Goal: Book appointment/travel/reservation

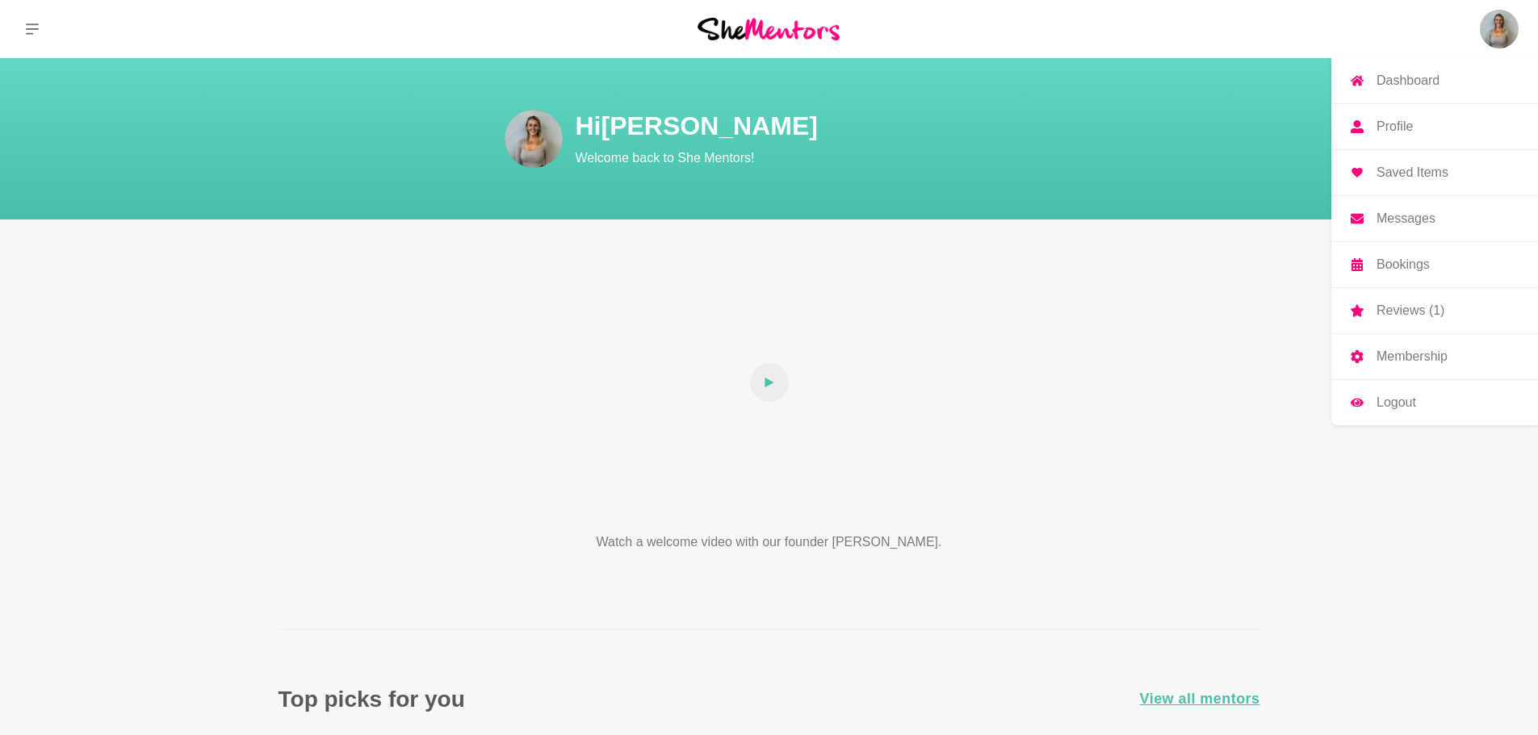
click at [1402, 308] on p "Reviews (1)" at bounding box center [1410, 310] width 68 height 13
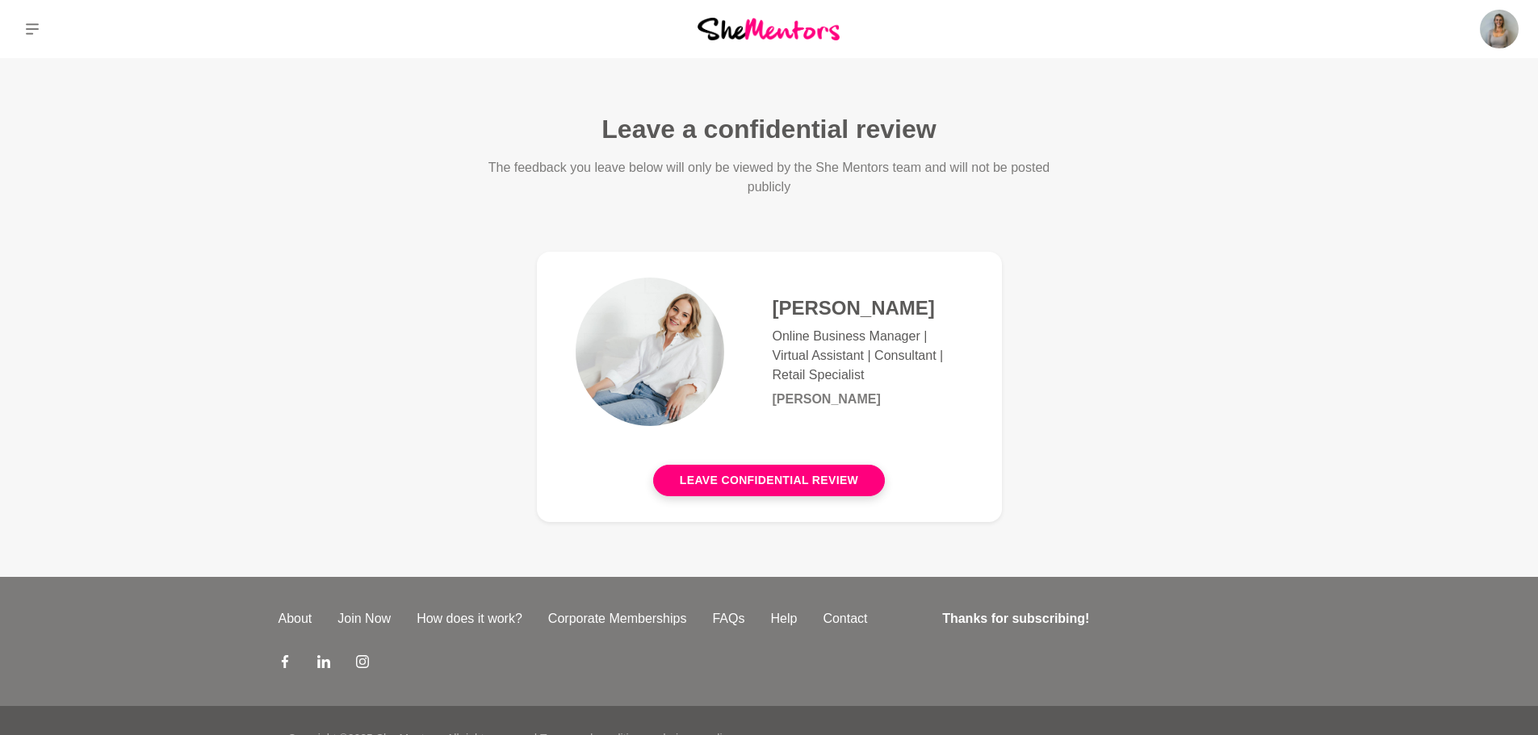
click at [864, 343] on p "Online Business Manager | Virtual Assistant | Consultant | Retail Specialist" at bounding box center [867, 356] width 190 height 58
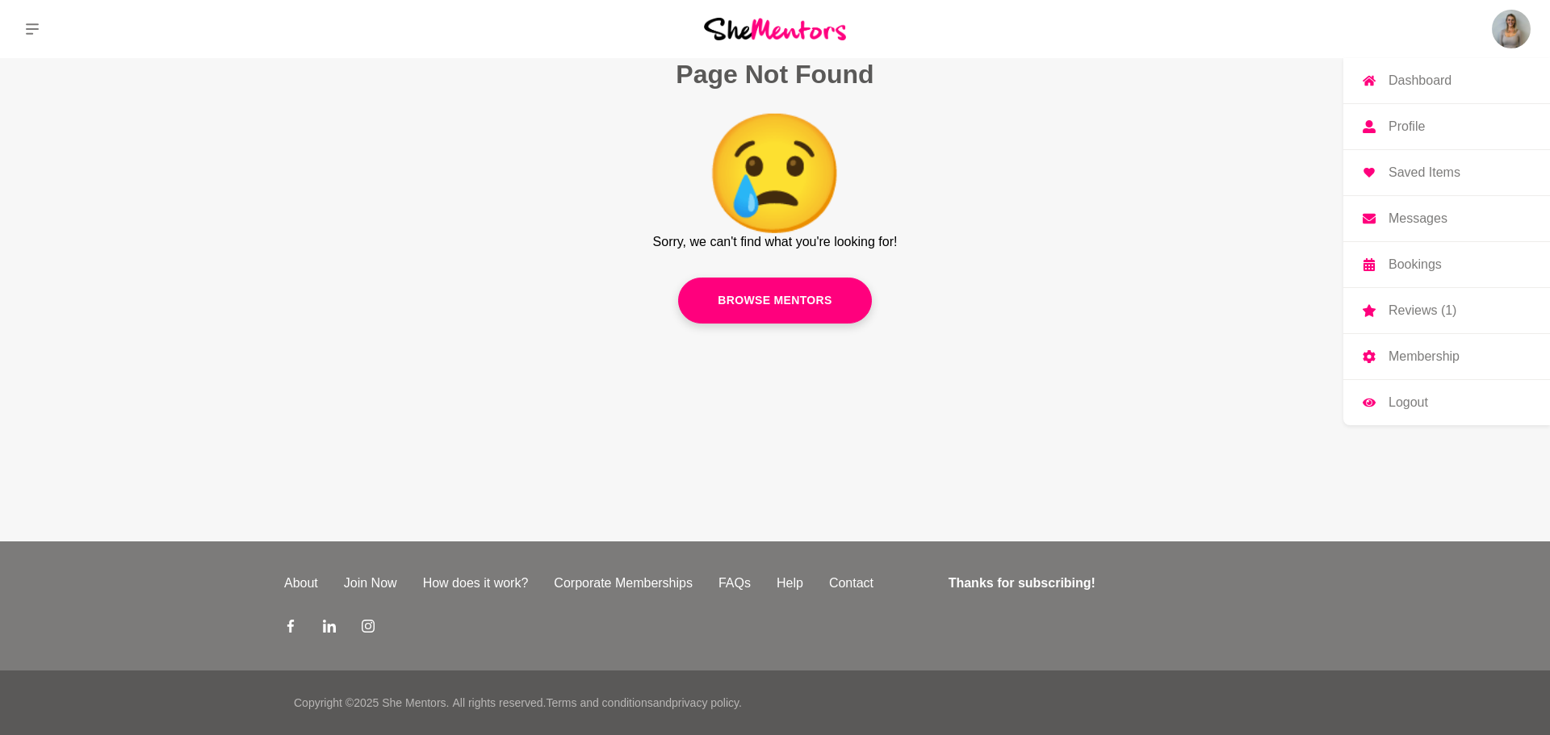
click at [1408, 266] on p "Bookings" at bounding box center [1414, 264] width 53 height 13
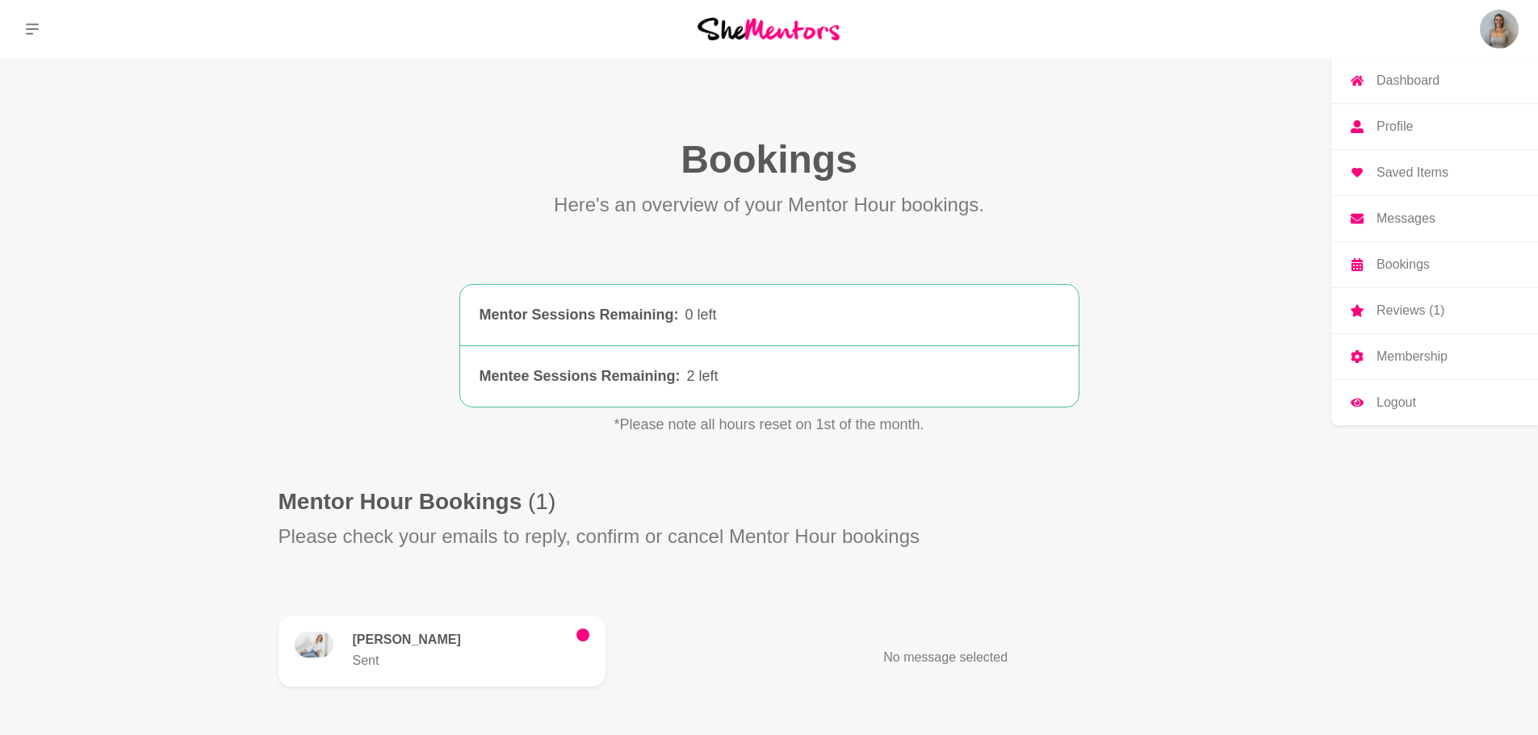
click at [1492, 42] on img at bounding box center [1498, 29] width 39 height 39
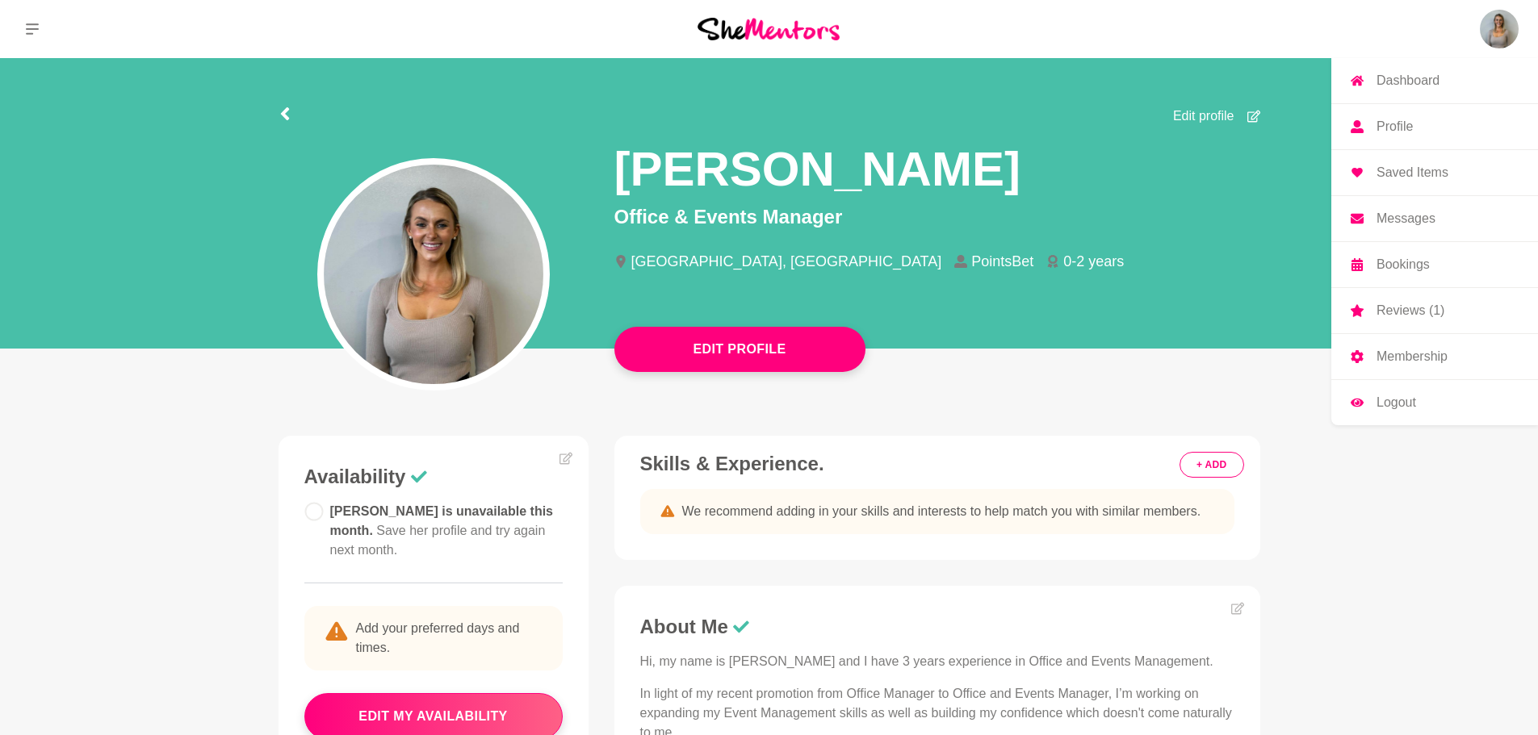
click at [1391, 84] on p "Dashboard" at bounding box center [1407, 80] width 63 height 13
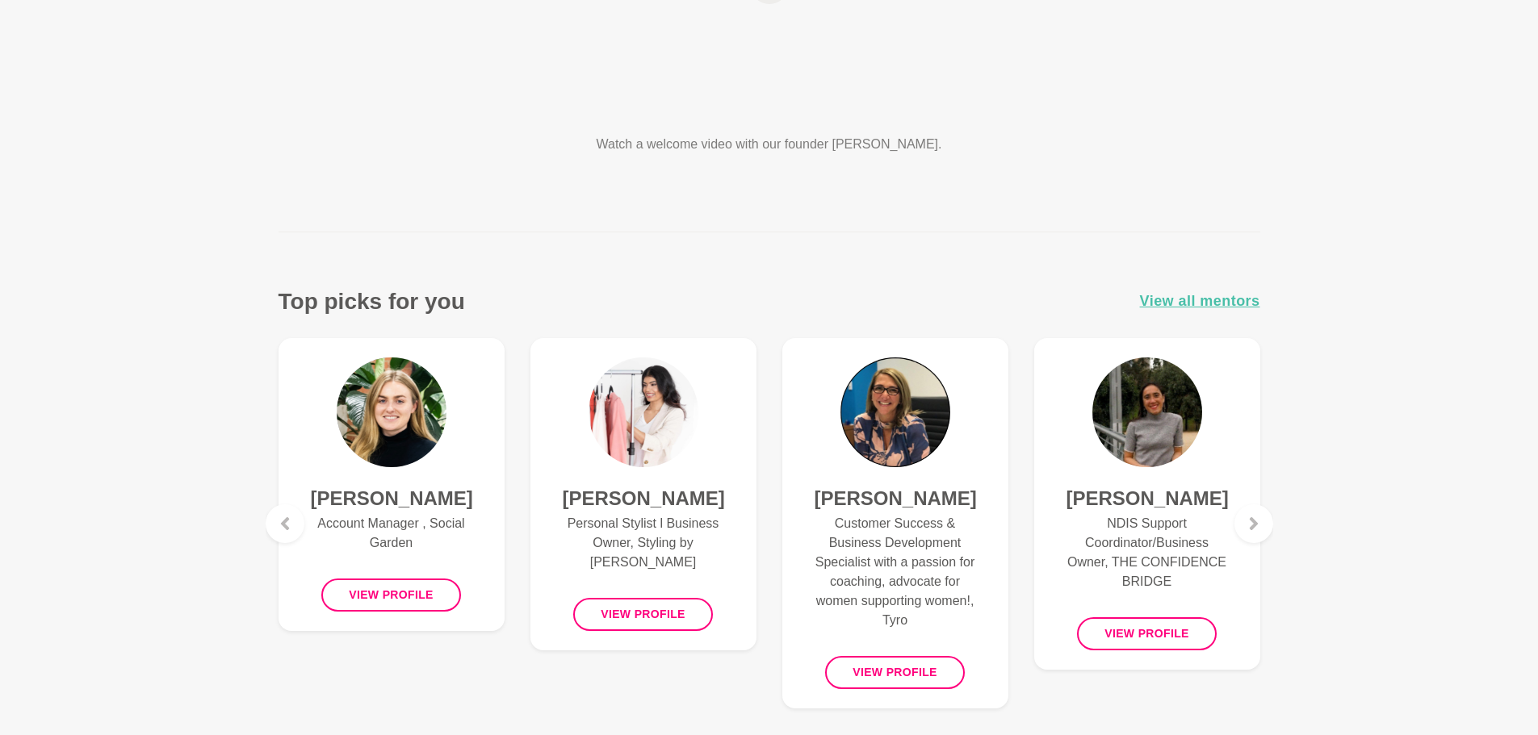
scroll to position [484, 0]
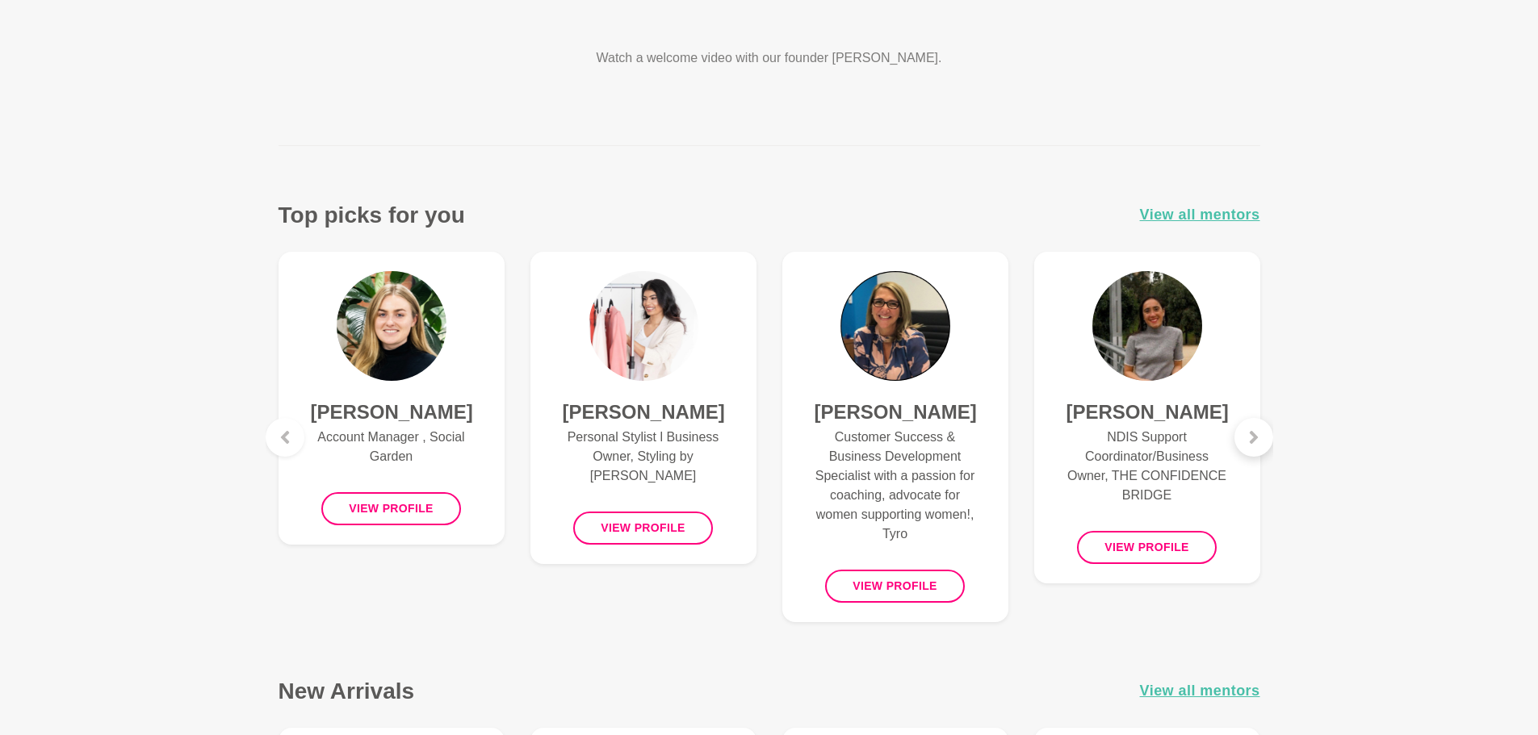
click at [1267, 436] on div at bounding box center [1253, 437] width 39 height 39
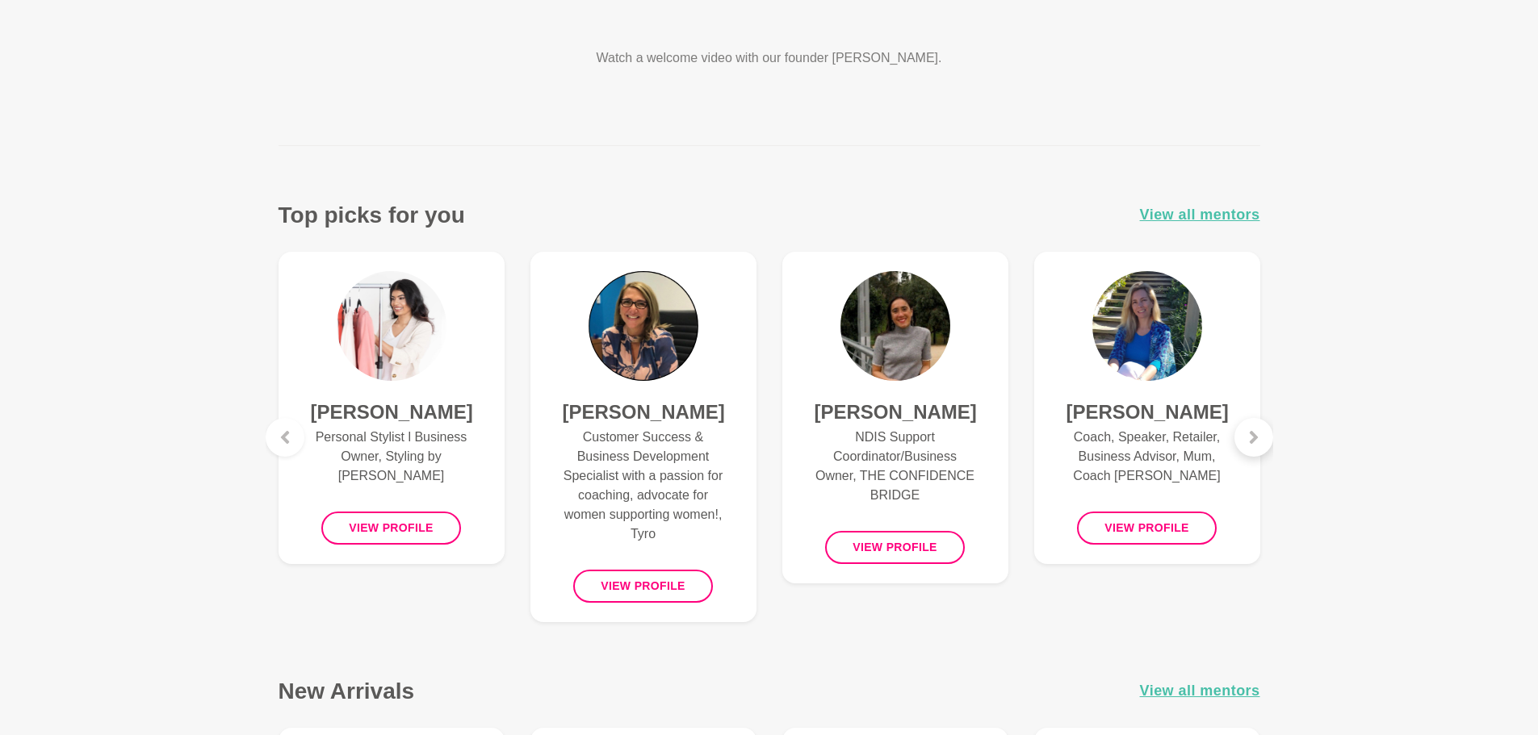
click at [1267, 436] on div at bounding box center [1253, 437] width 39 height 39
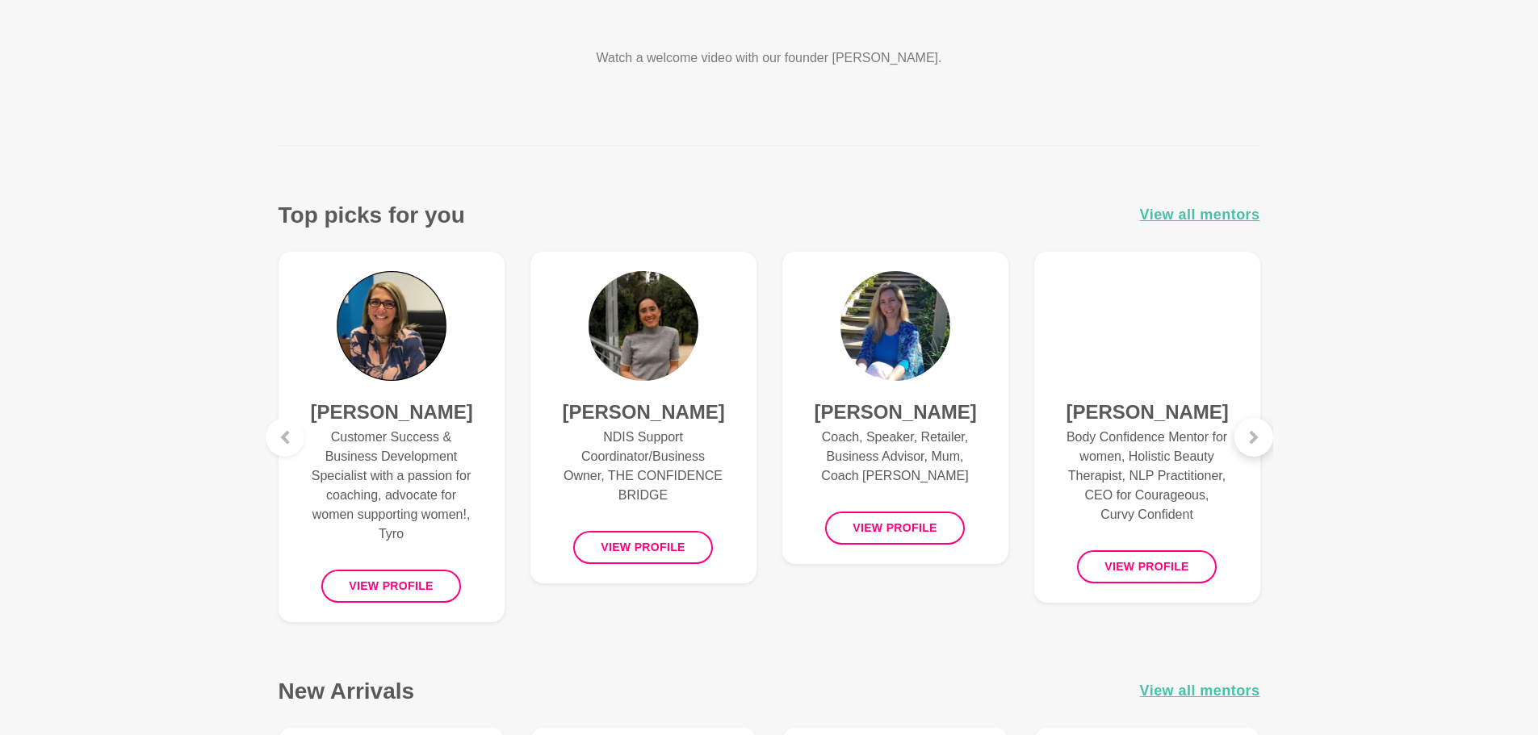
click at [1267, 436] on div at bounding box center [1253, 437] width 39 height 39
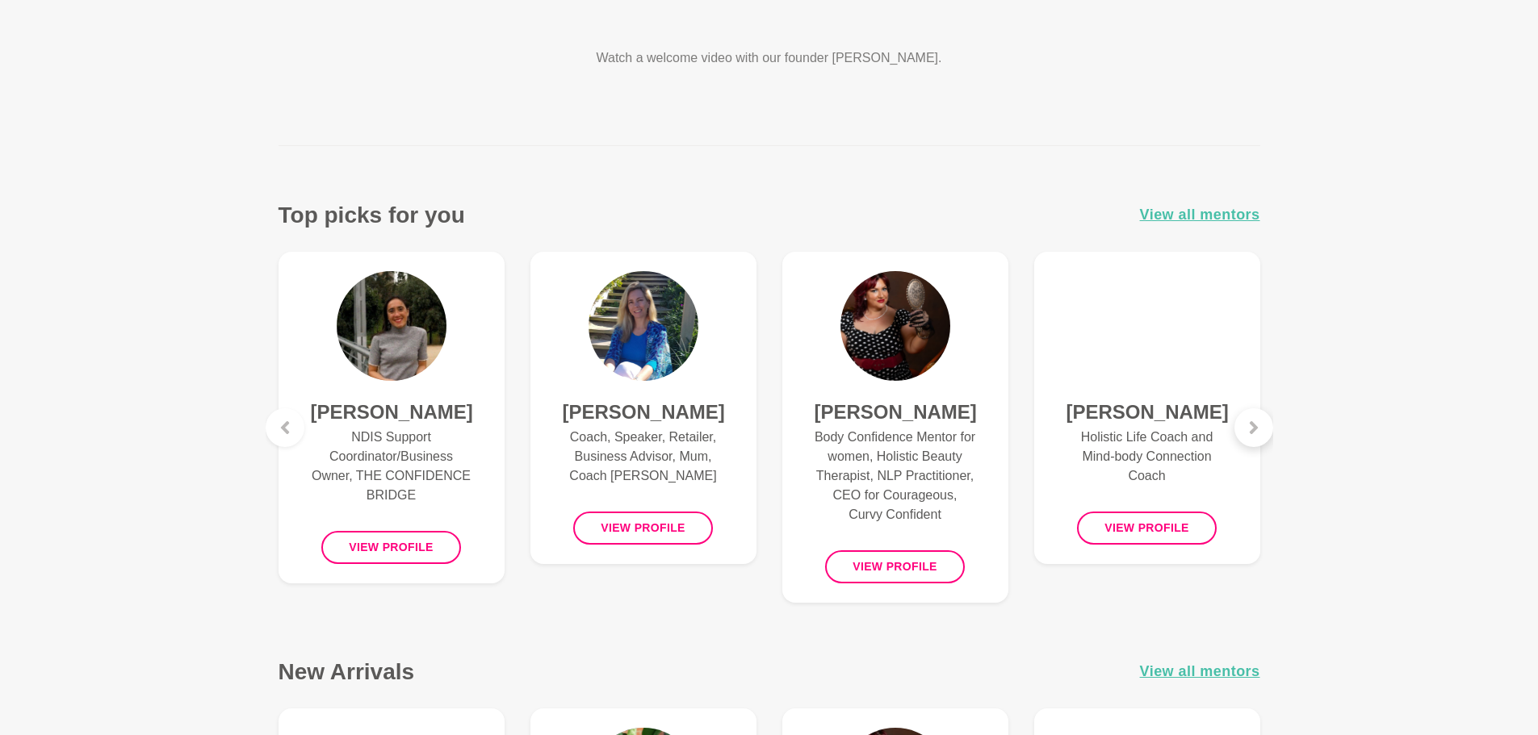
click at [1267, 436] on div at bounding box center [1253, 427] width 39 height 39
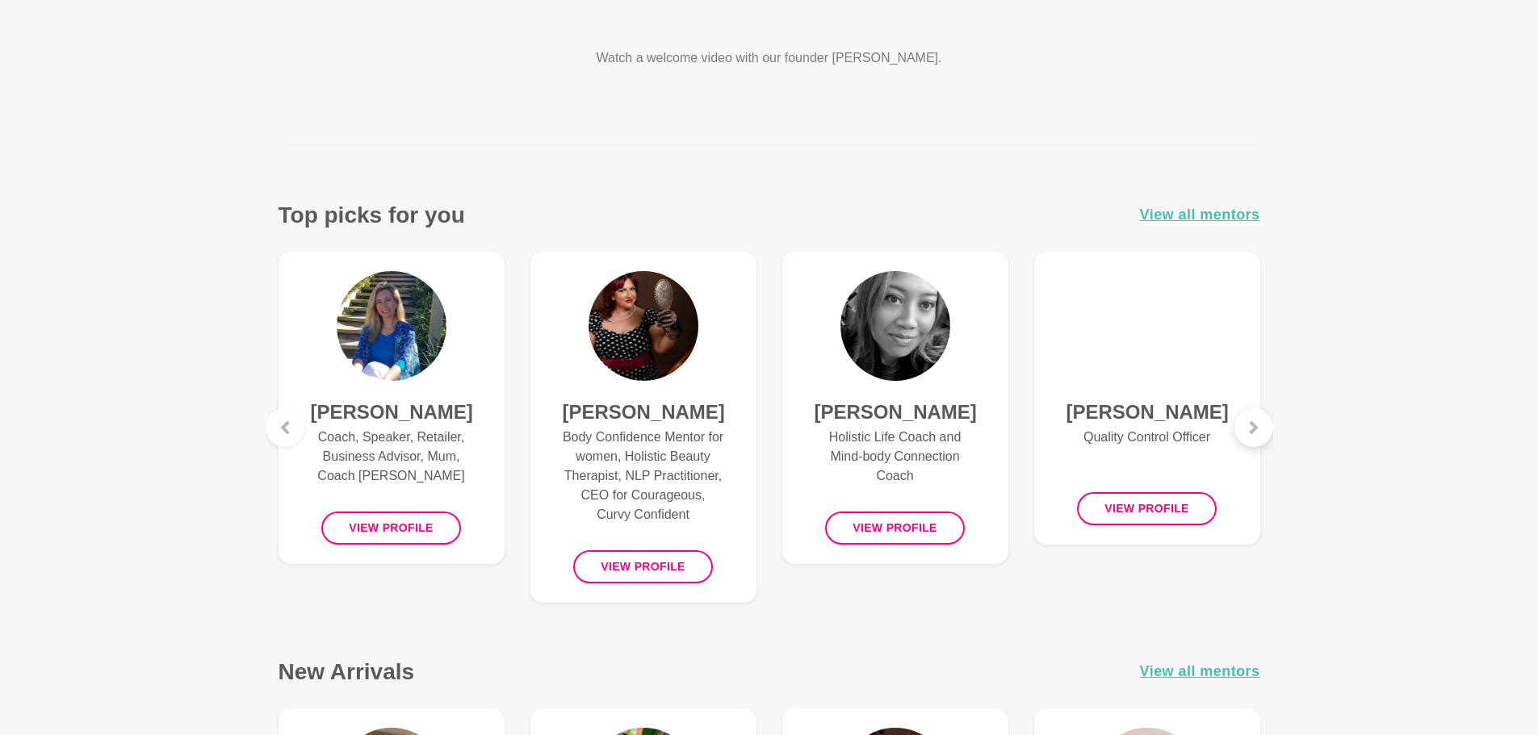
click at [1267, 436] on div at bounding box center [1253, 427] width 39 height 39
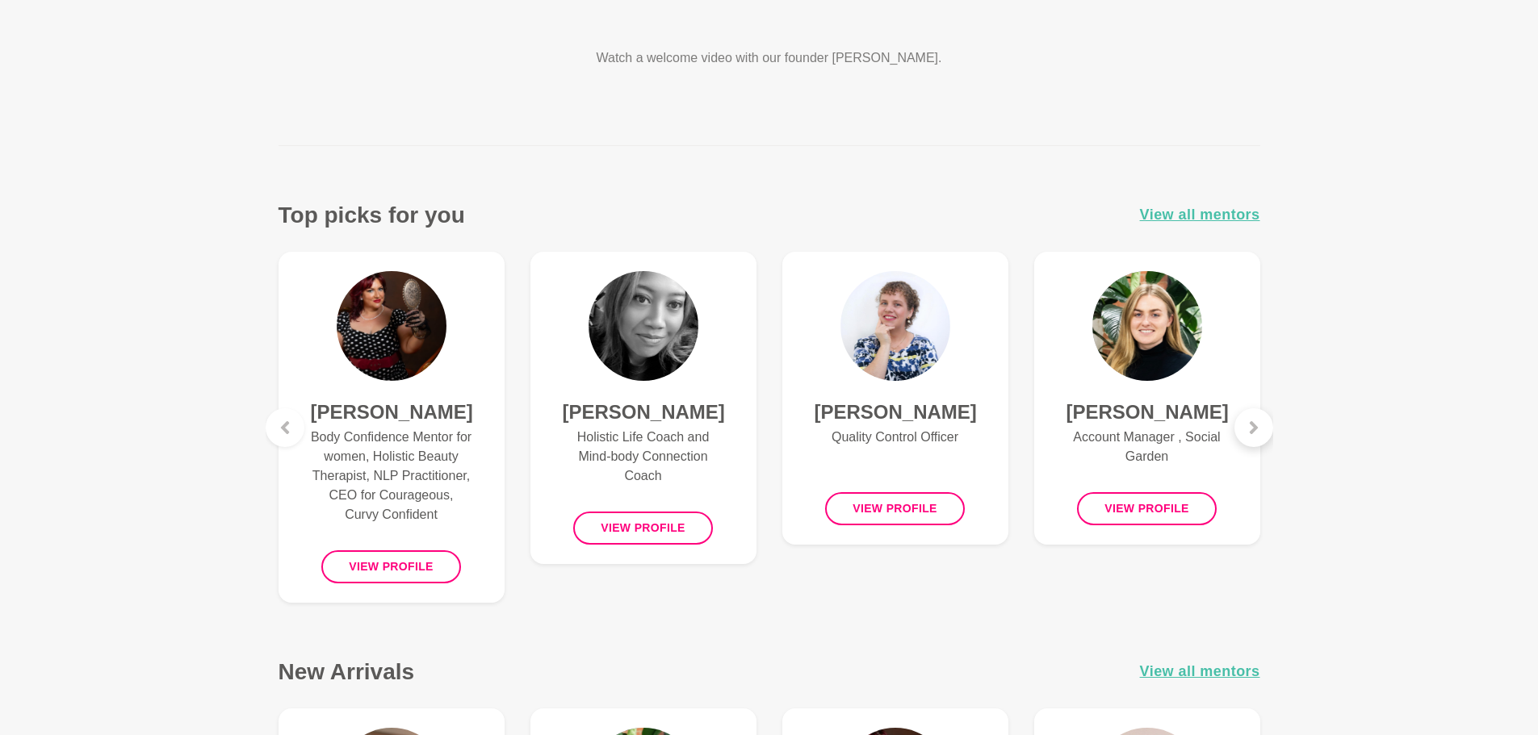
click at [1267, 436] on div at bounding box center [1253, 427] width 39 height 39
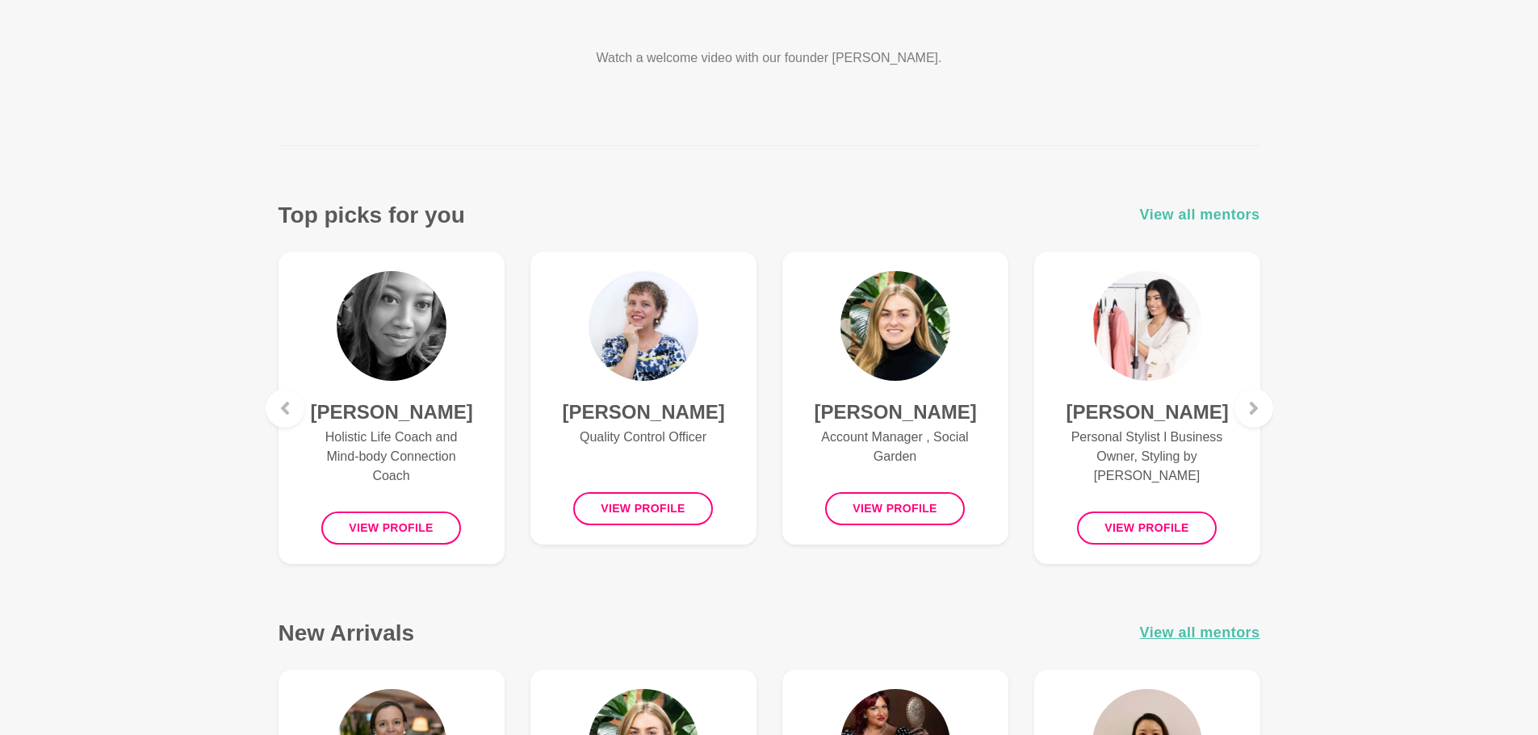
click at [1215, 207] on span "View all mentors" at bounding box center [1200, 214] width 120 height 23
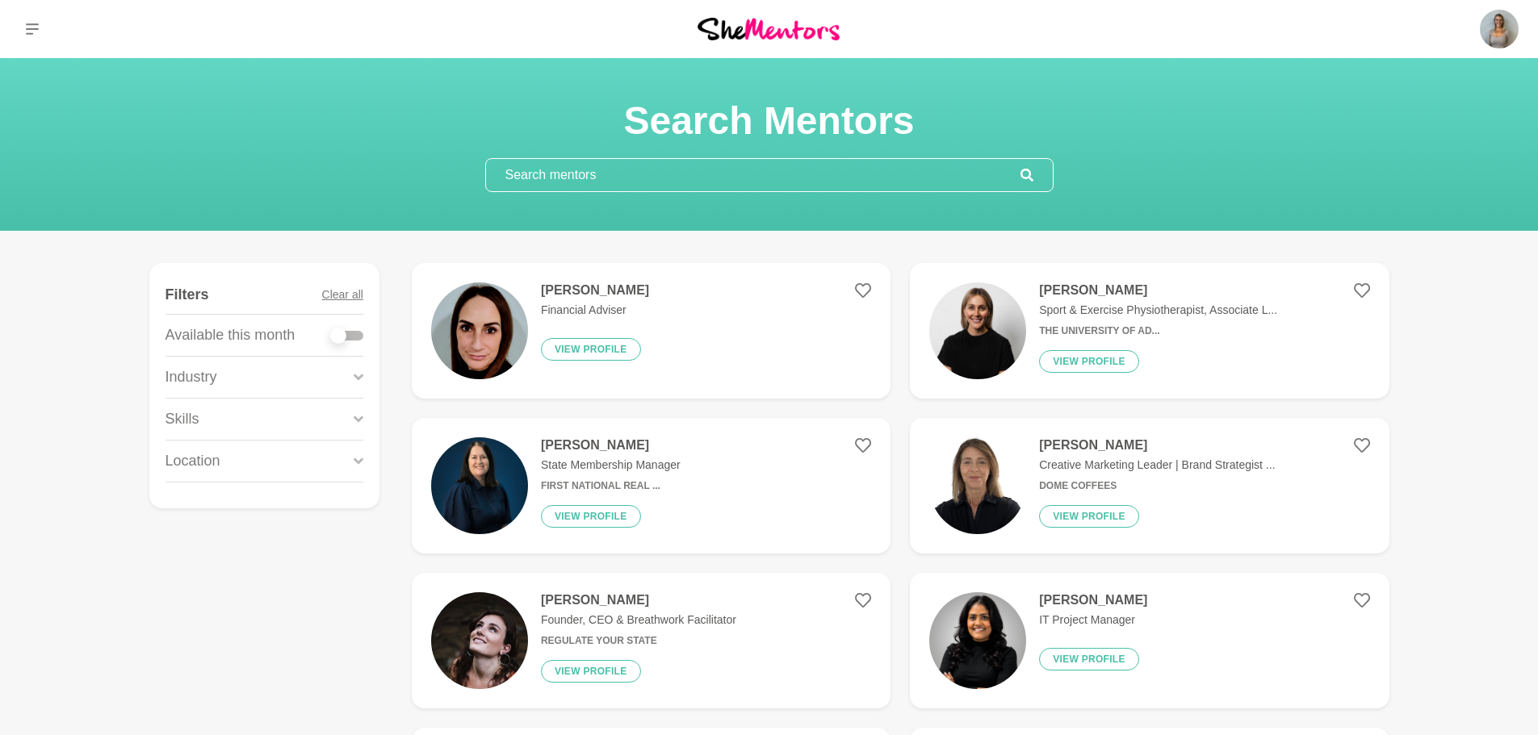
click at [274, 374] on div "Industry" at bounding box center [264, 377] width 198 height 41
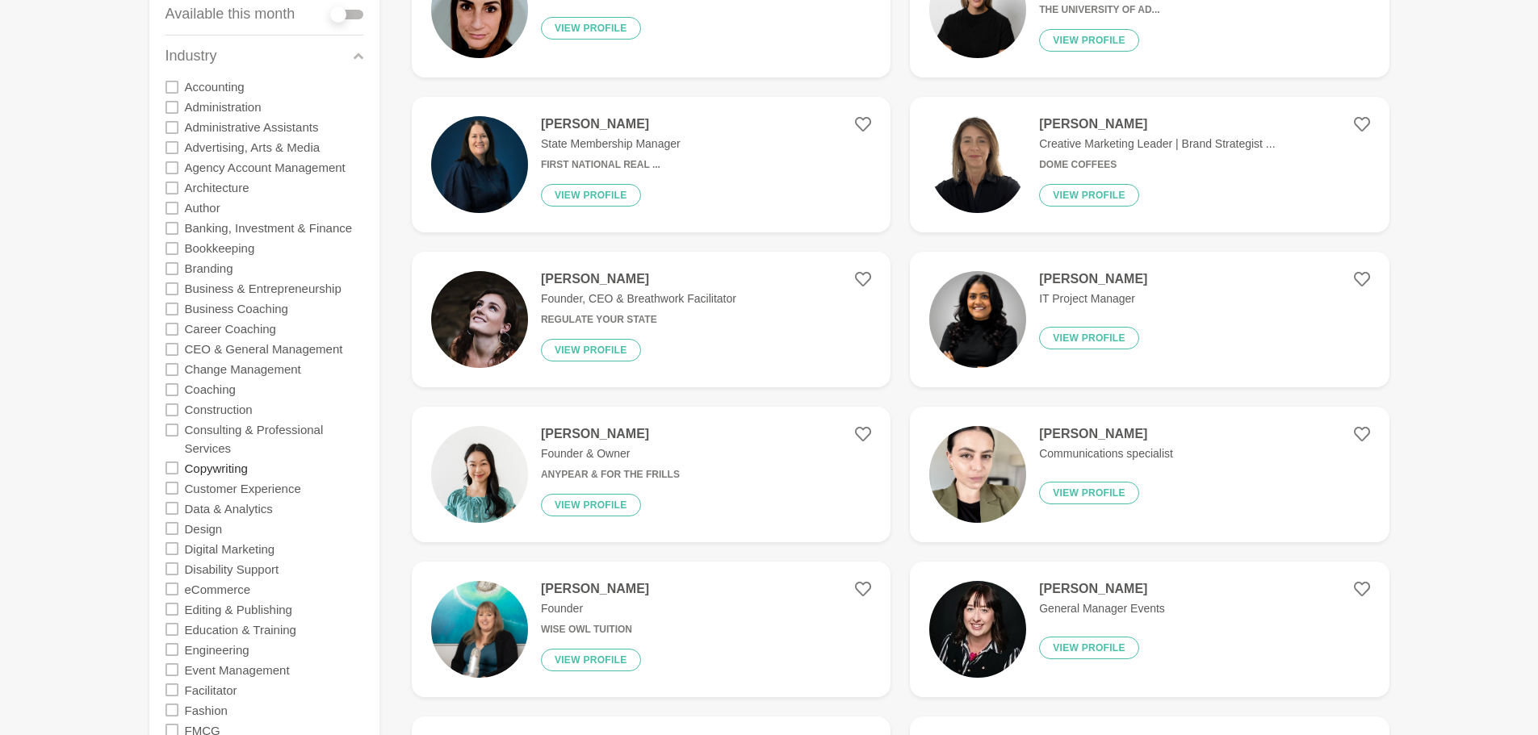
scroll to position [323, 0]
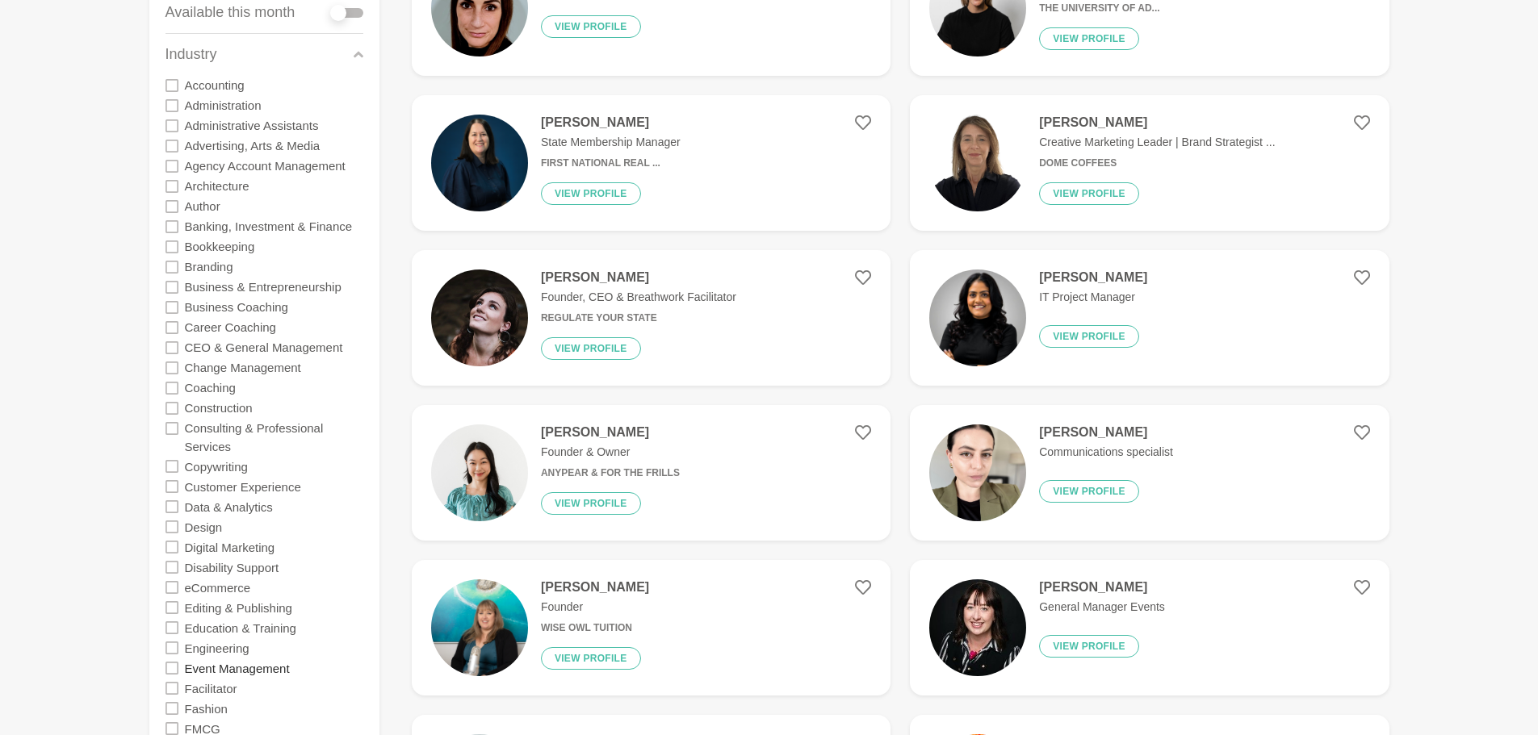
click at [228, 663] on label "Event Management" at bounding box center [237, 668] width 105 height 20
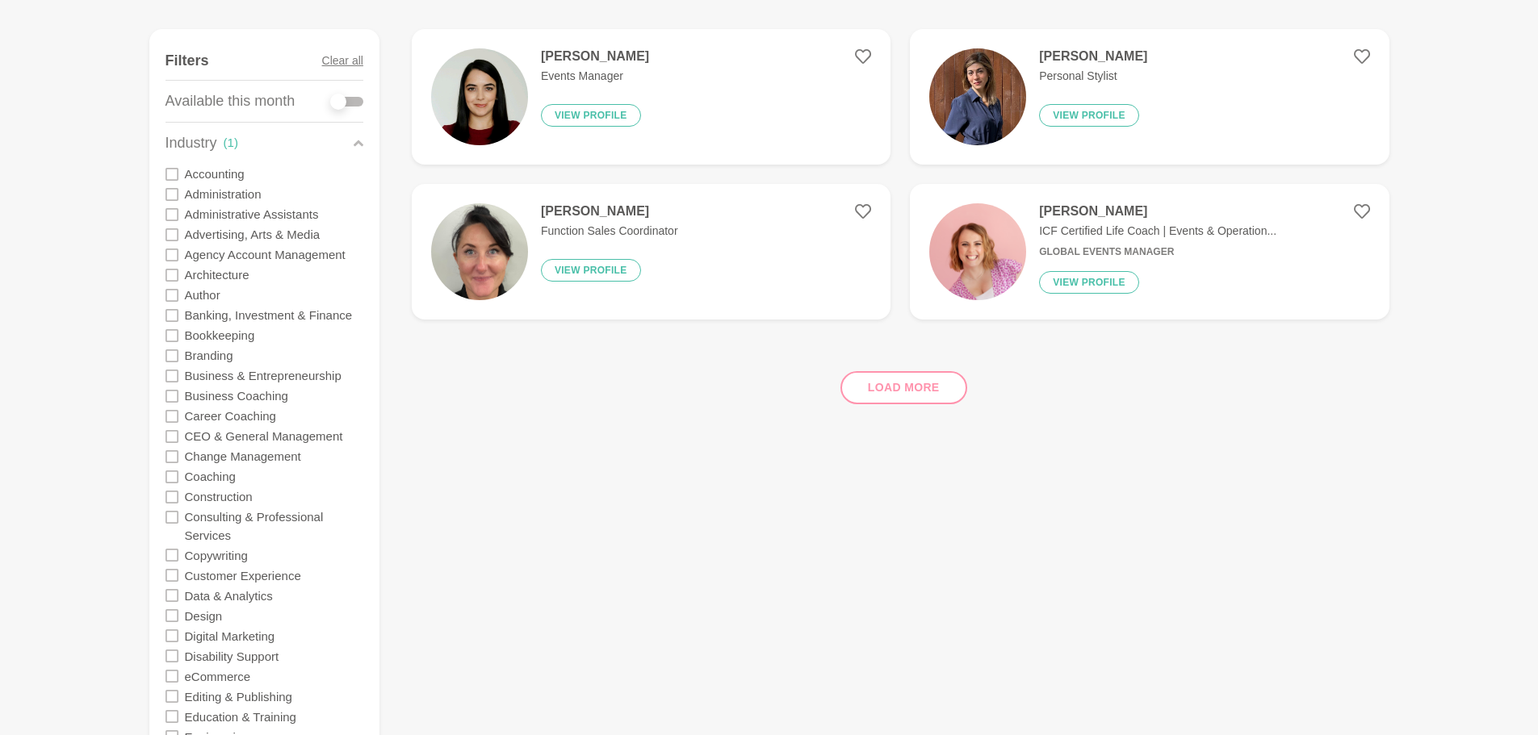
scroll to position [161, 0]
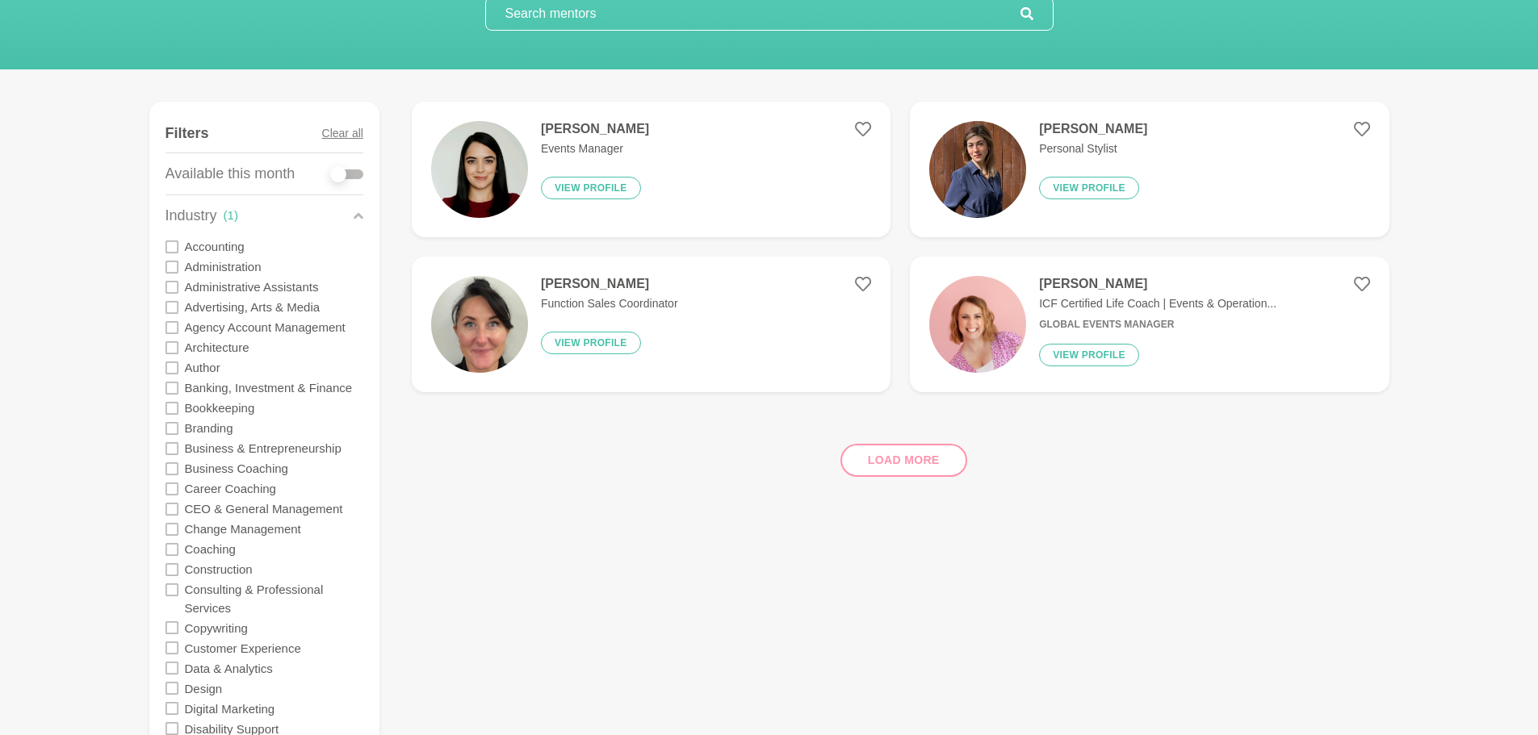
click at [902, 473] on div "Load more" at bounding box center [900, 454] width 977 height 98
click at [911, 468] on div "Load more" at bounding box center [900, 454] width 977 height 98
click at [1060, 194] on button "View profile" at bounding box center [1089, 188] width 100 height 23
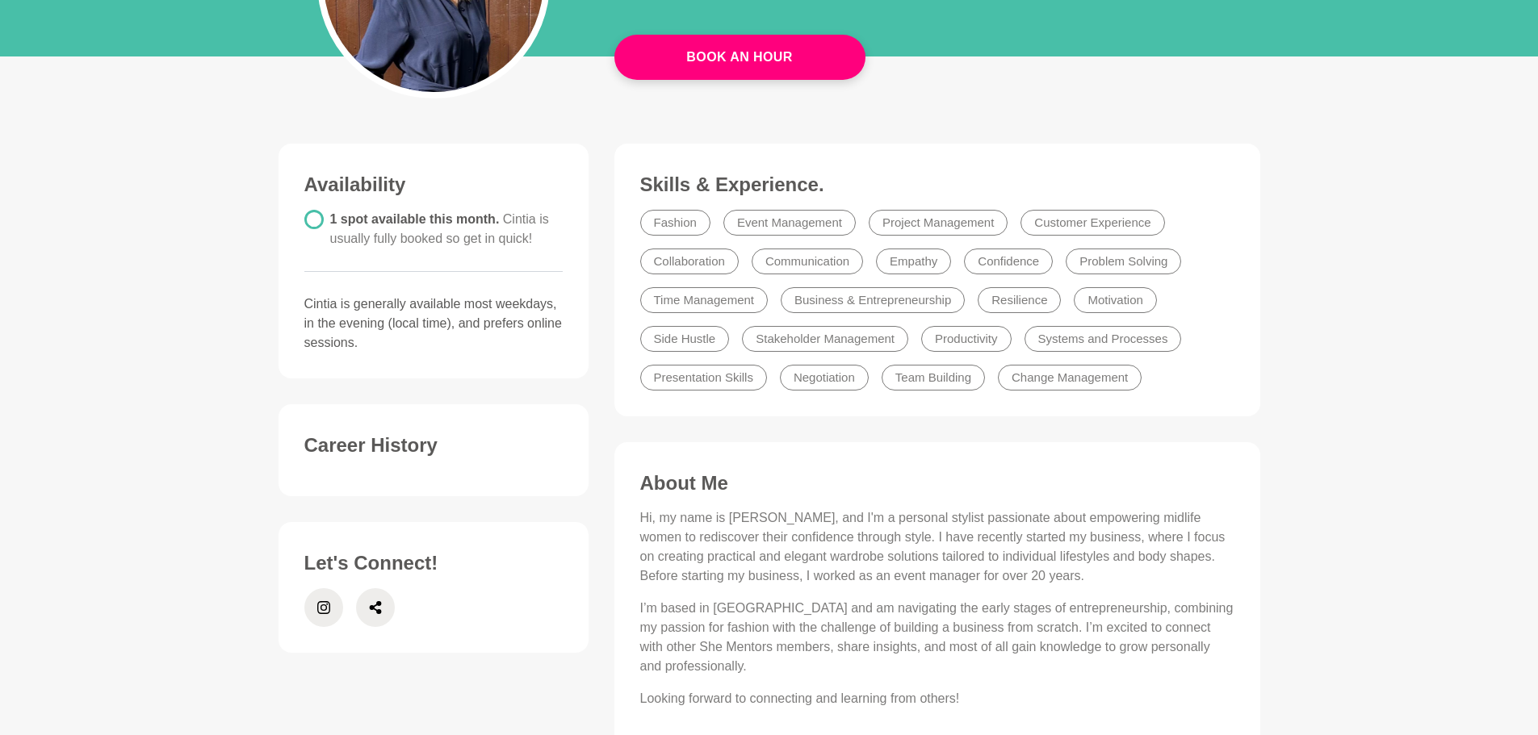
scroll to position [323, 0]
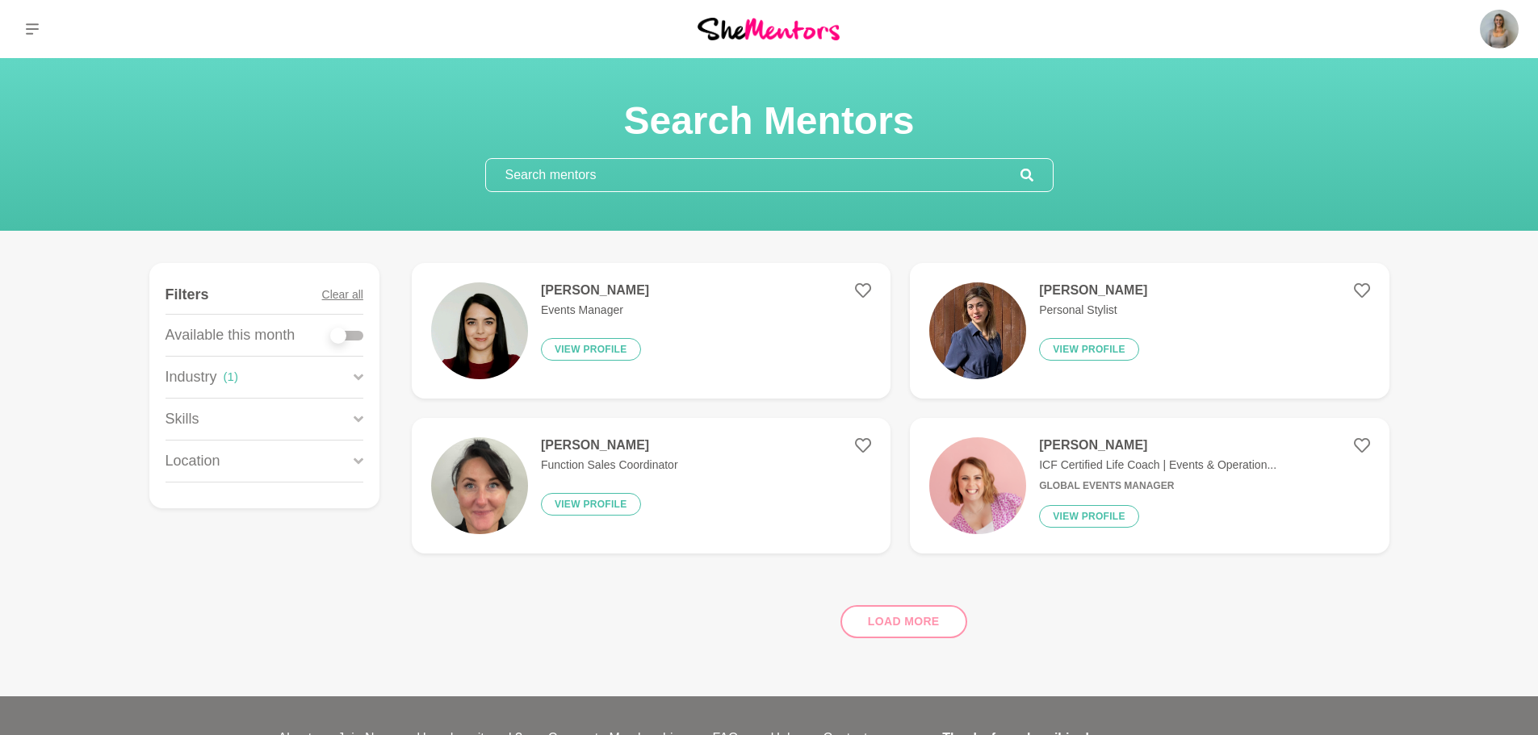
click at [234, 377] on div "( 1 )" at bounding box center [231, 377] width 15 height 19
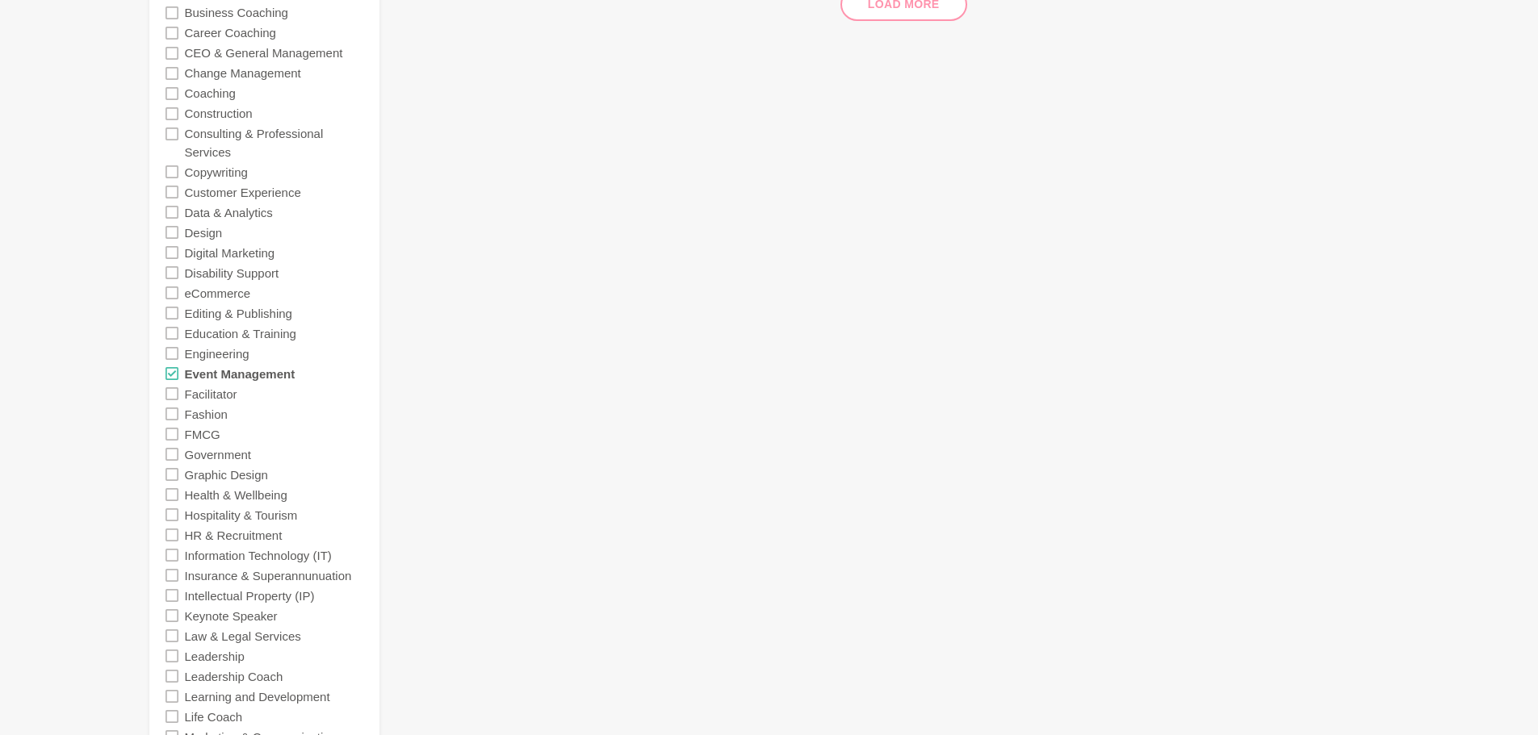
scroll to position [646, 0]
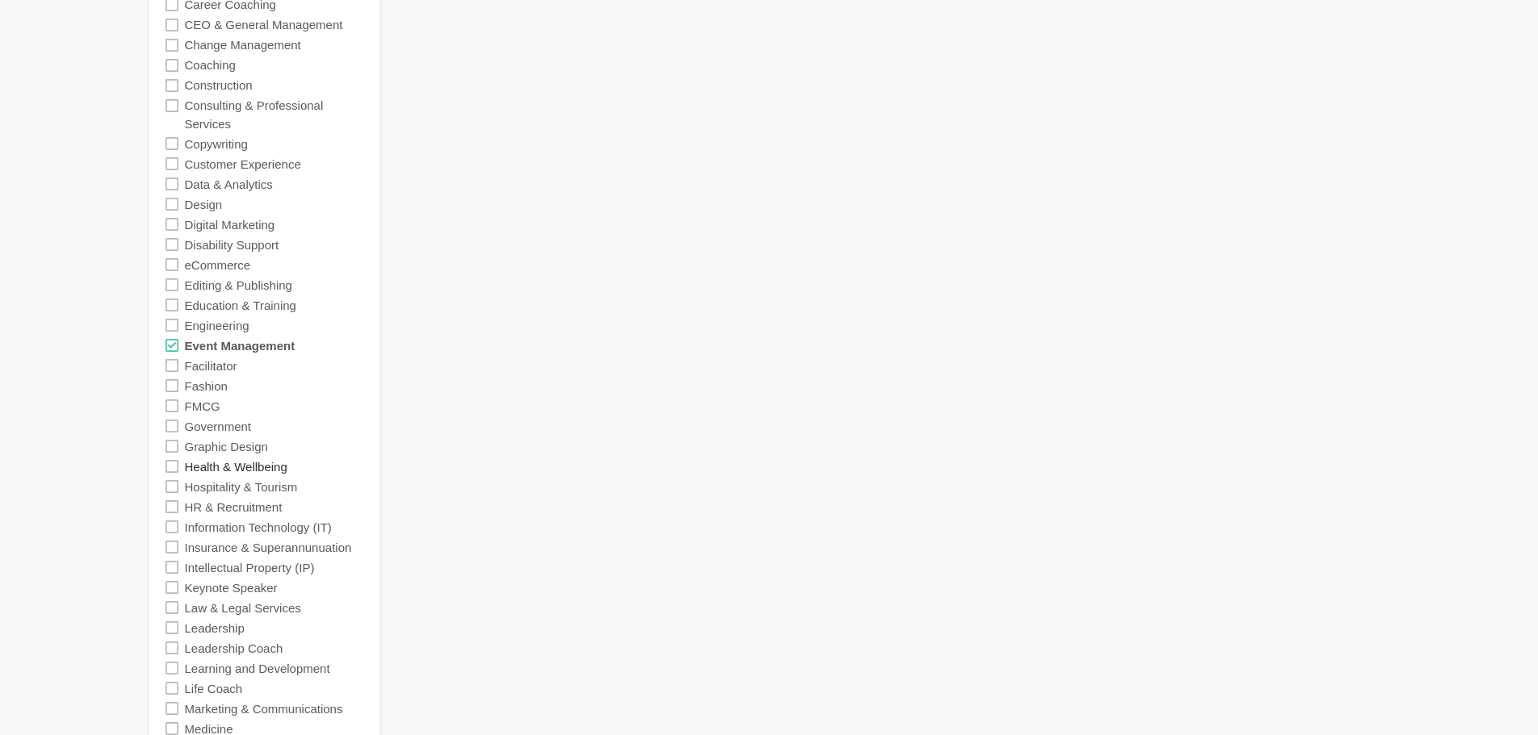
click at [263, 467] on label "Health & Wellbeing" at bounding box center [236, 466] width 103 height 20
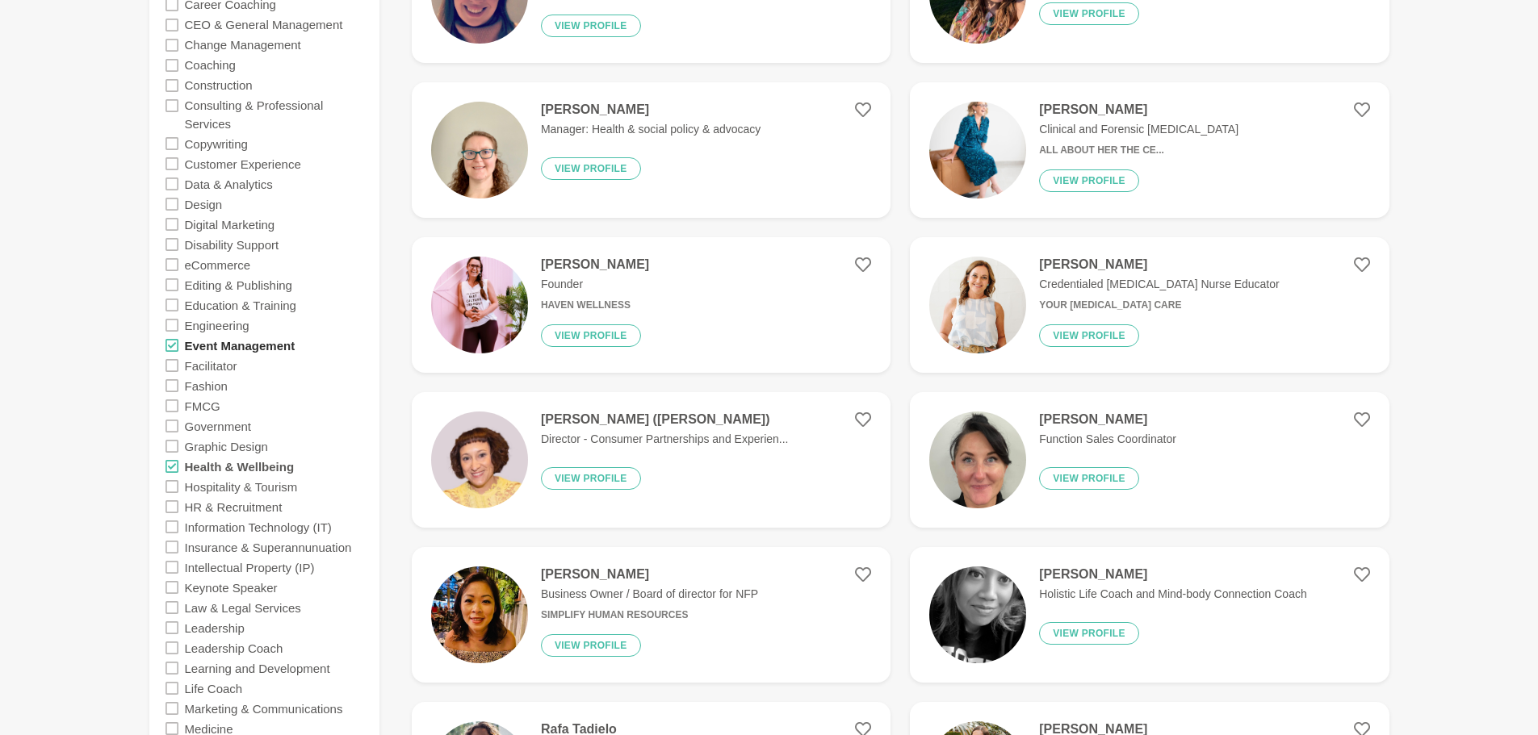
click at [243, 349] on label "Event Management" at bounding box center [240, 345] width 111 height 20
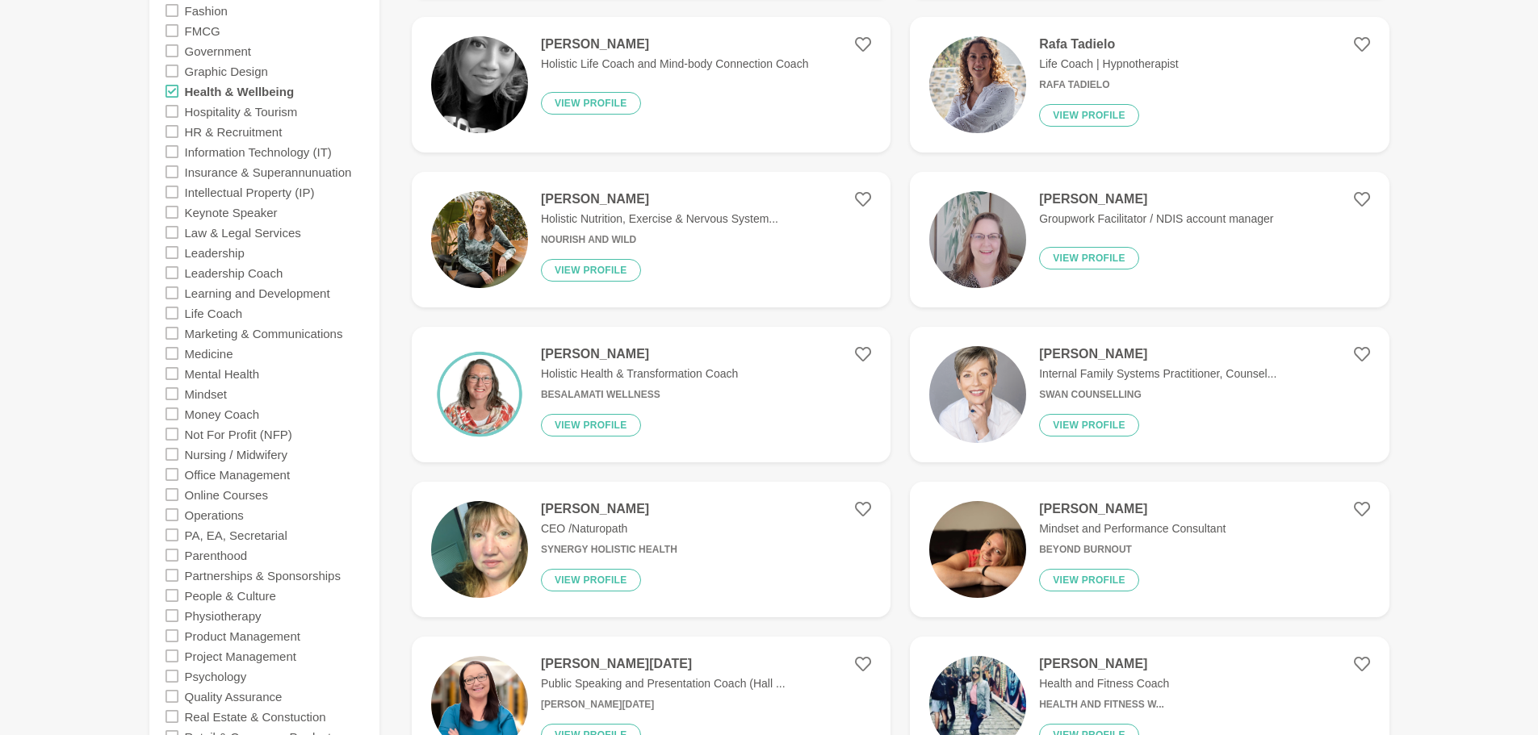
scroll to position [1049, 0]
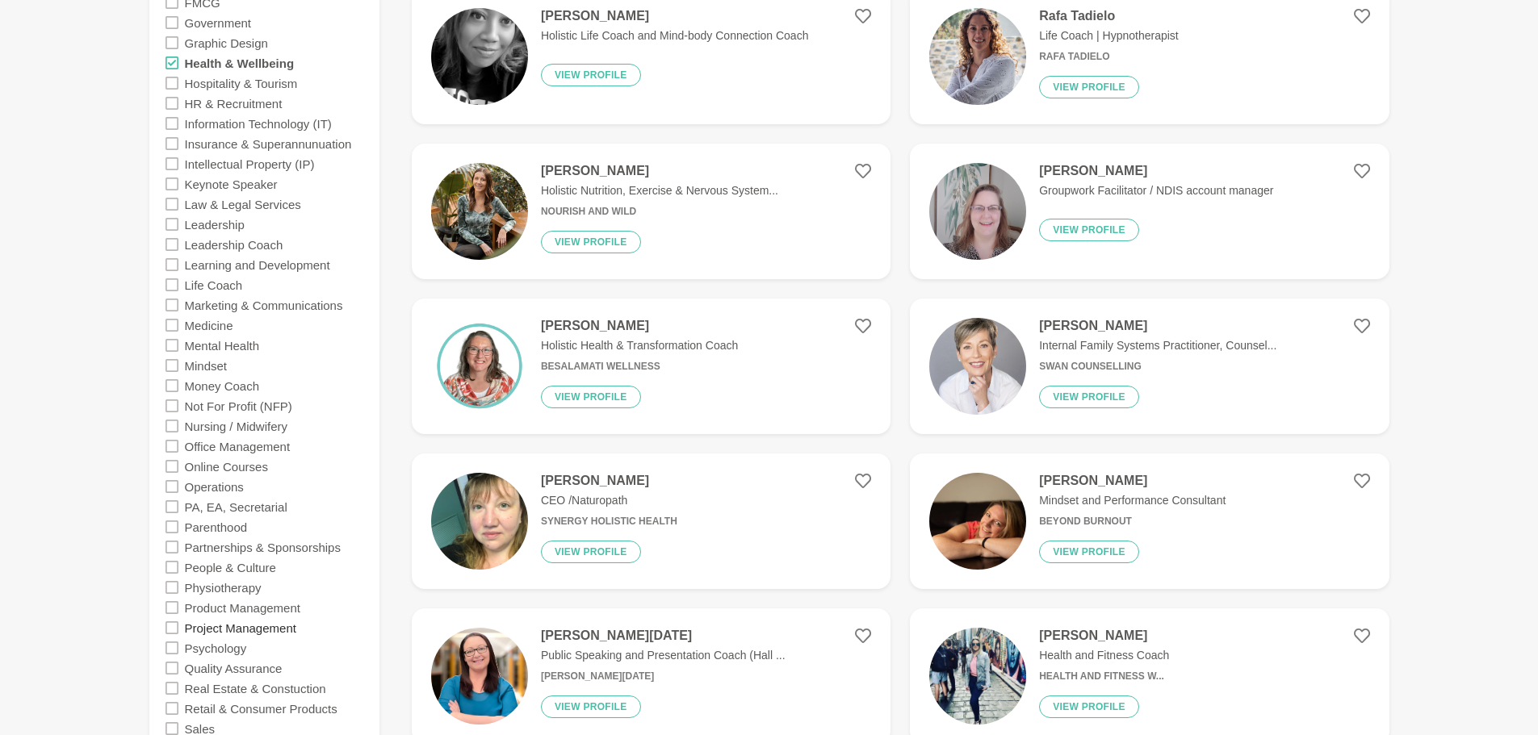
click at [263, 626] on label "Project Management" at bounding box center [240, 627] width 111 height 20
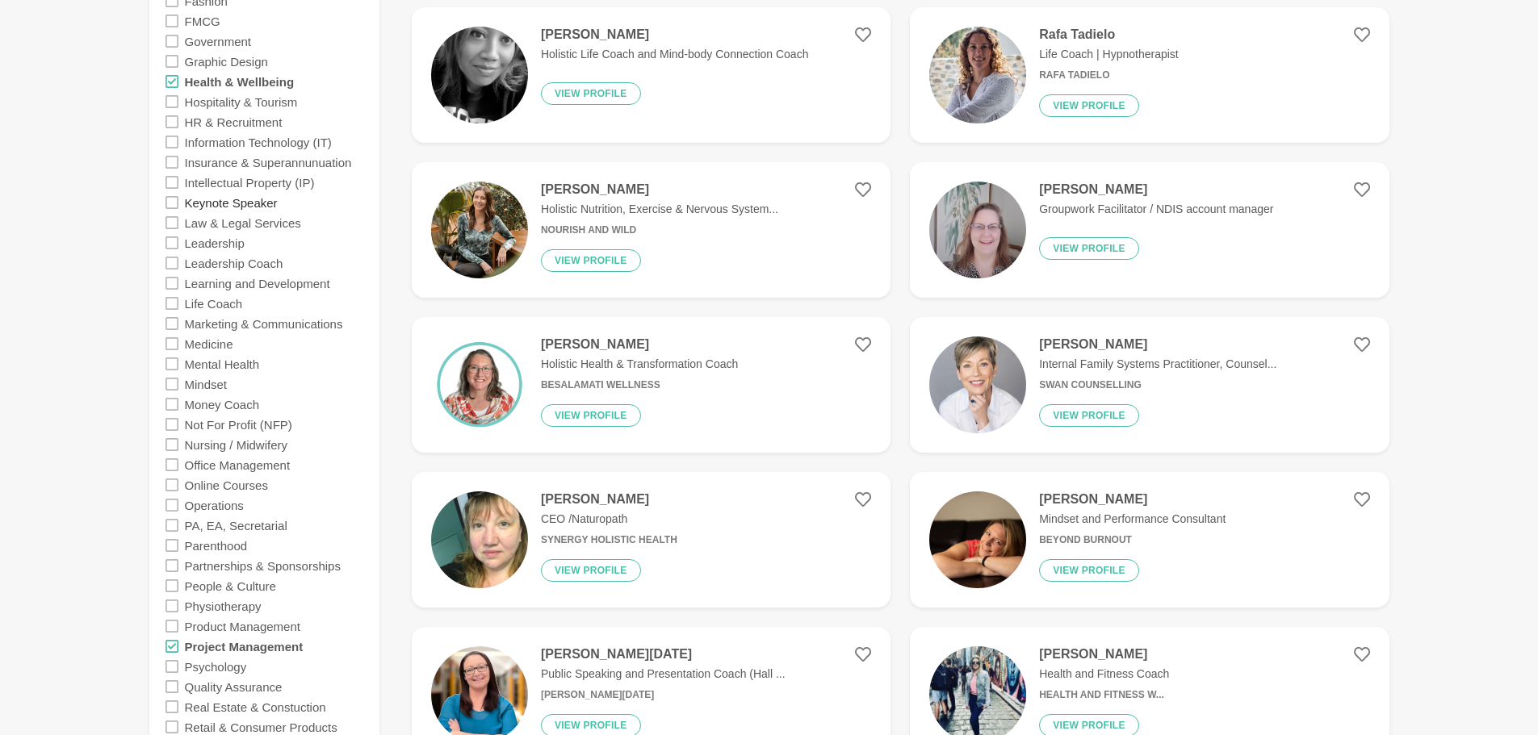
scroll to position [969, 0]
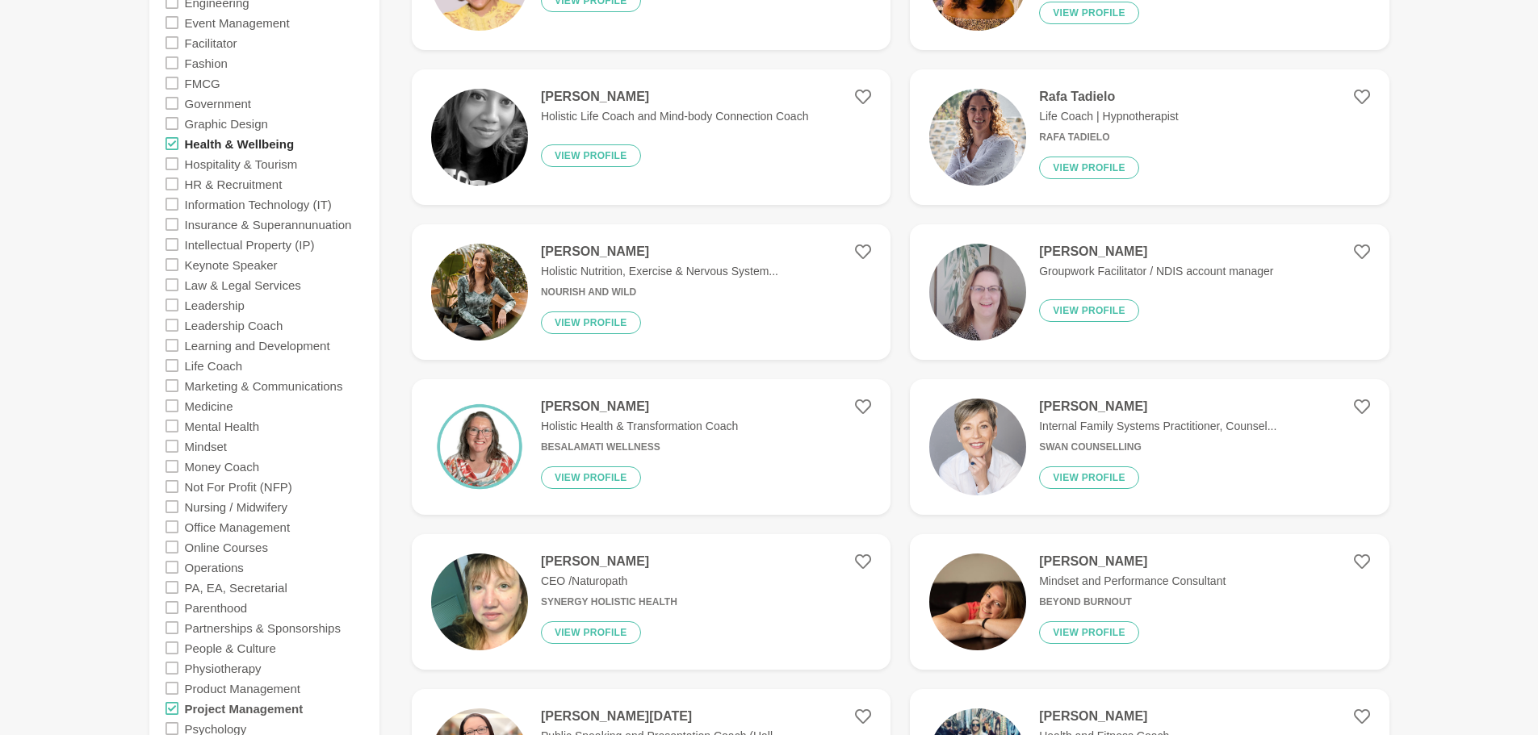
click at [247, 149] on label "Health & Wellbeing" at bounding box center [240, 143] width 110 height 20
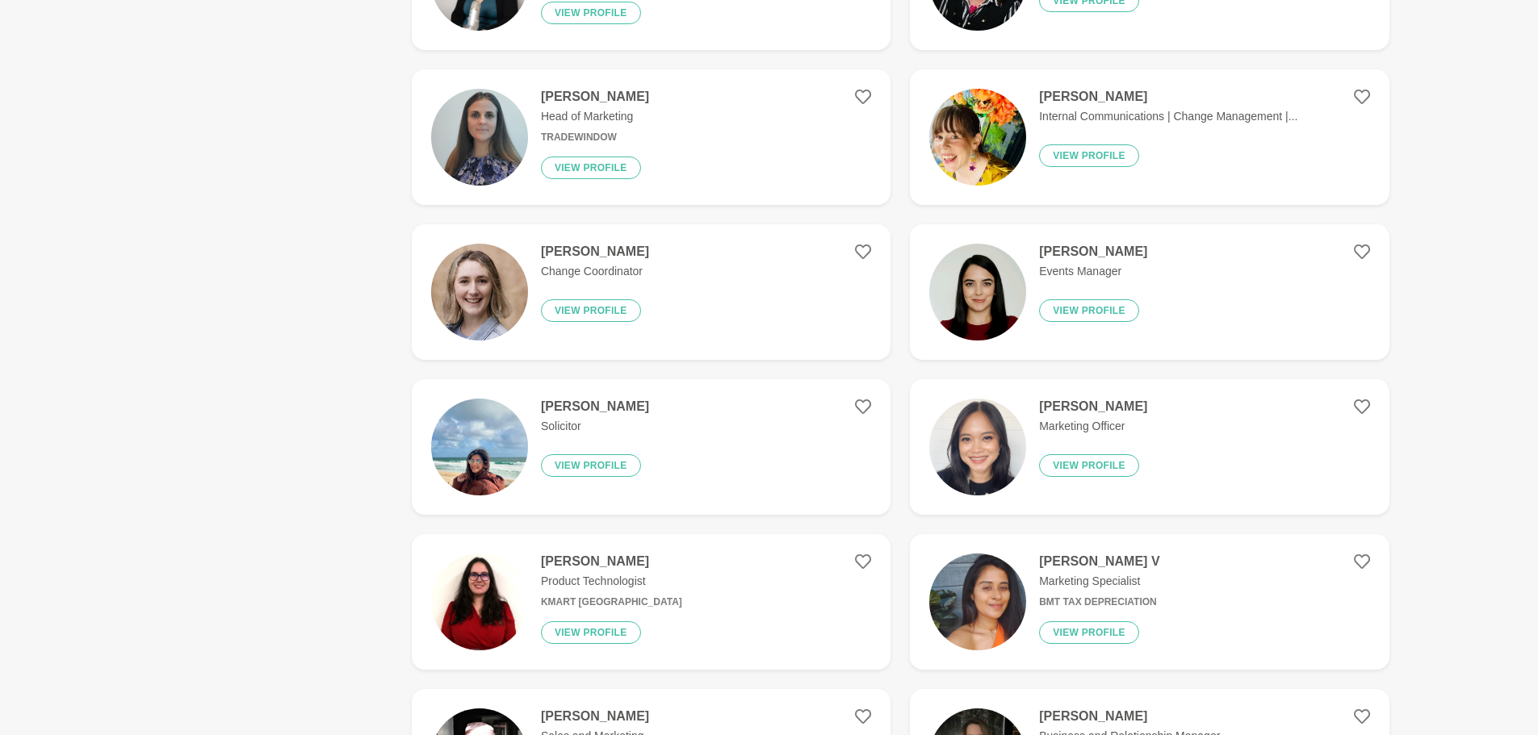
scroll to position [0, 0]
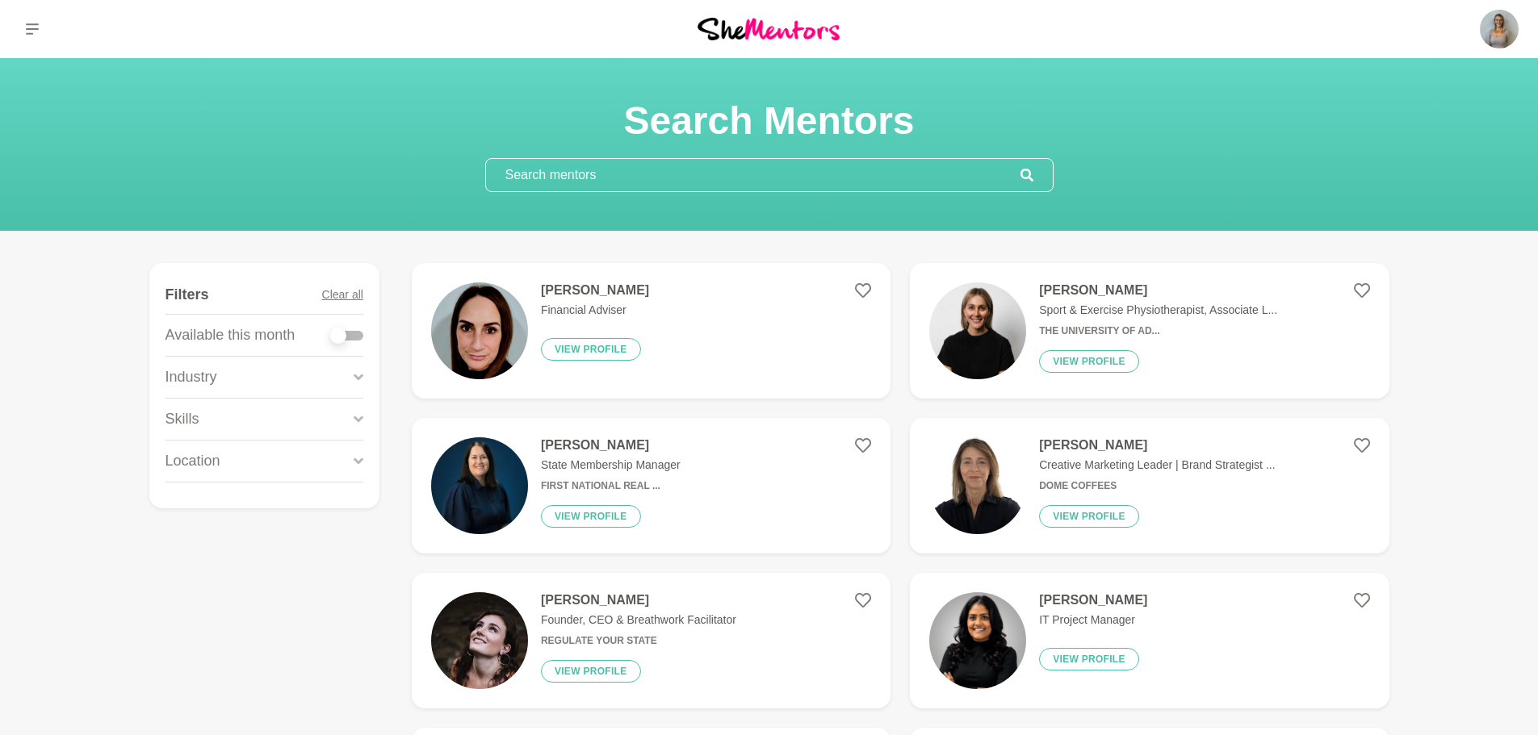
click at [317, 377] on div "Industry" at bounding box center [264, 377] width 198 height 41
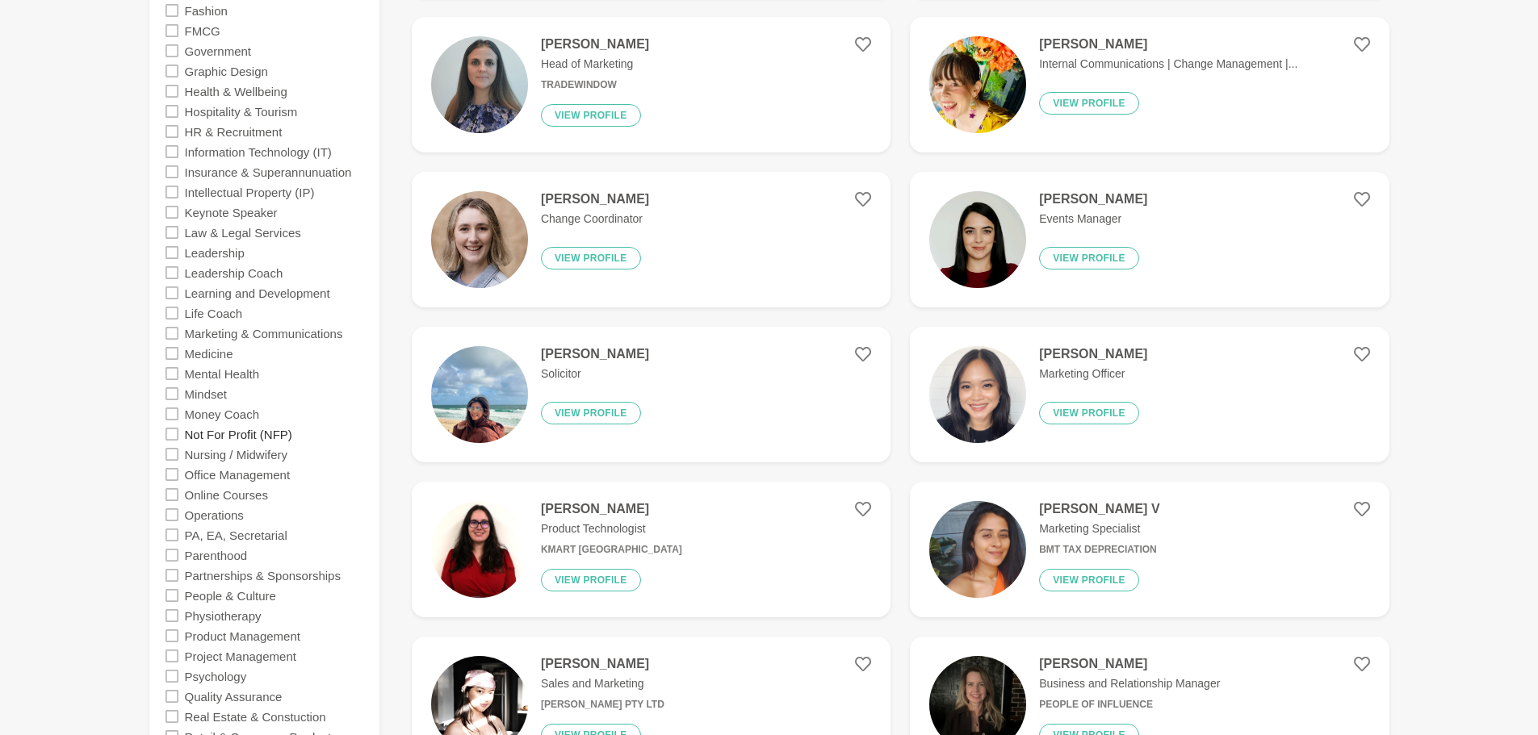
scroll to position [1049, 0]
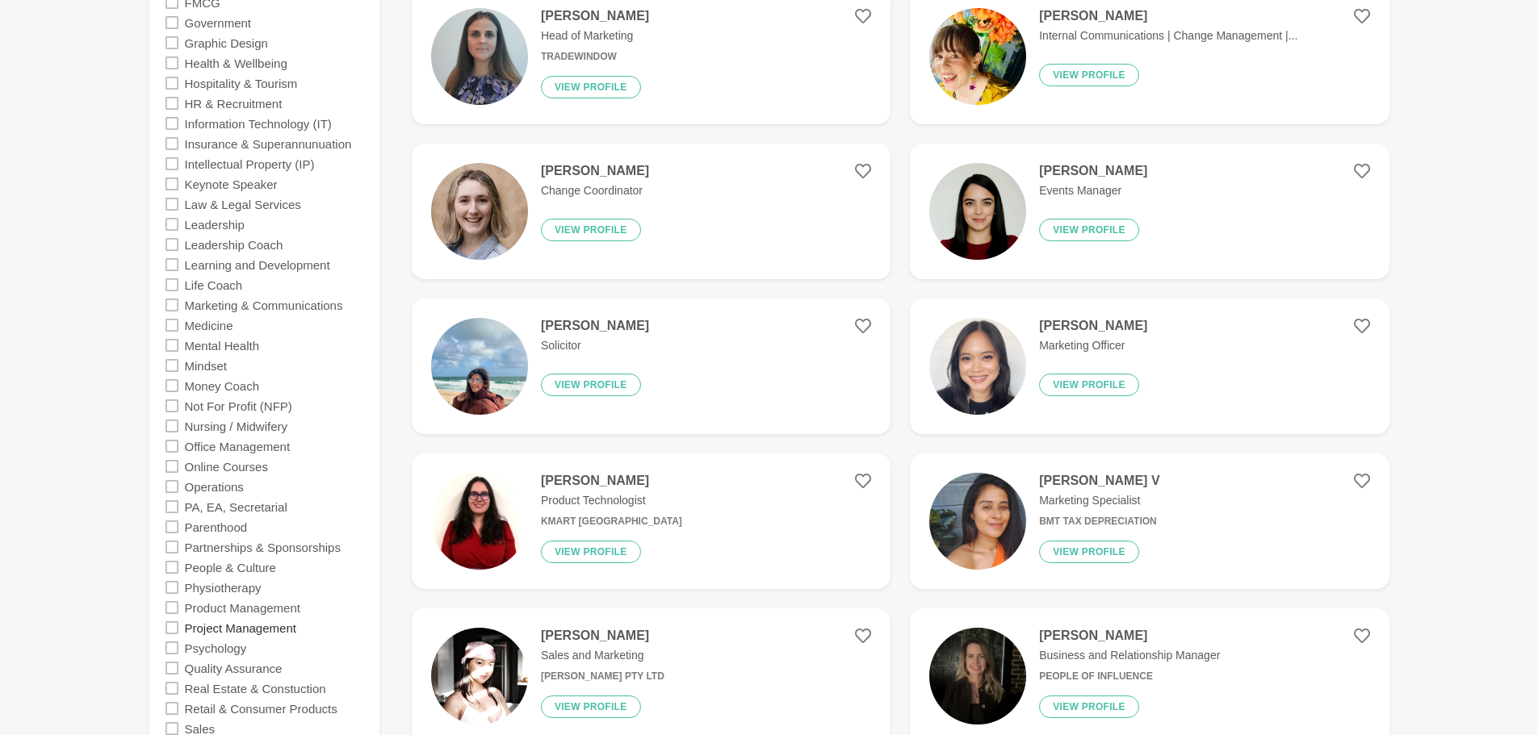
click at [260, 625] on label "Project Management" at bounding box center [240, 627] width 111 height 20
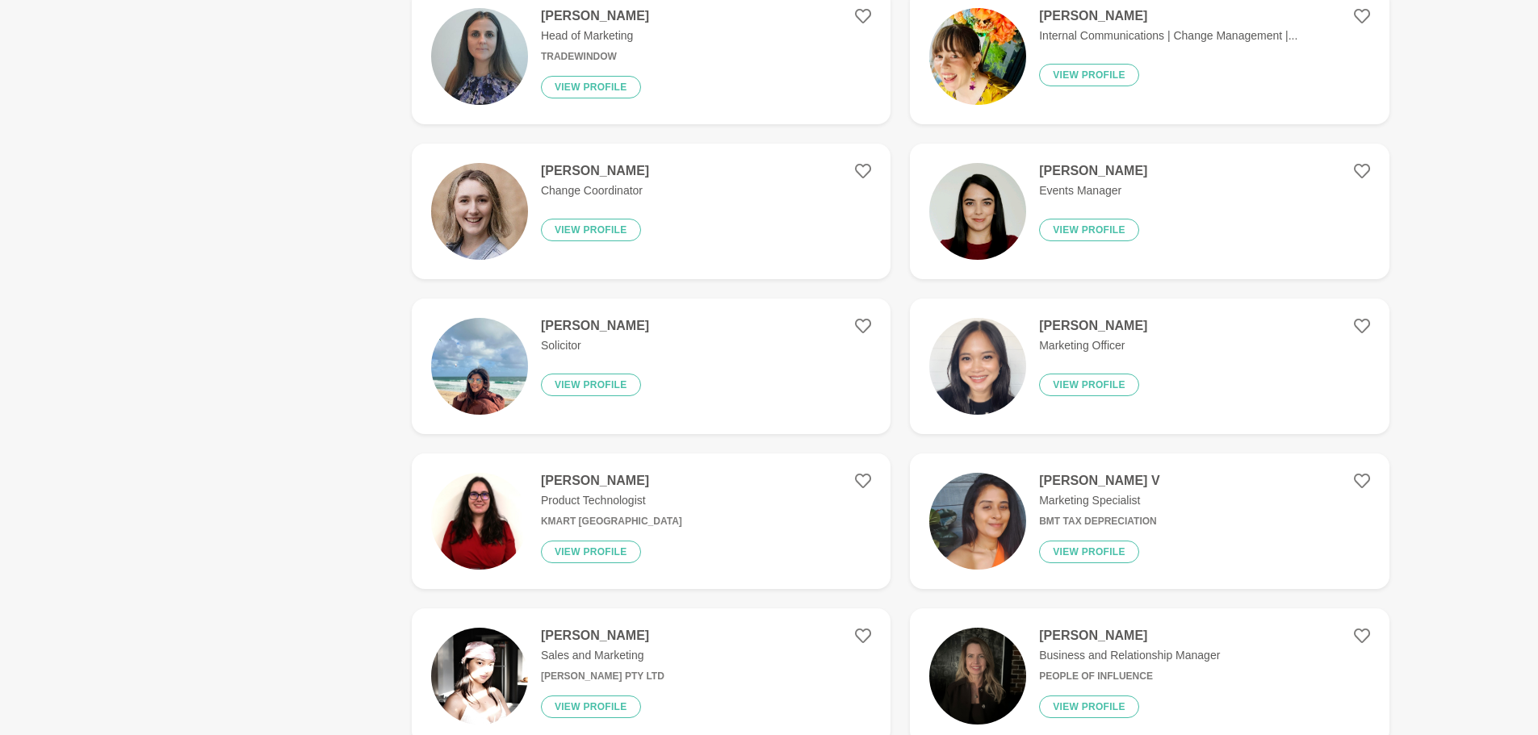
scroll to position [0, 0]
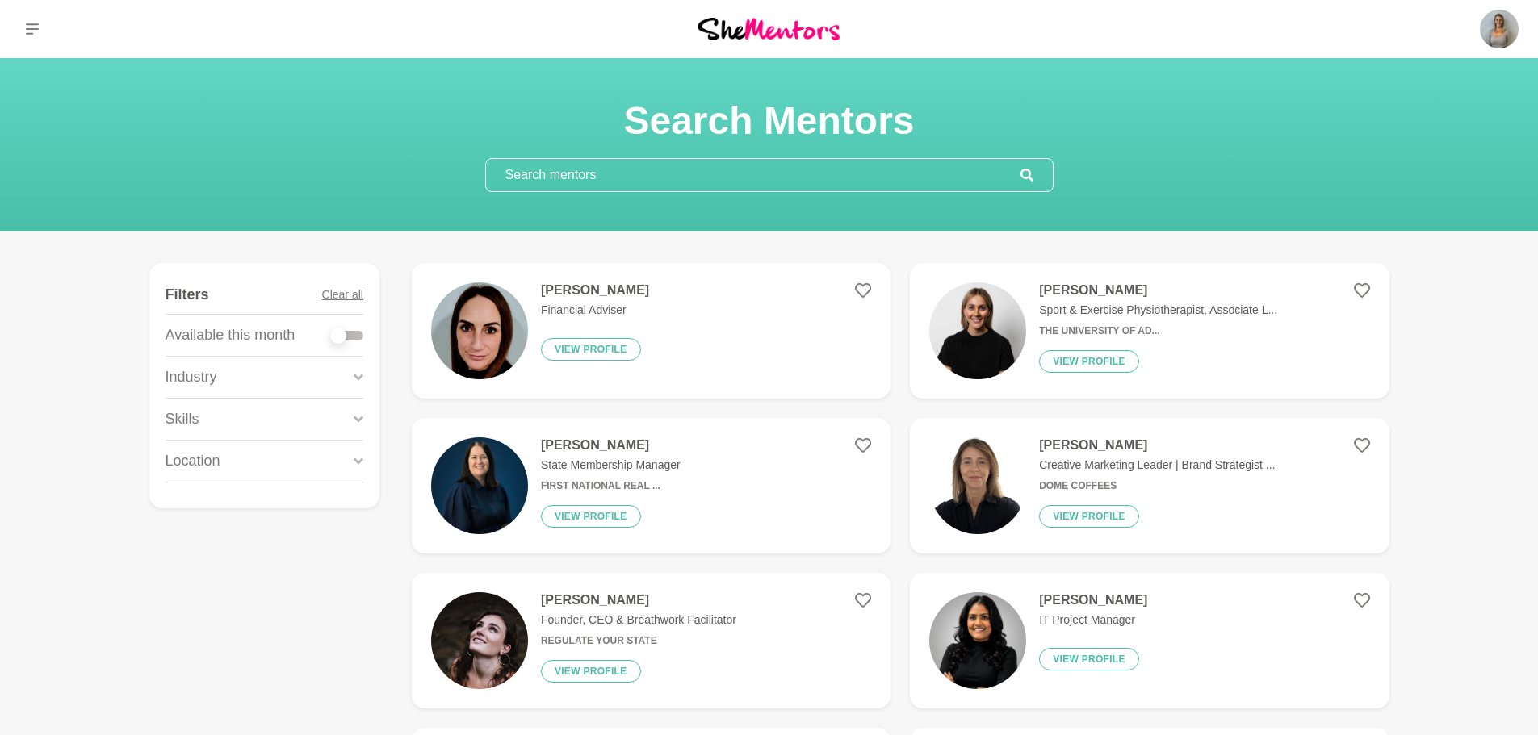
click at [225, 388] on div "Industry" at bounding box center [264, 377] width 198 height 41
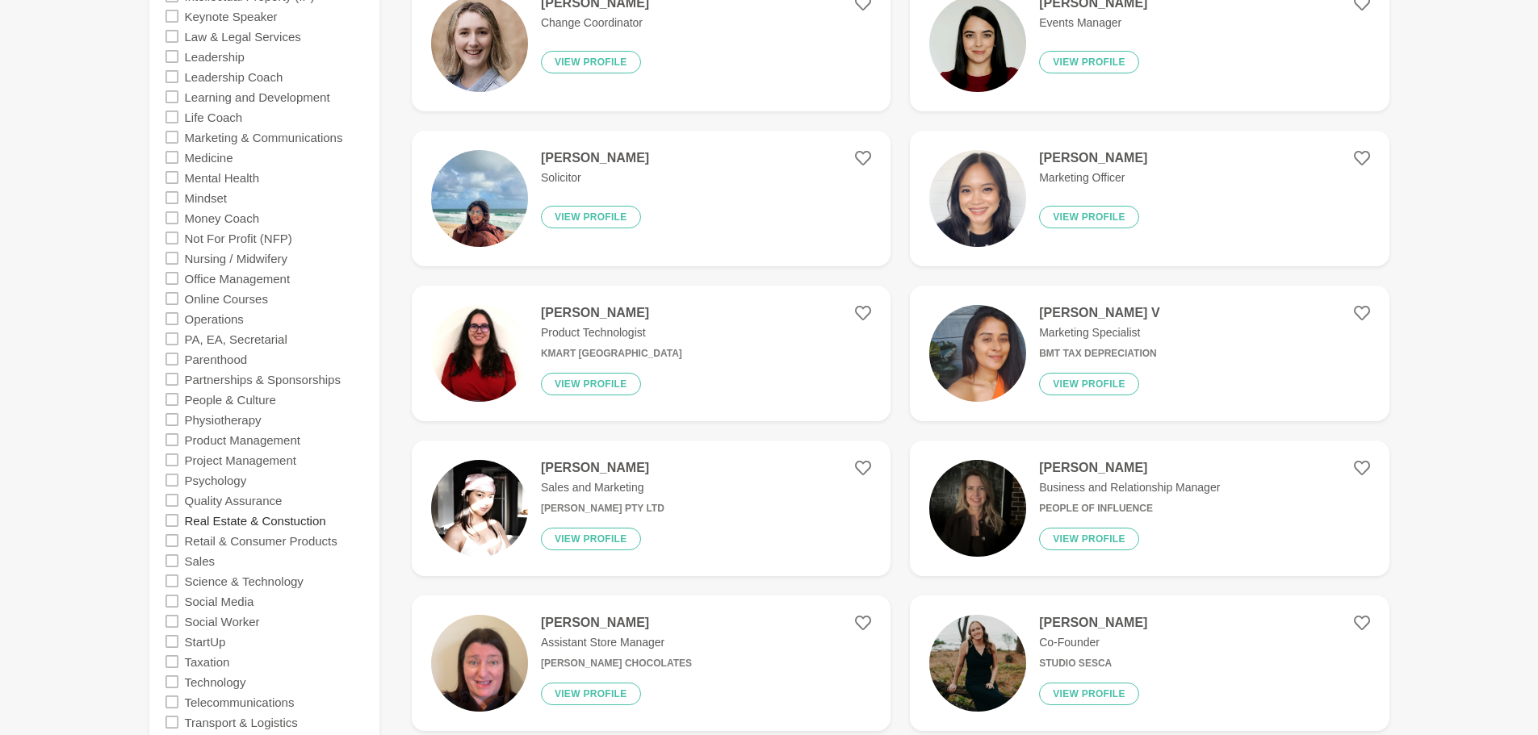
scroll to position [1211, 0]
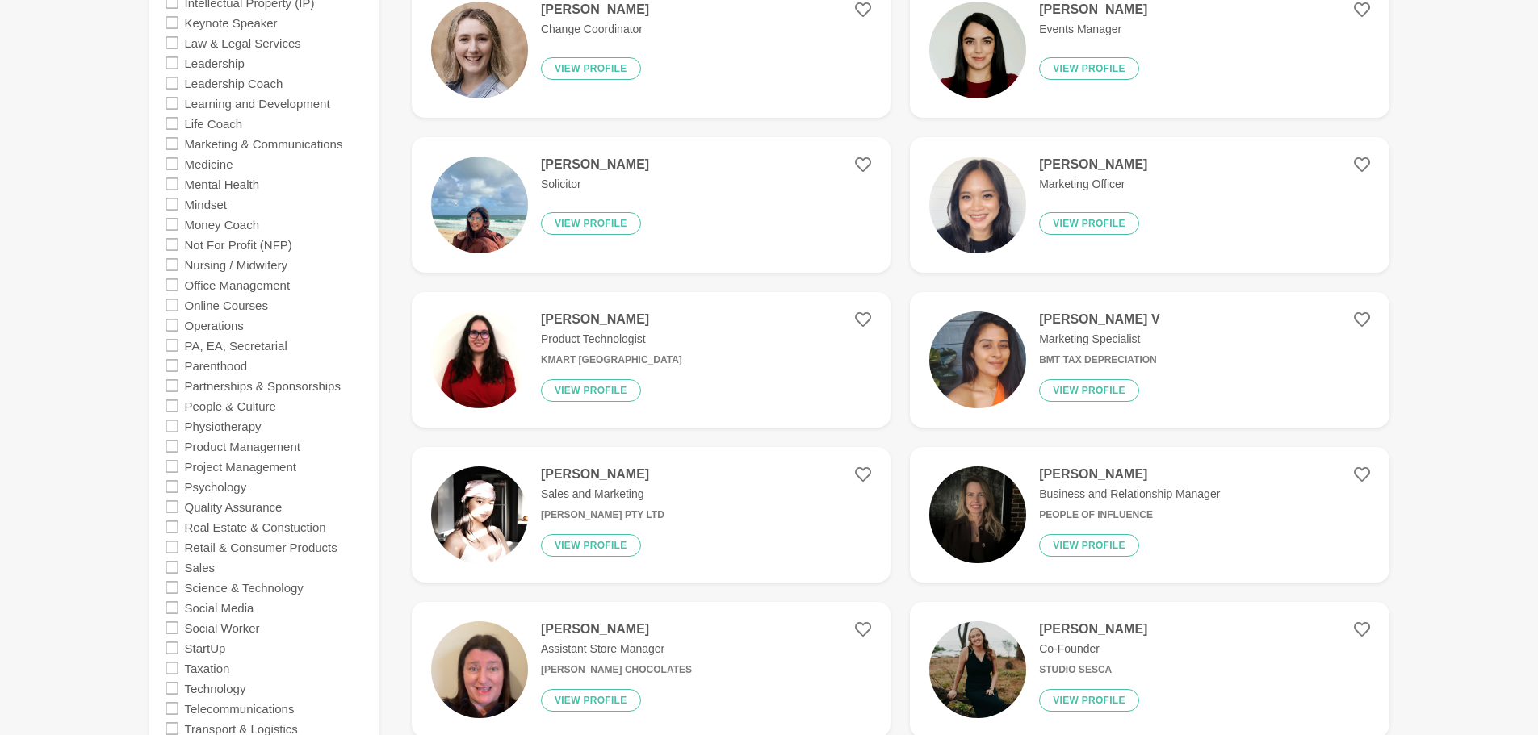
click at [171, 467] on icon at bounding box center [171, 466] width 13 height 13
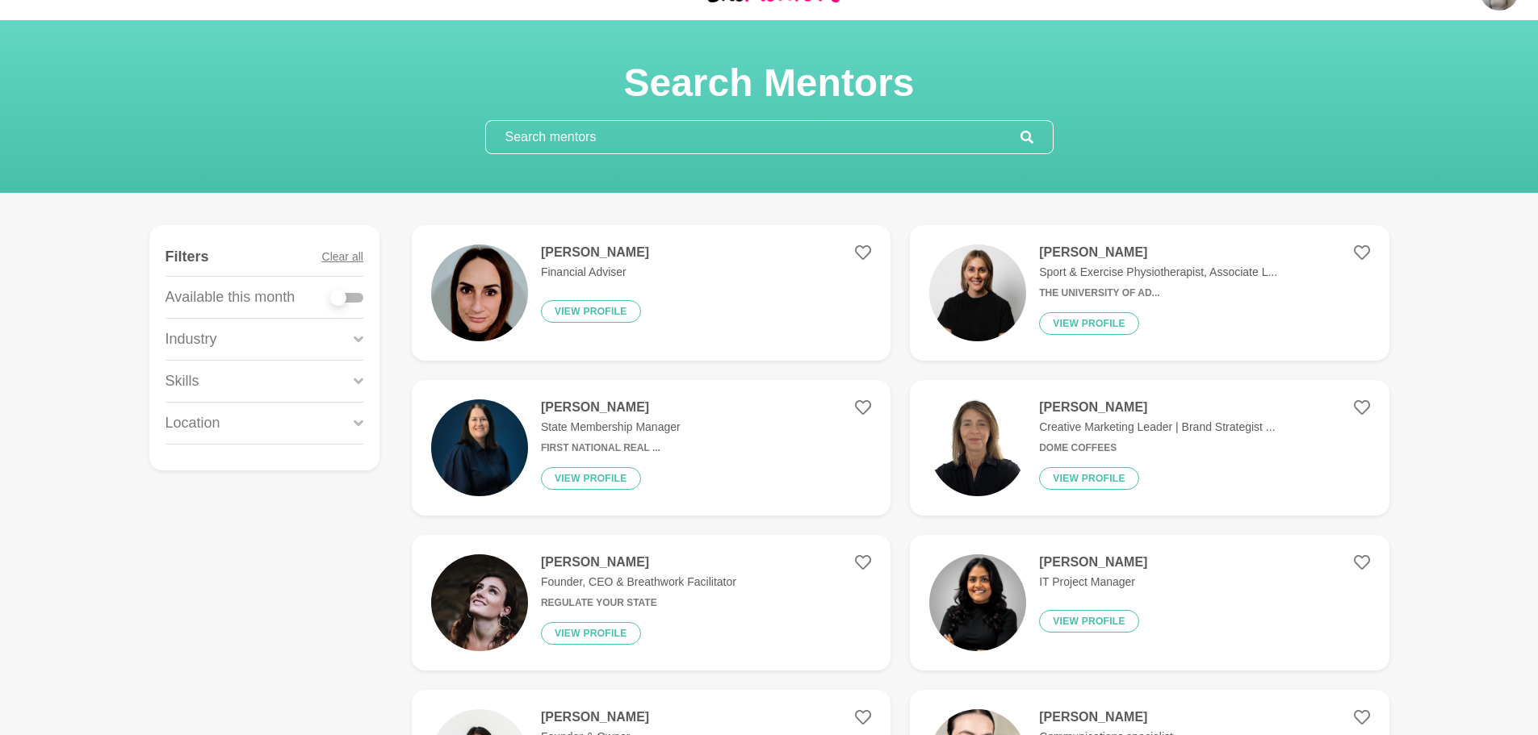
scroll to position [0, 0]
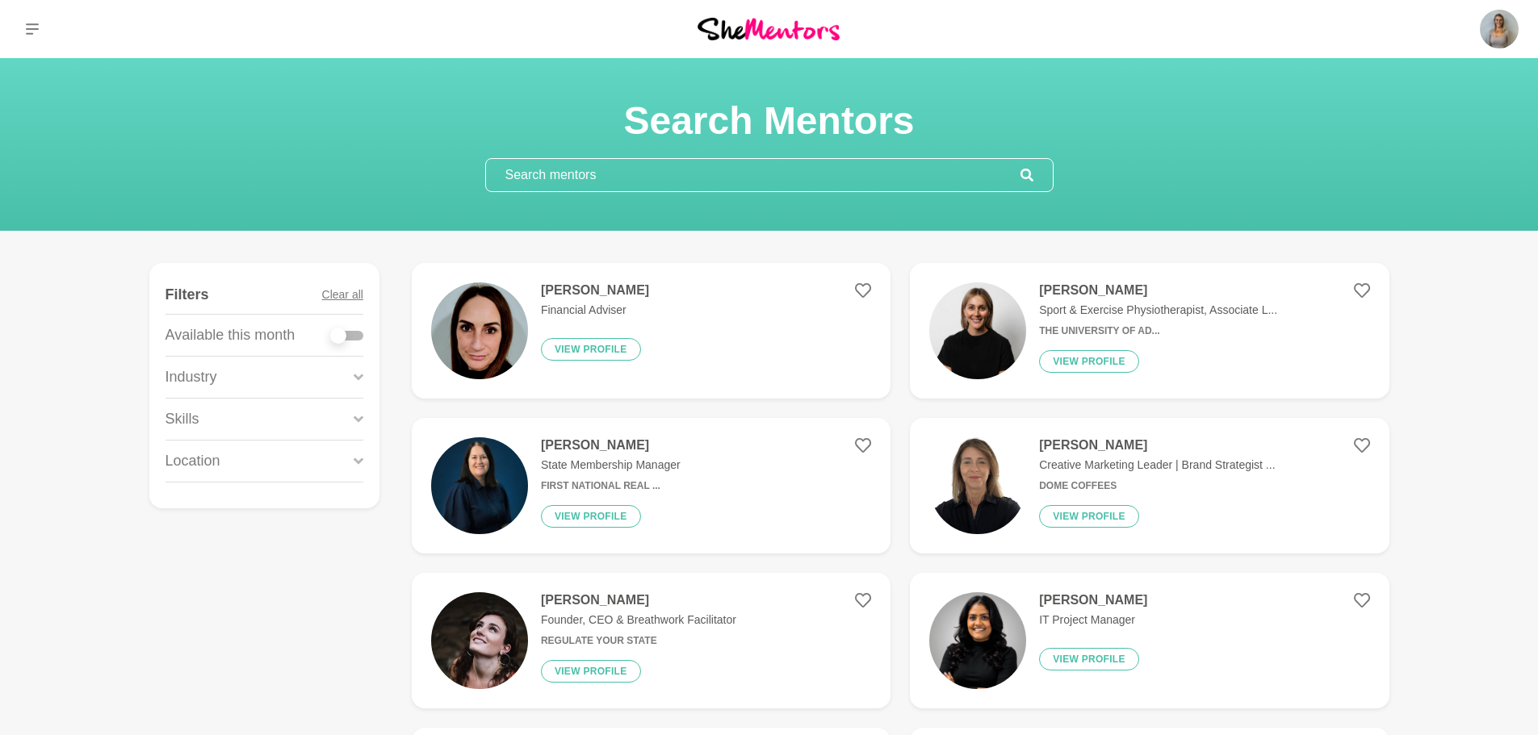
click at [335, 380] on div "Industry" at bounding box center [264, 377] width 198 height 41
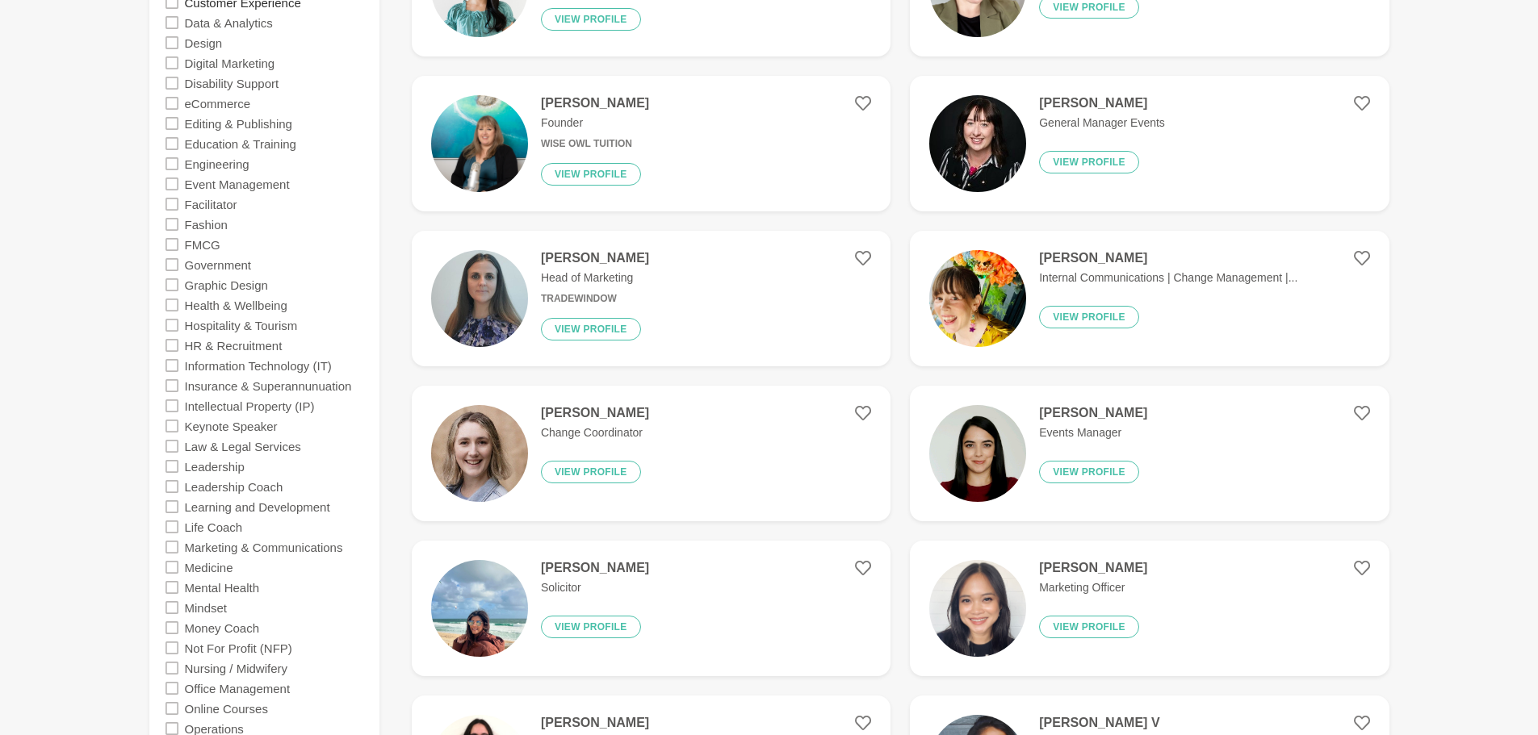
scroll to position [888, 0]
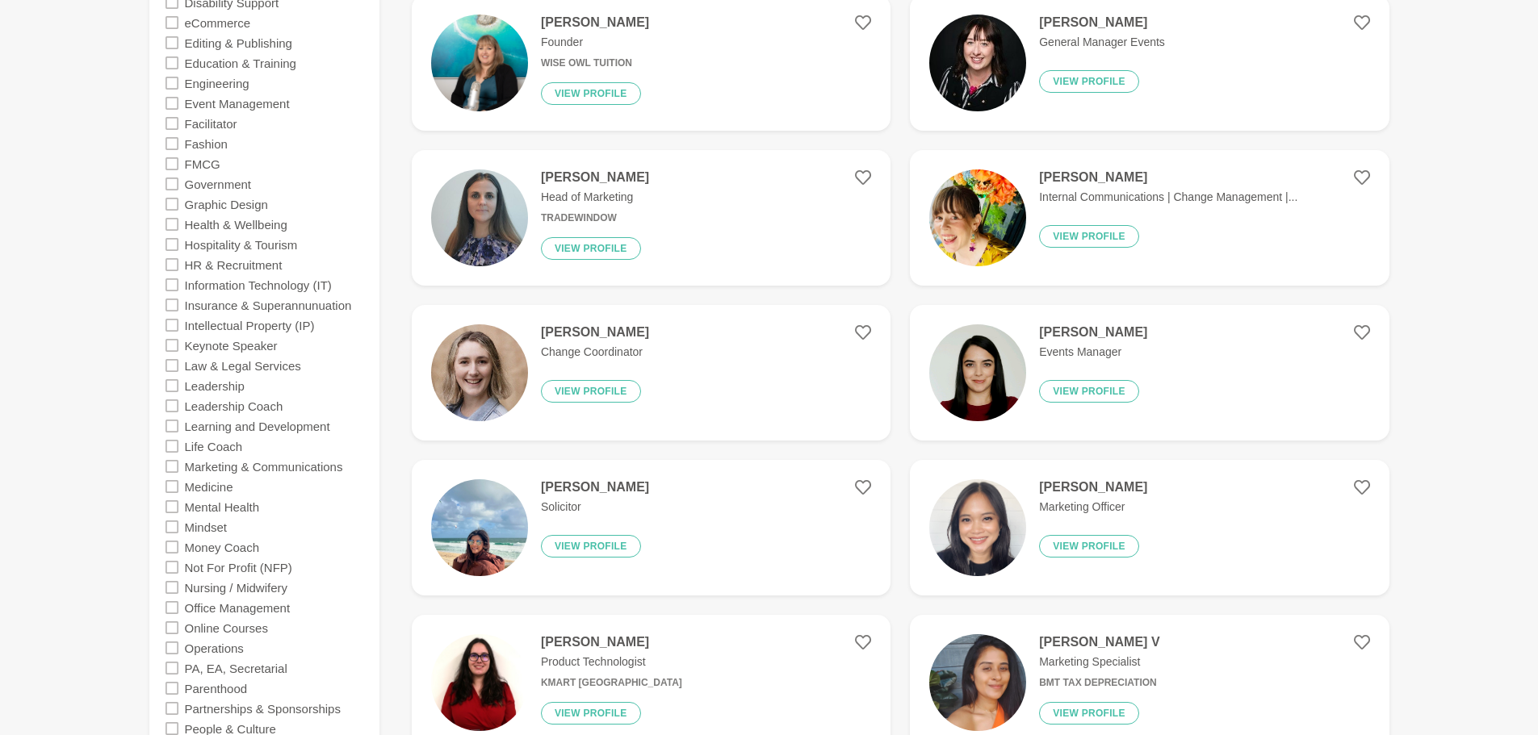
click at [169, 385] on icon at bounding box center [171, 385] width 13 height 13
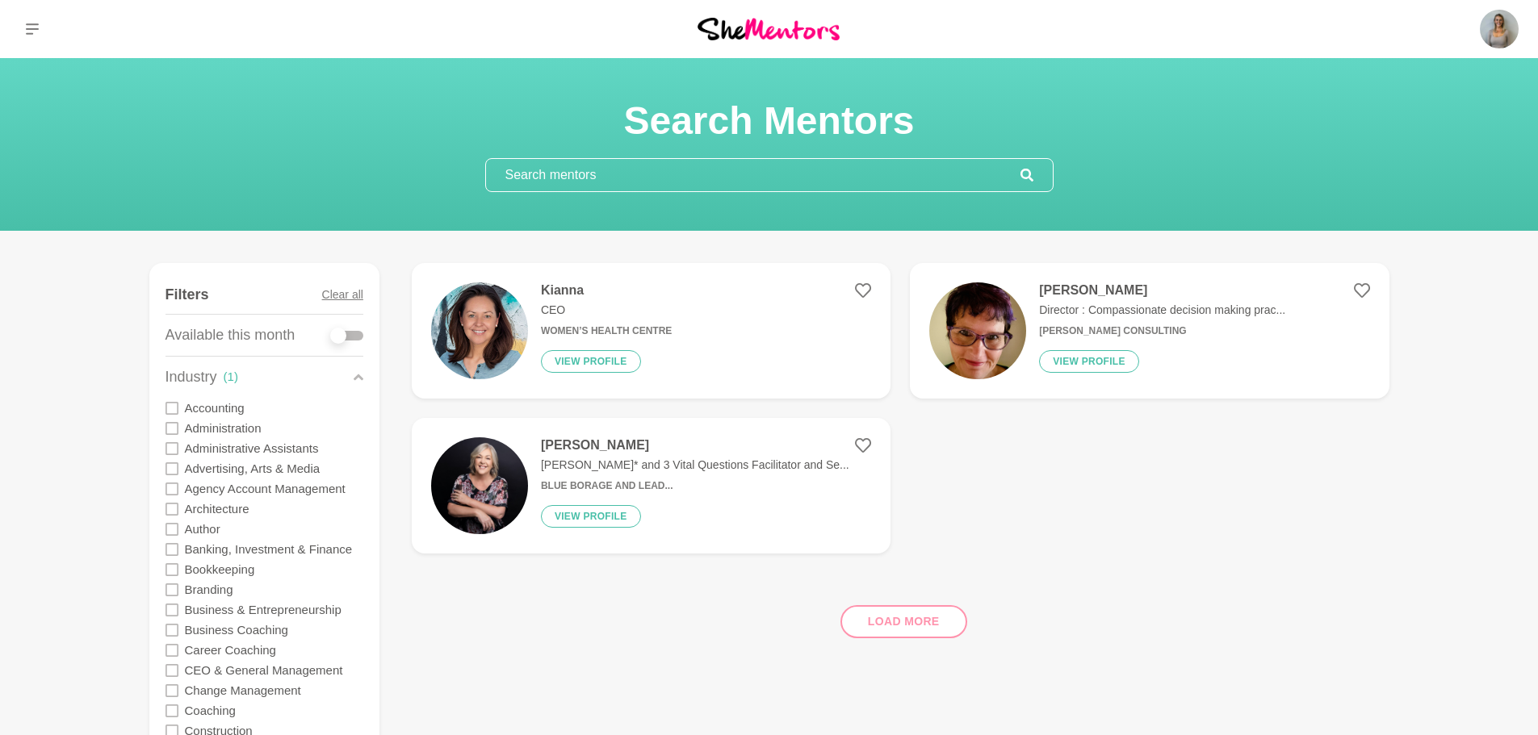
click at [940, 617] on div "Load more" at bounding box center [900, 616] width 977 height 98
click at [927, 626] on div "Load more" at bounding box center [900, 616] width 977 height 98
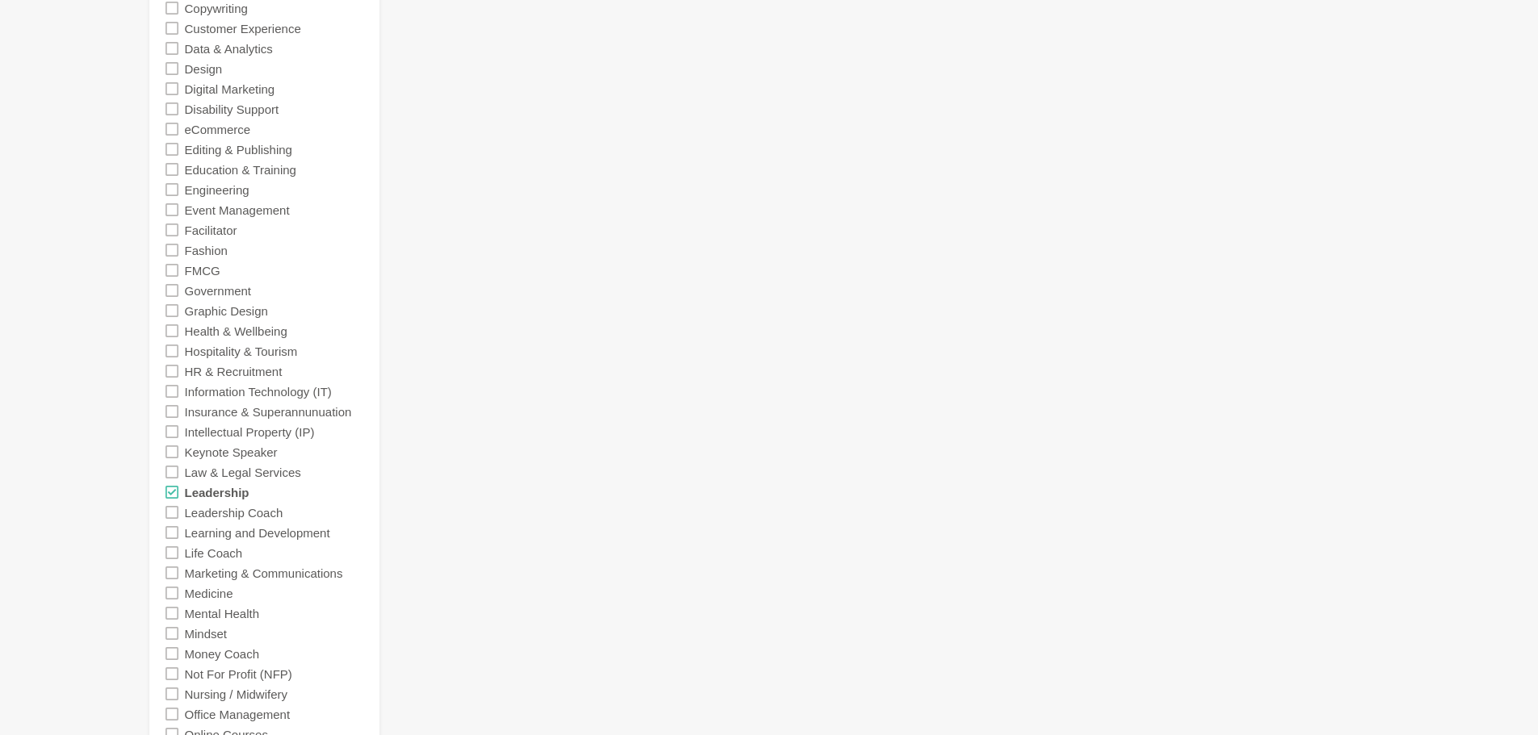
scroll to position [888, 0]
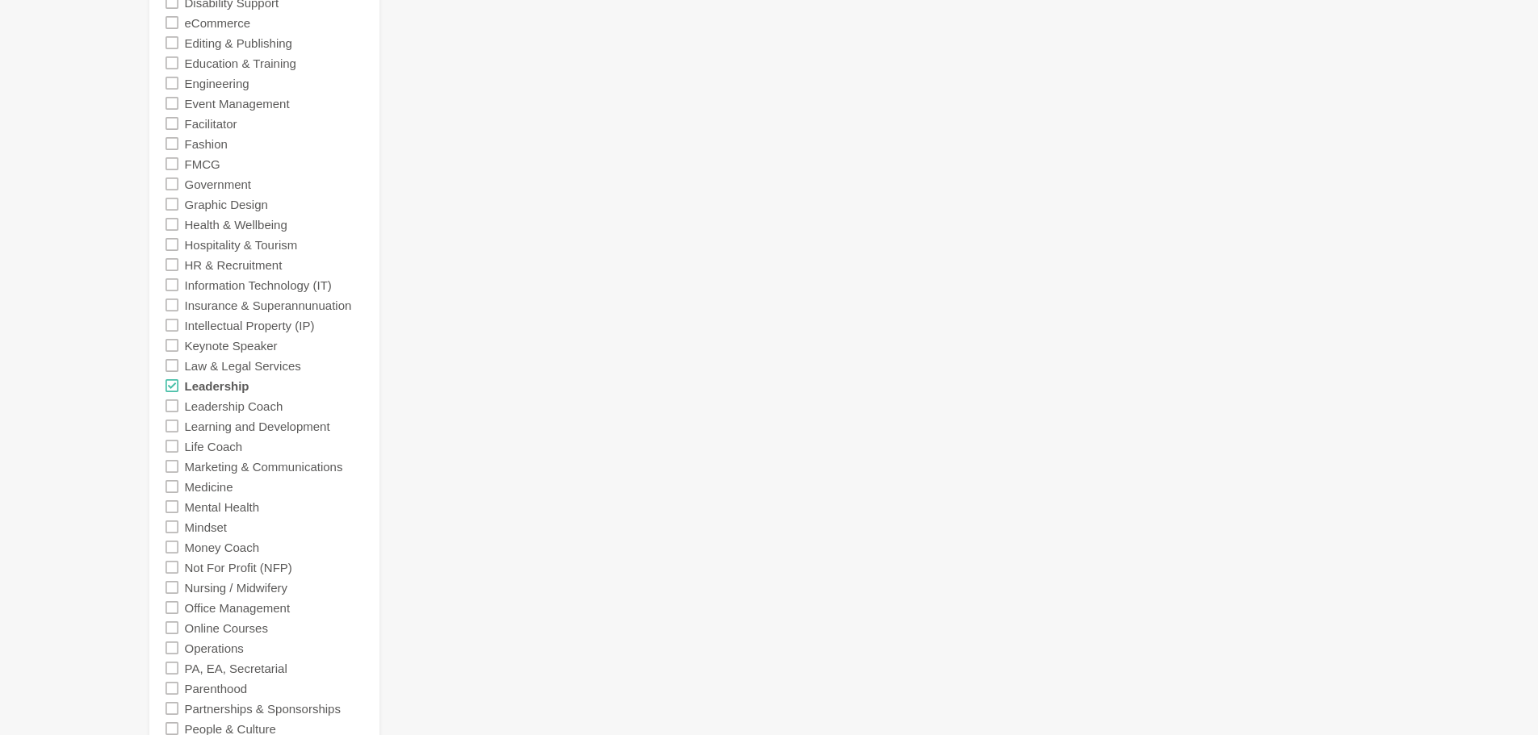
click at [176, 406] on icon at bounding box center [171, 406] width 13 height 13
click at [174, 388] on icon at bounding box center [171, 385] width 13 height 13
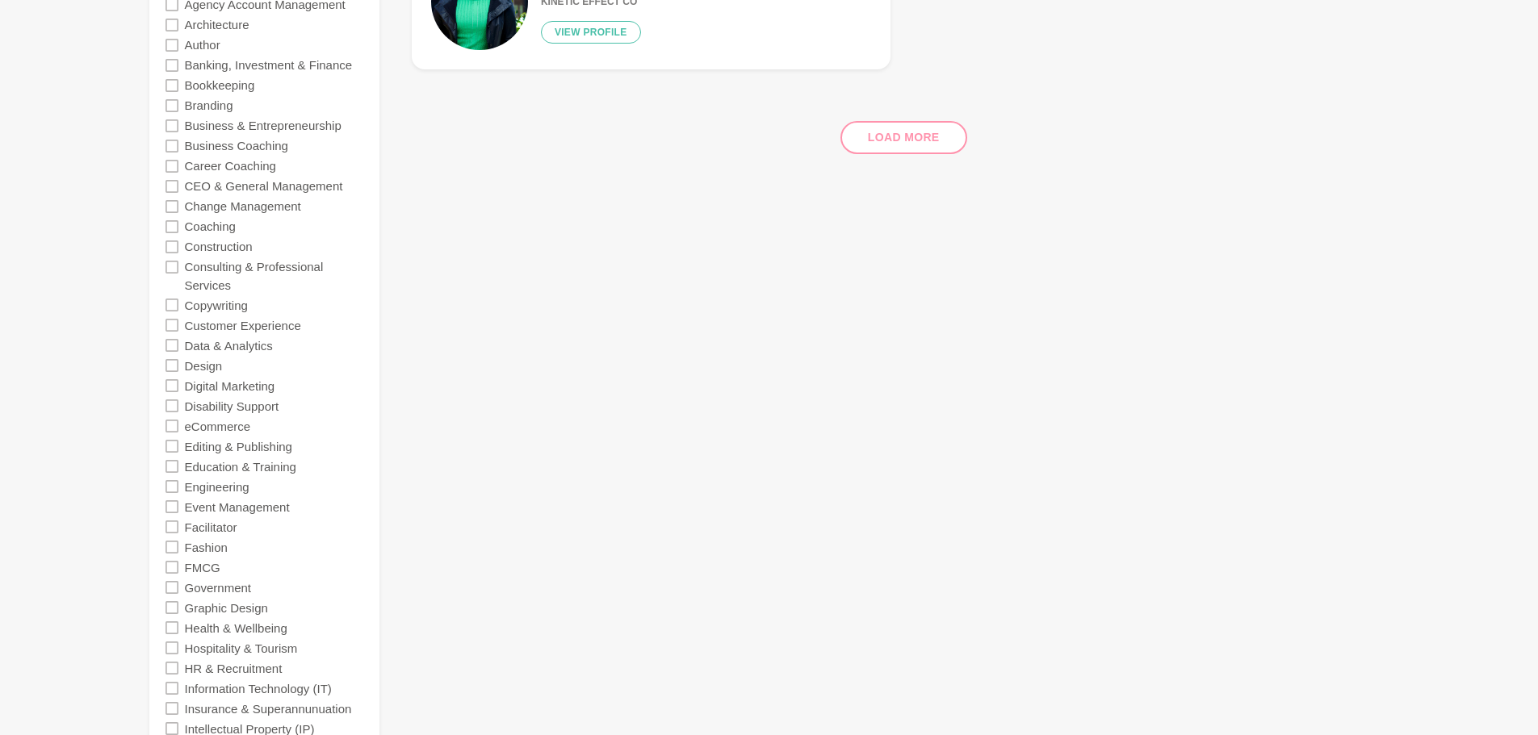
scroll to position [81, 0]
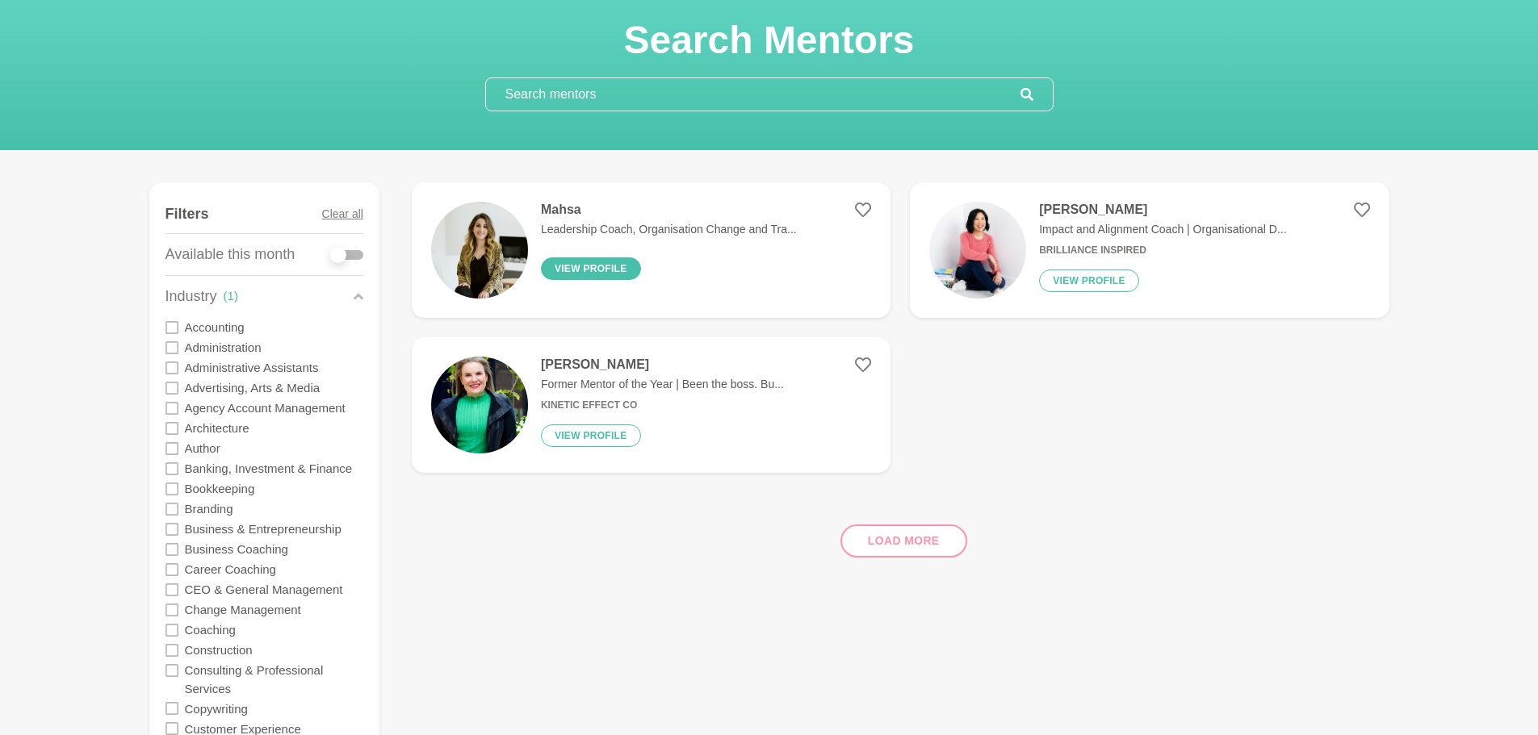
click at [599, 268] on button "View profile" at bounding box center [591, 268] width 100 height 23
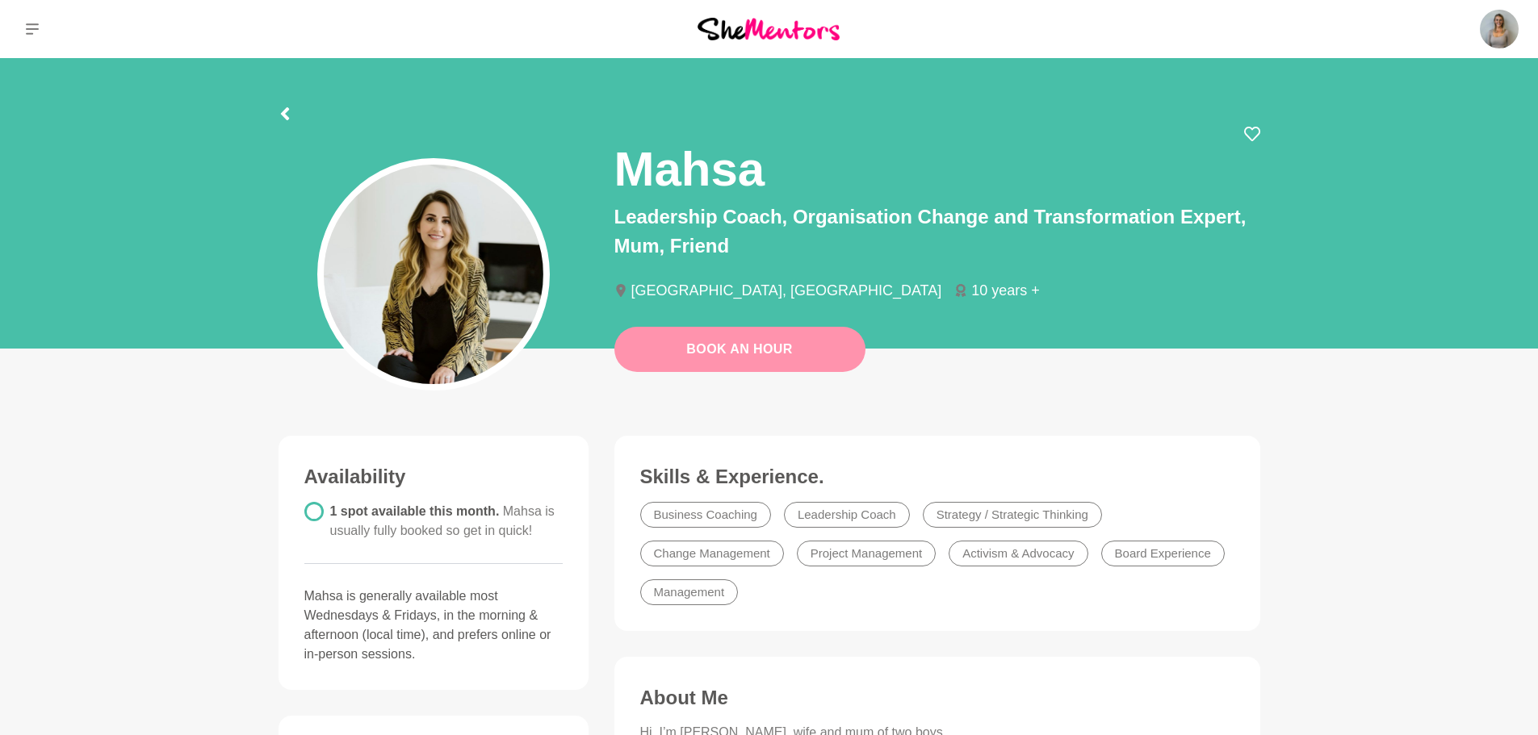
click at [734, 358] on link "Book An Hour" at bounding box center [739, 349] width 251 height 45
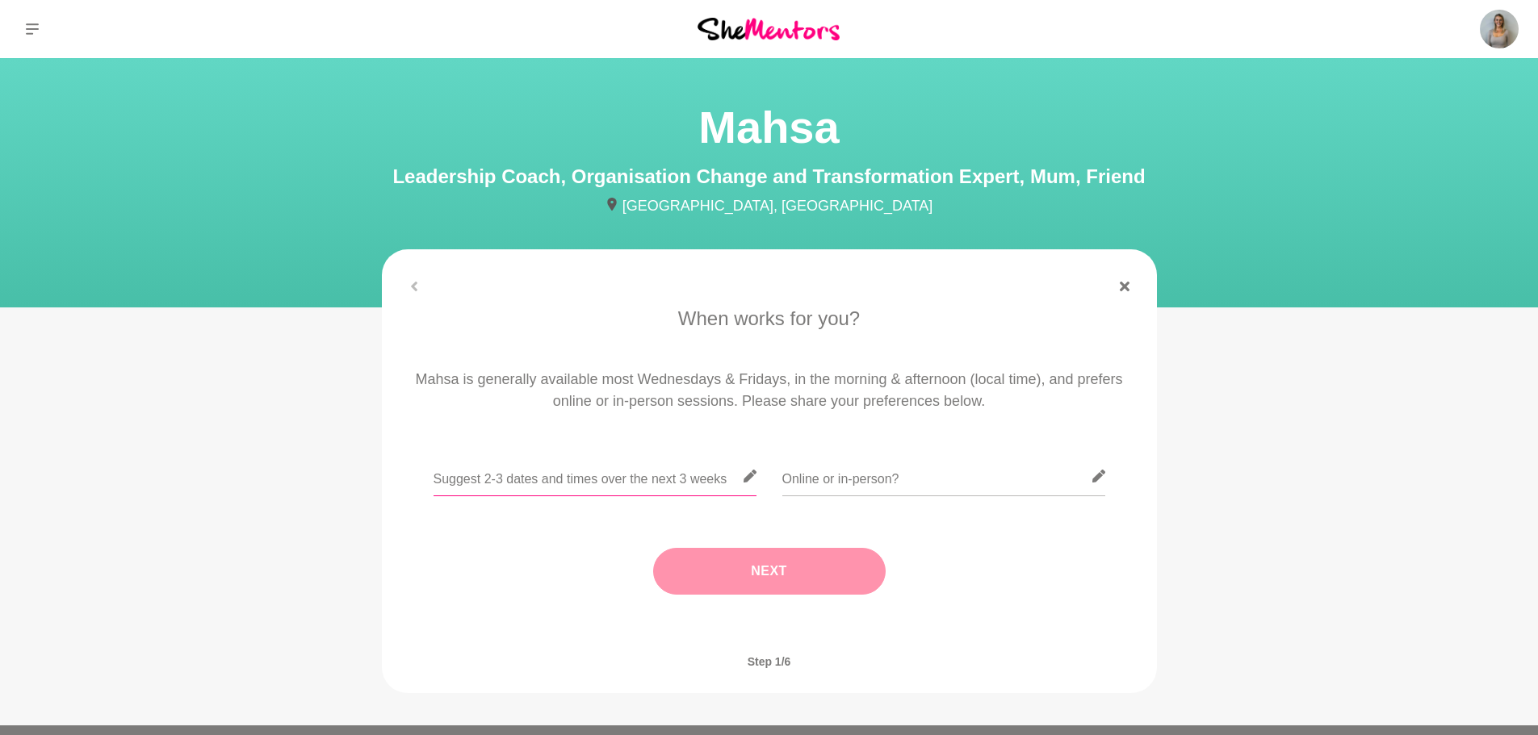
click at [549, 483] on input "text" at bounding box center [594, 477] width 323 height 40
click at [1098, 476] on icon at bounding box center [1097, 476] width 13 height 13
click at [672, 475] on input "text" at bounding box center [594, 477] width 323 height 40
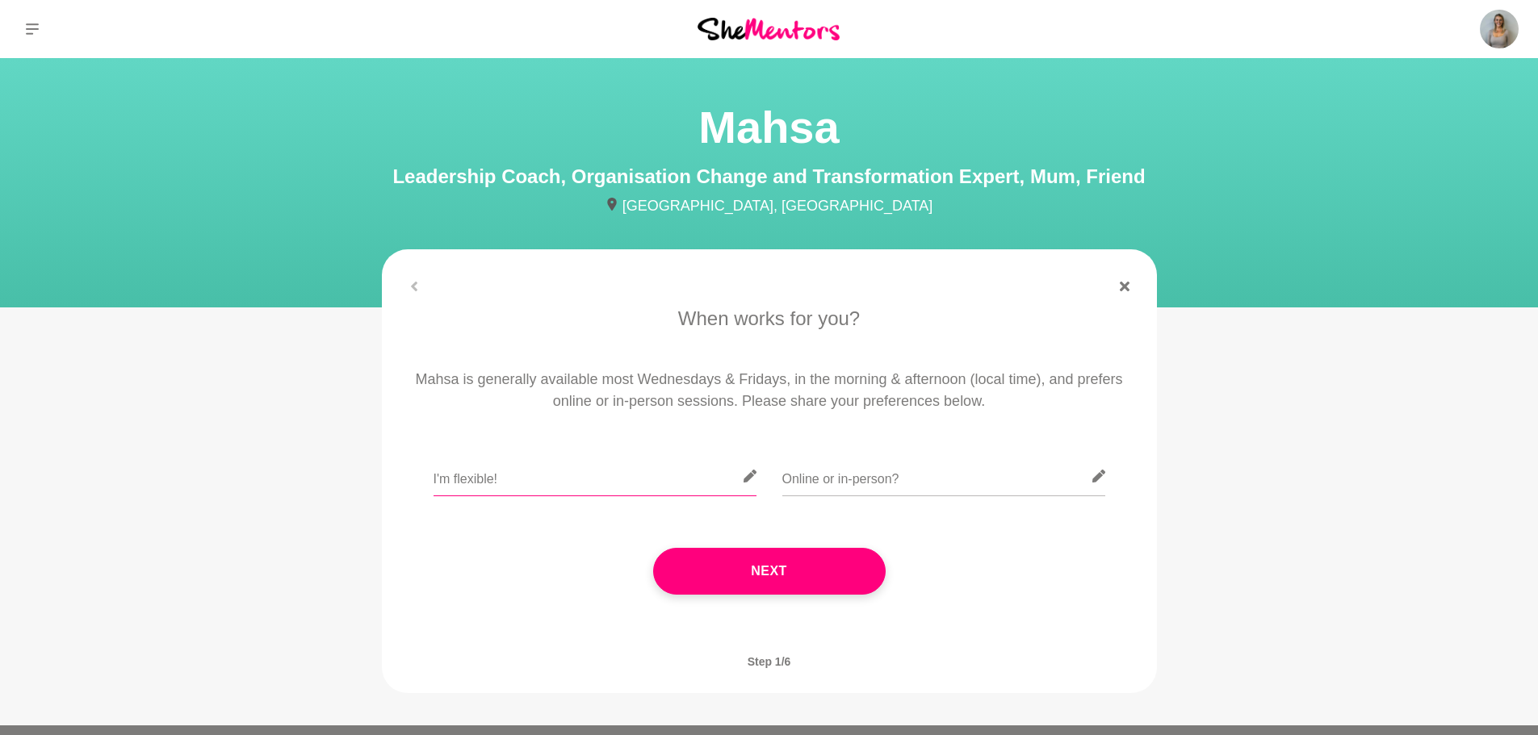
click at [576, 485] on input "I'm flexible!" at bounding box center [594, 477] width 323 height 40
type input "I'm flexible! A [DATE] or [DATE] afternoon over the next 3 weeks?"
drag, startPoint x: 910, startPoint y: 478, endPoint x: 918, endPoint y: 468, distance: 12.1
click at [912, 477] on input "text" at bounding box center [943, 477] width 323 height 40
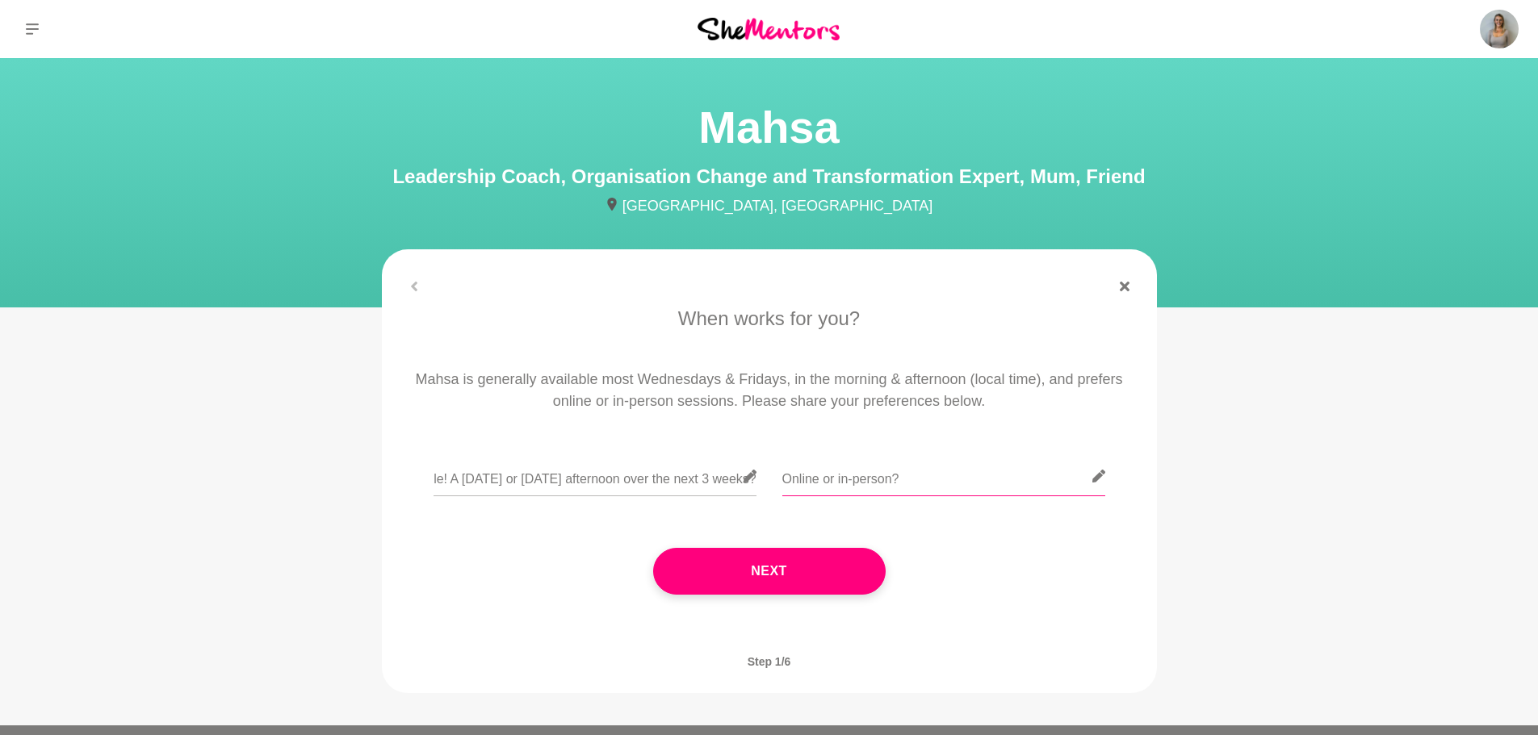
scroll to position [0, 0]
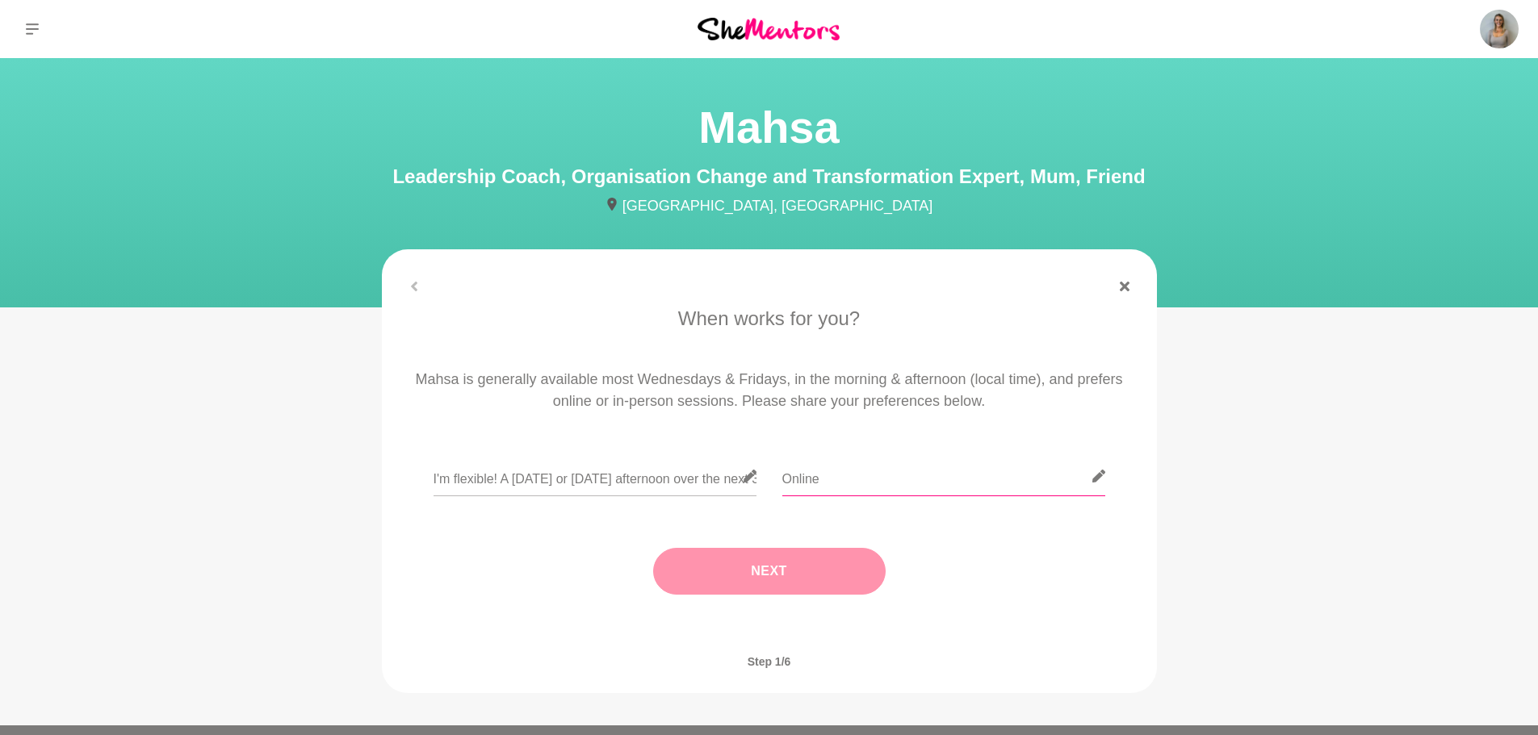
type input "Online"
click at [772, 575] on button "Next" at bounding box center [769, 571] width 232 height 47
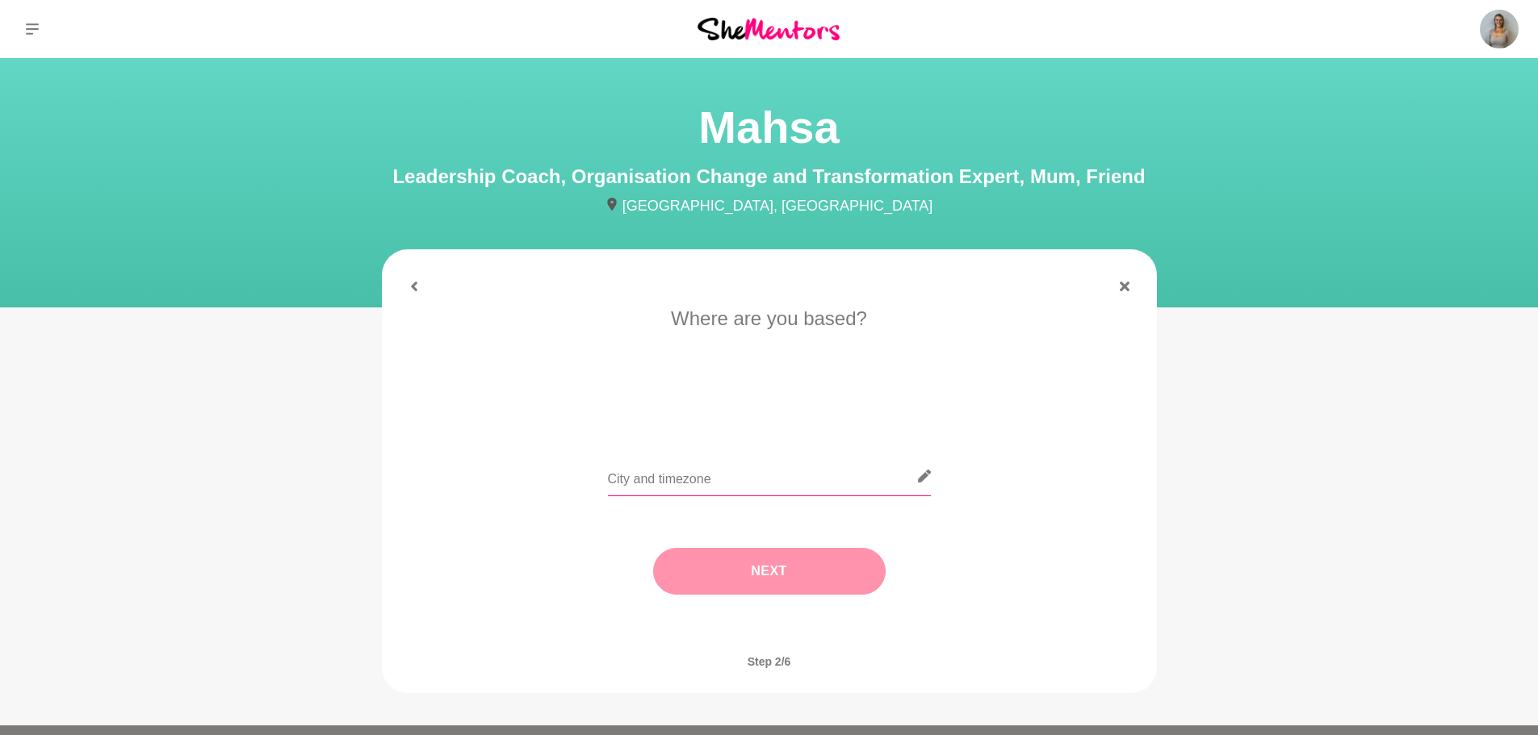
click at [783, 471] on input "text" at bounding box center [769, 477] width 323 height 40
type input "[GEOGRAPHIC_DATA]"
click at [741, 551] on button "Next" at bounding box center [769, 571] width 232 height 47
click at [678, 482] on input "text" at bounding box center [769, 477] width 323 height 40
click at [843, 406] on li "I need tips" at bounding box center [833, 408] width 83 height 26
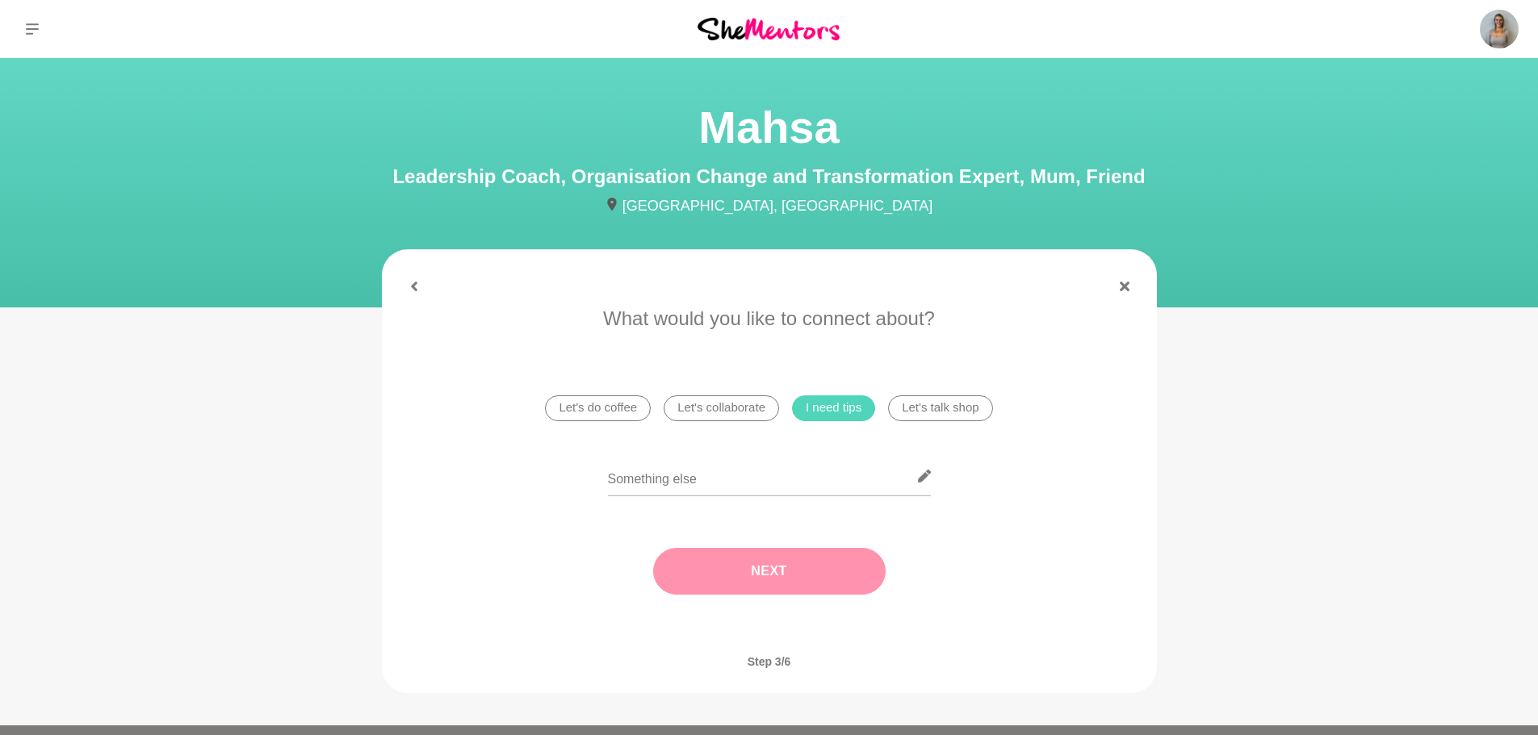
click at [838, 580] on button "Next" at bounding box center [769, 571] width 232 height 47
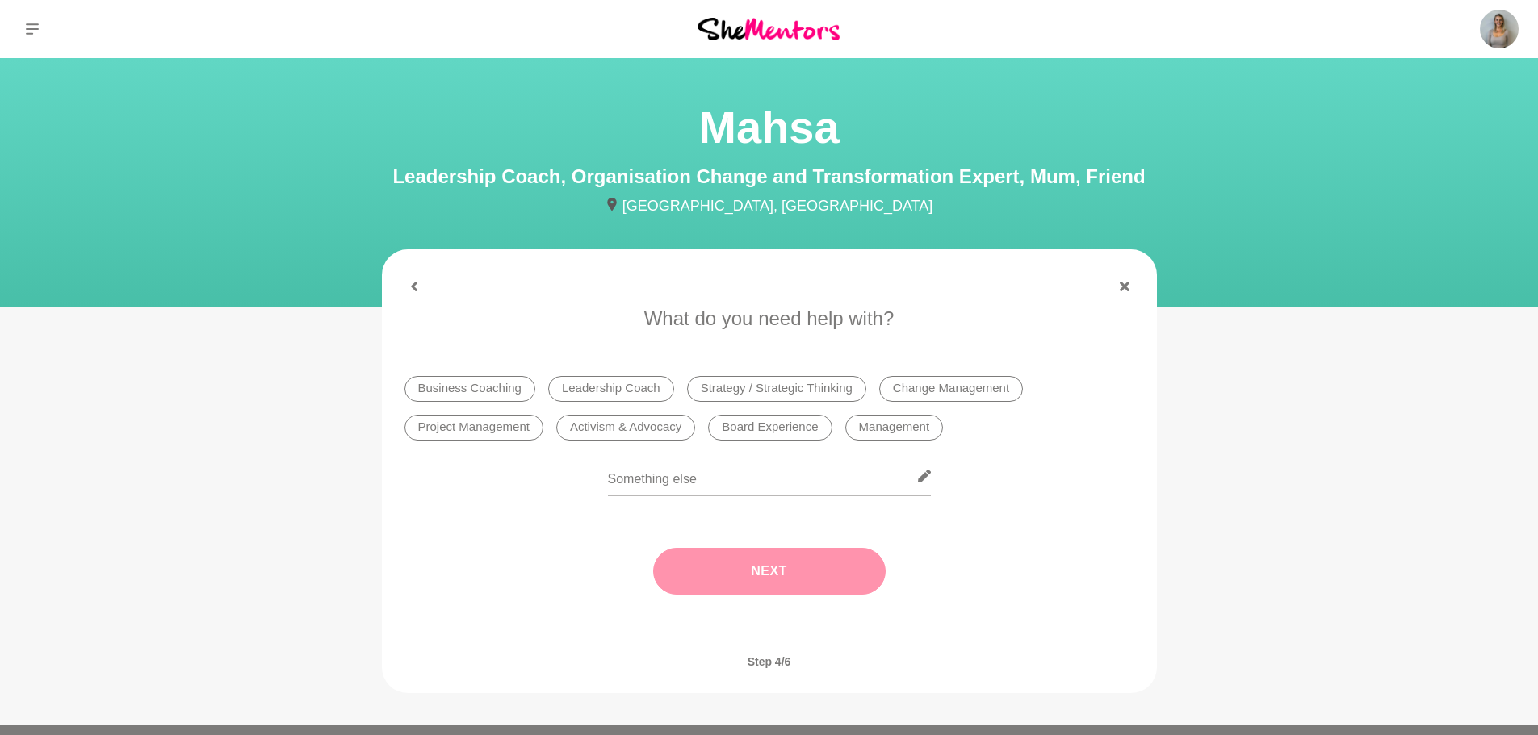
click at [597, 387] on li "Leadership Coach" at bounding box center [611, 389] width 126 height 26
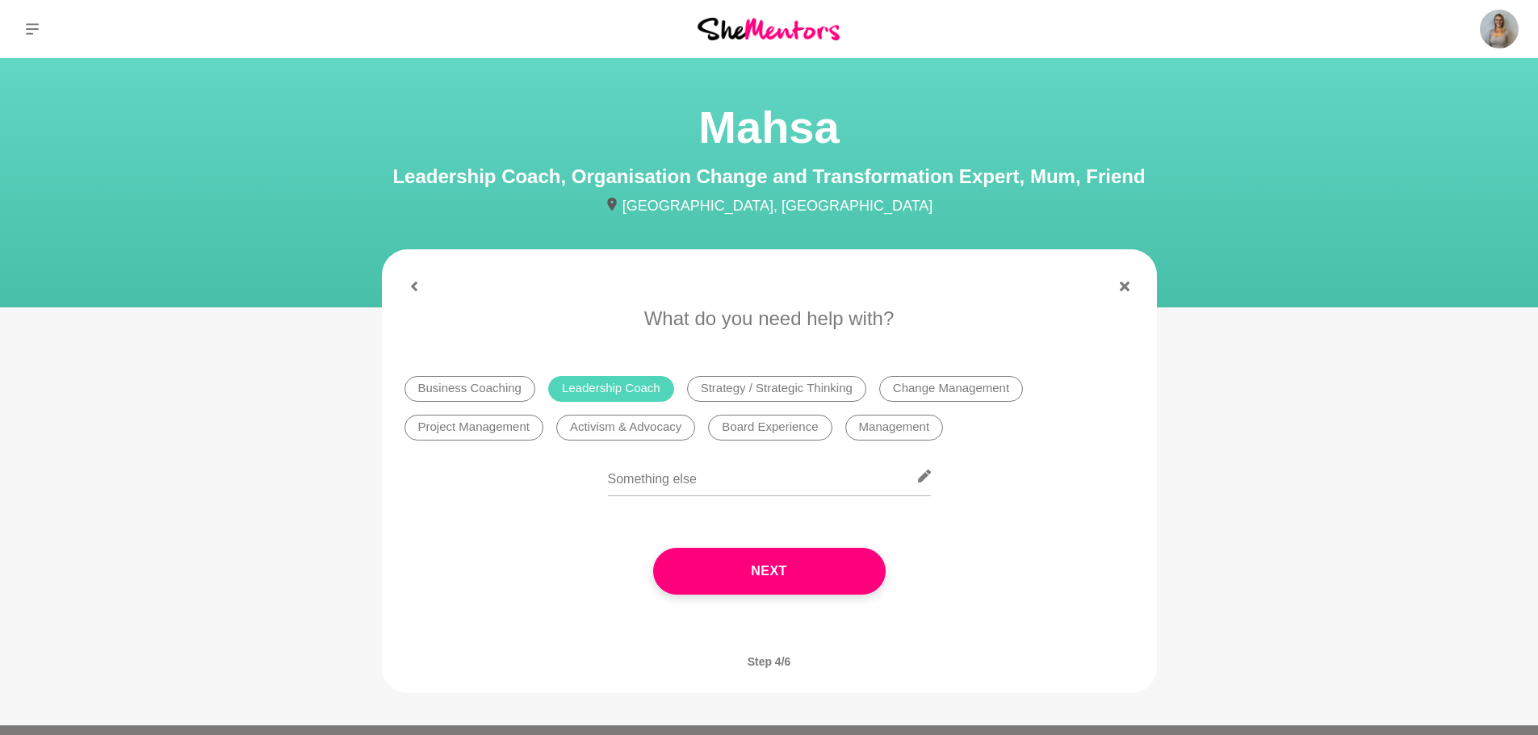
click at [786, 393] on li "Strategy / Strategic Thinking" at bounding box center [776, 389] width 179 height 26
click at [509, 429] on li "Project Management" at bounding box center [473, 428] width 139 height 26
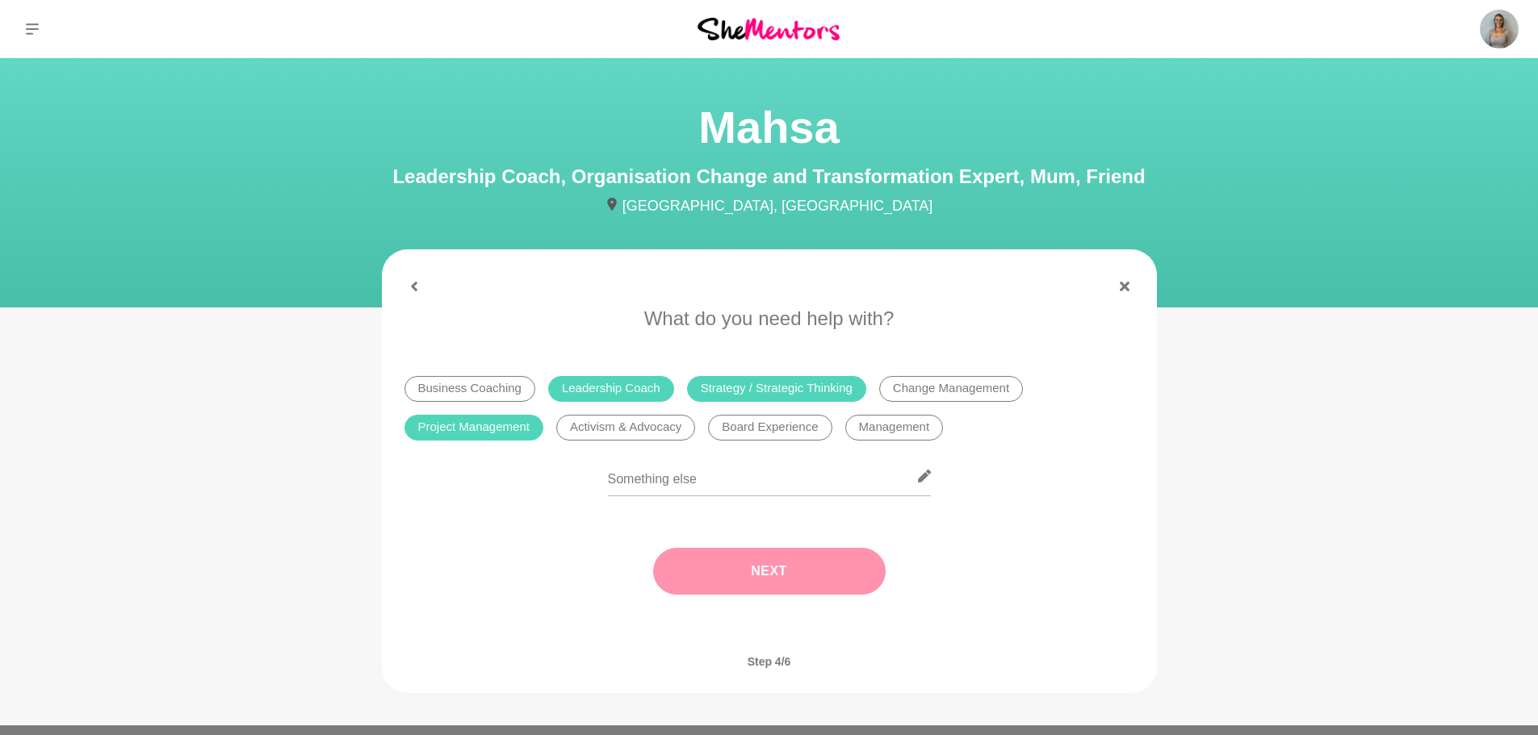
click at [798, 564] on button "Next" at bounding box center [769, 571] width 232 height 47
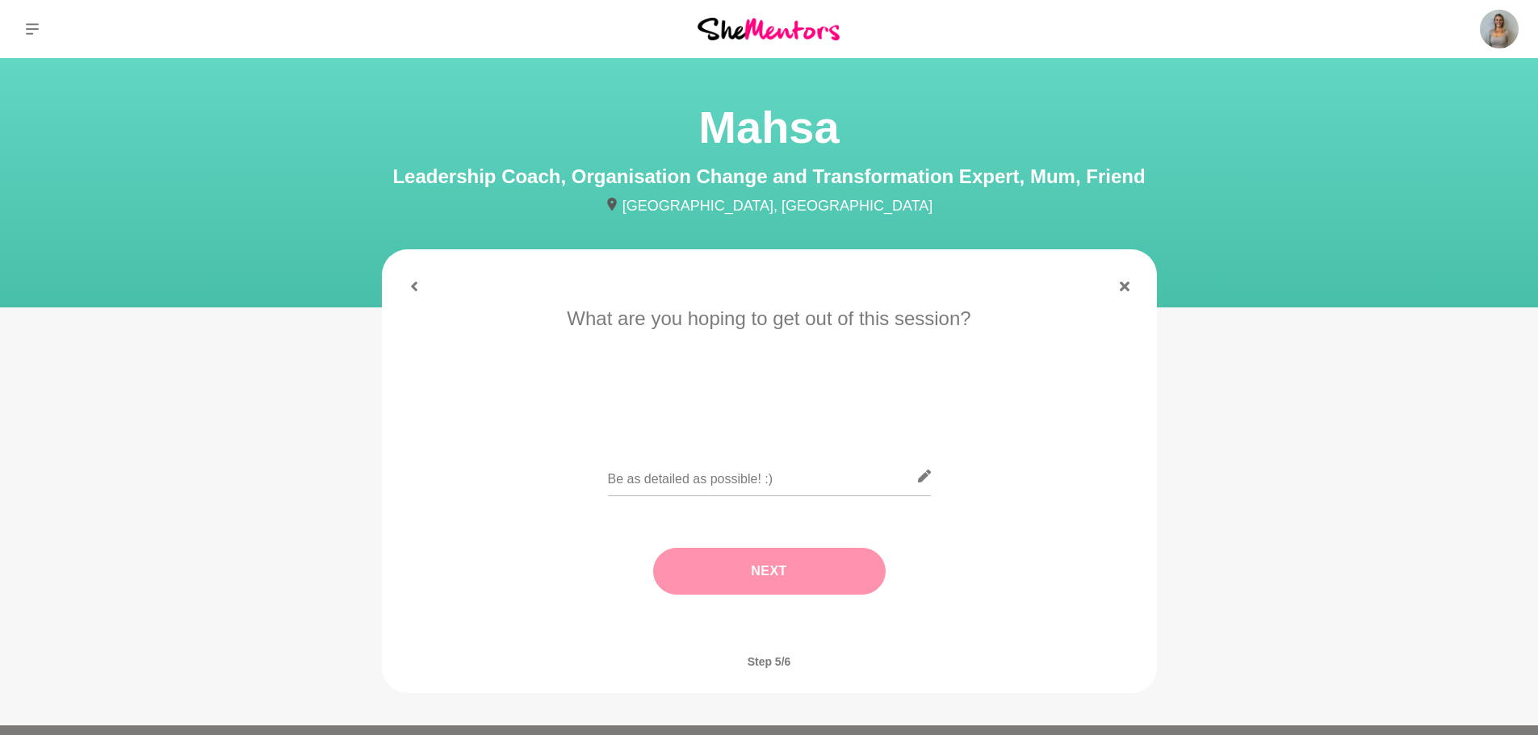
click at [770, 508] on div at bounding box center [769, 486] width 323 height 59
click at [747, 471] on input "text" at bounding box center [769, 477] width 323 height 40
click at [810, 484] on input "text" at bounding box center [769, 477] width 323 height 40
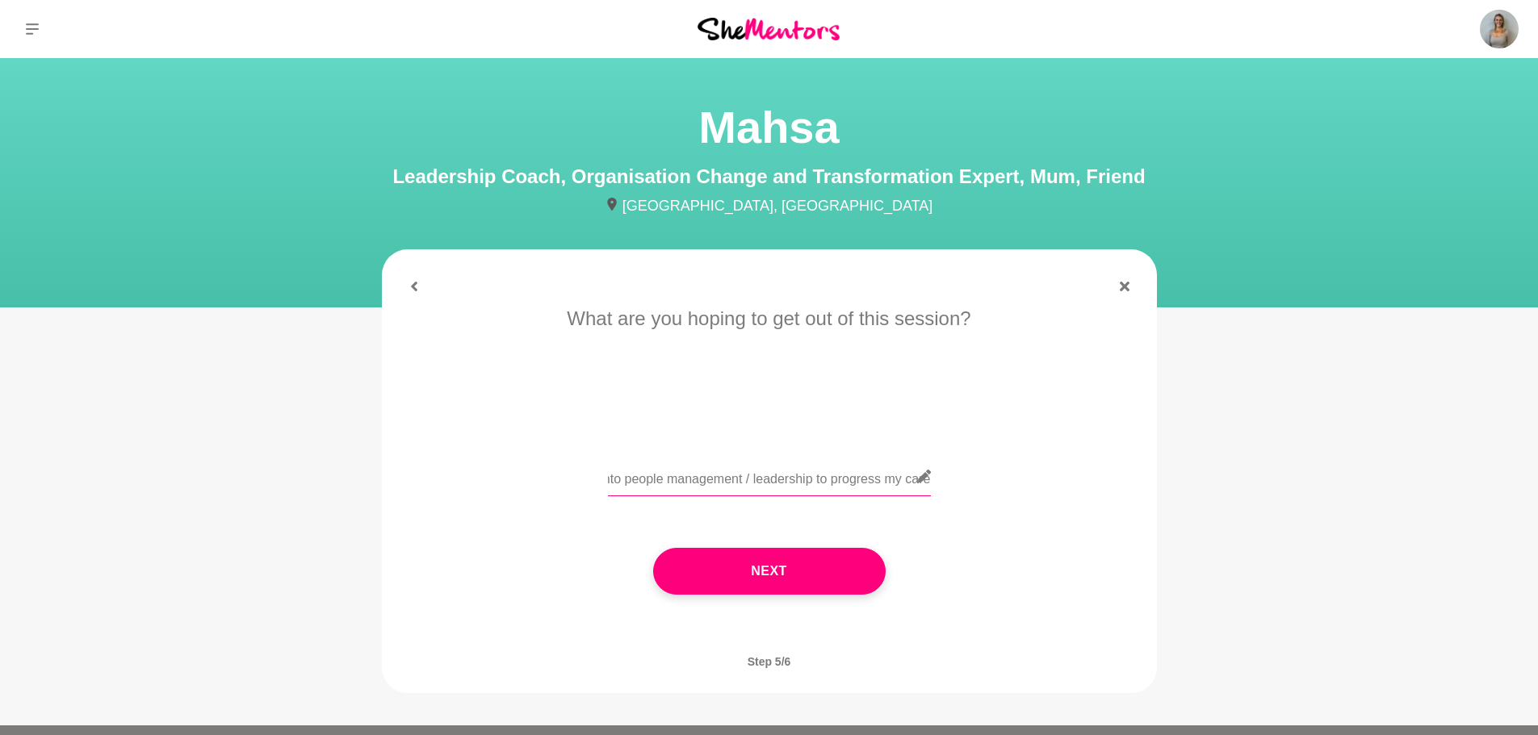
scroll to position [0, 572]
type input "Advice on career progression - confidence, expanding my events portfolio and po…"
click at [764, 567] on button "Next" at bounding box center [769, 571] width 232 height 47
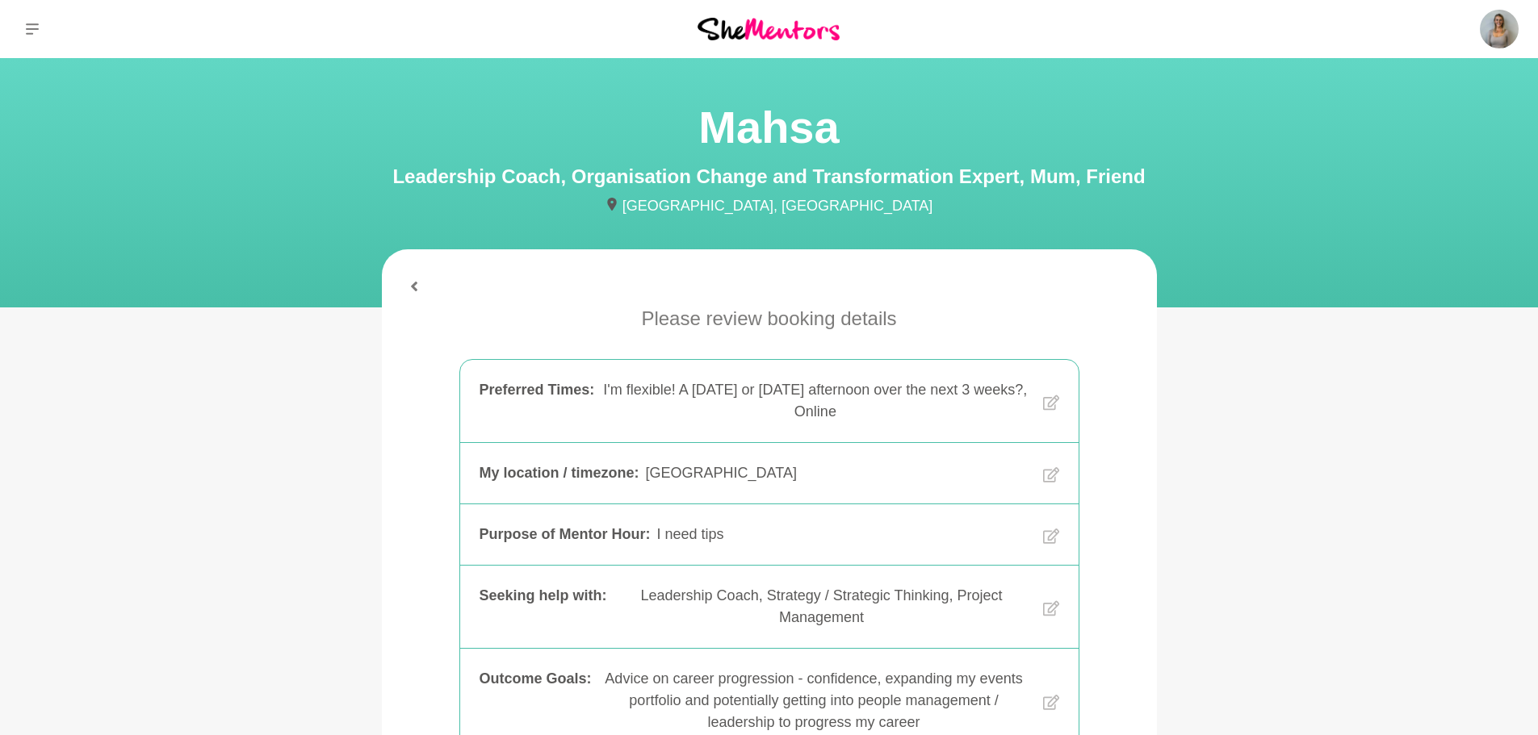
scroll to position [404, 0]
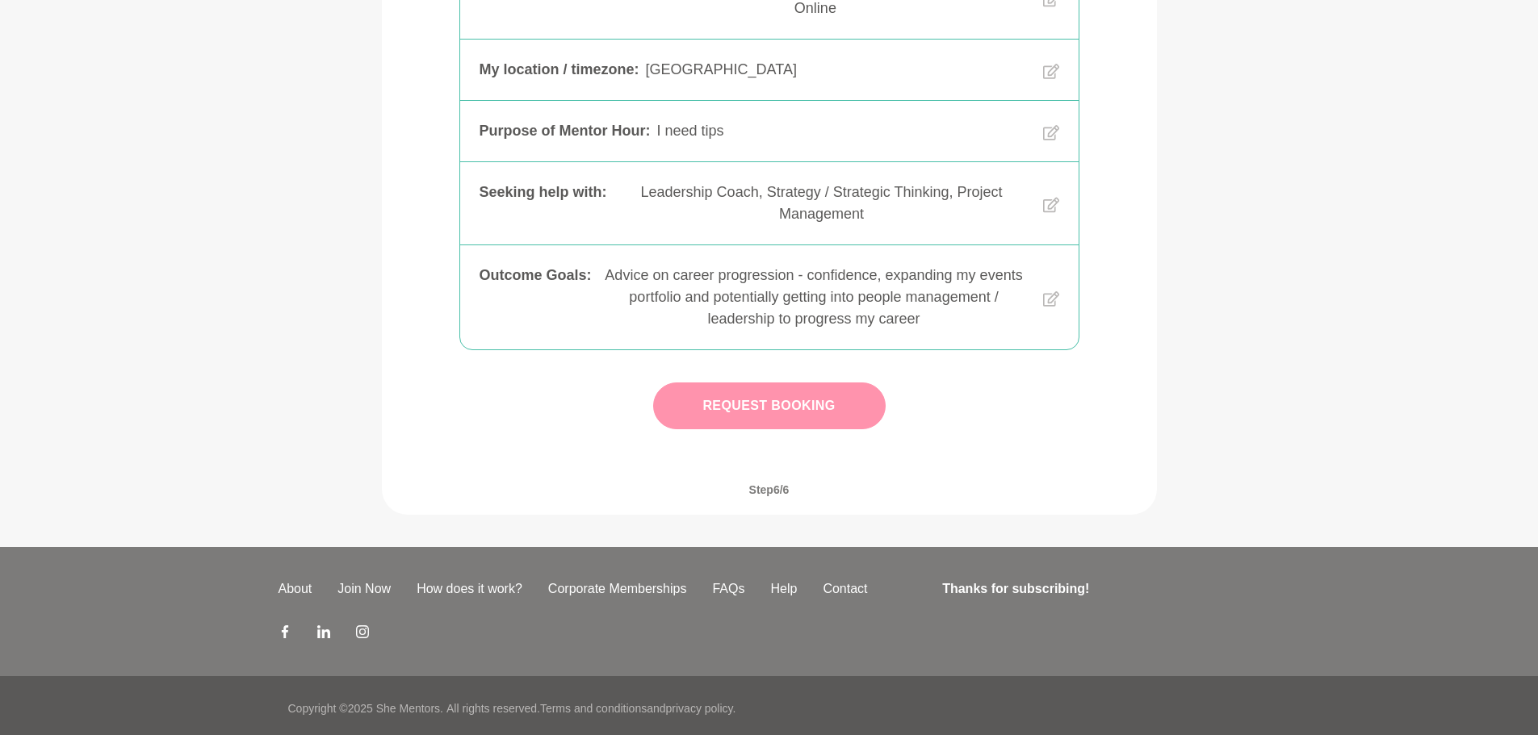
click at [796, 405] on button "Request Booking" at bounding box center [769, 406] width 232 height 47
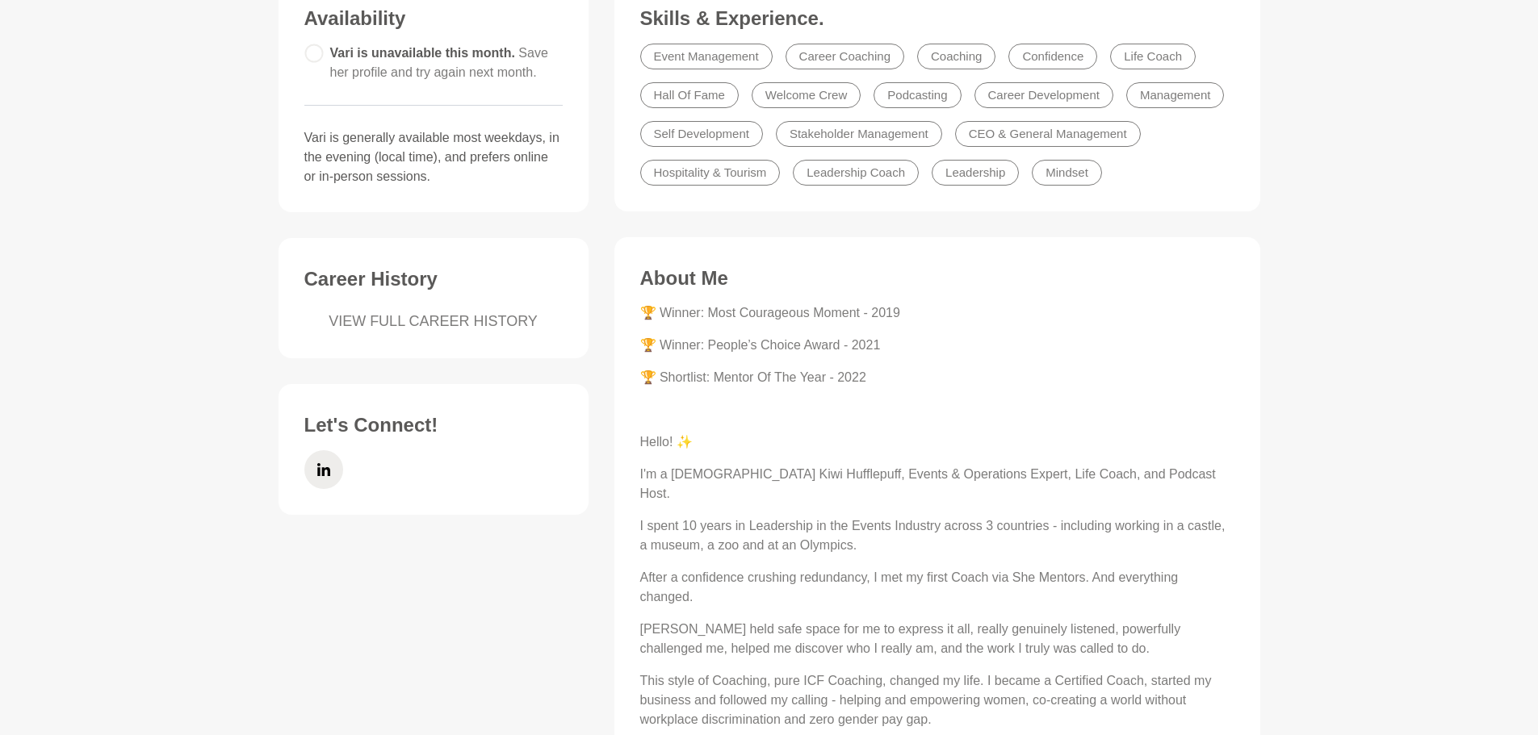
scroll to position [565, 0]
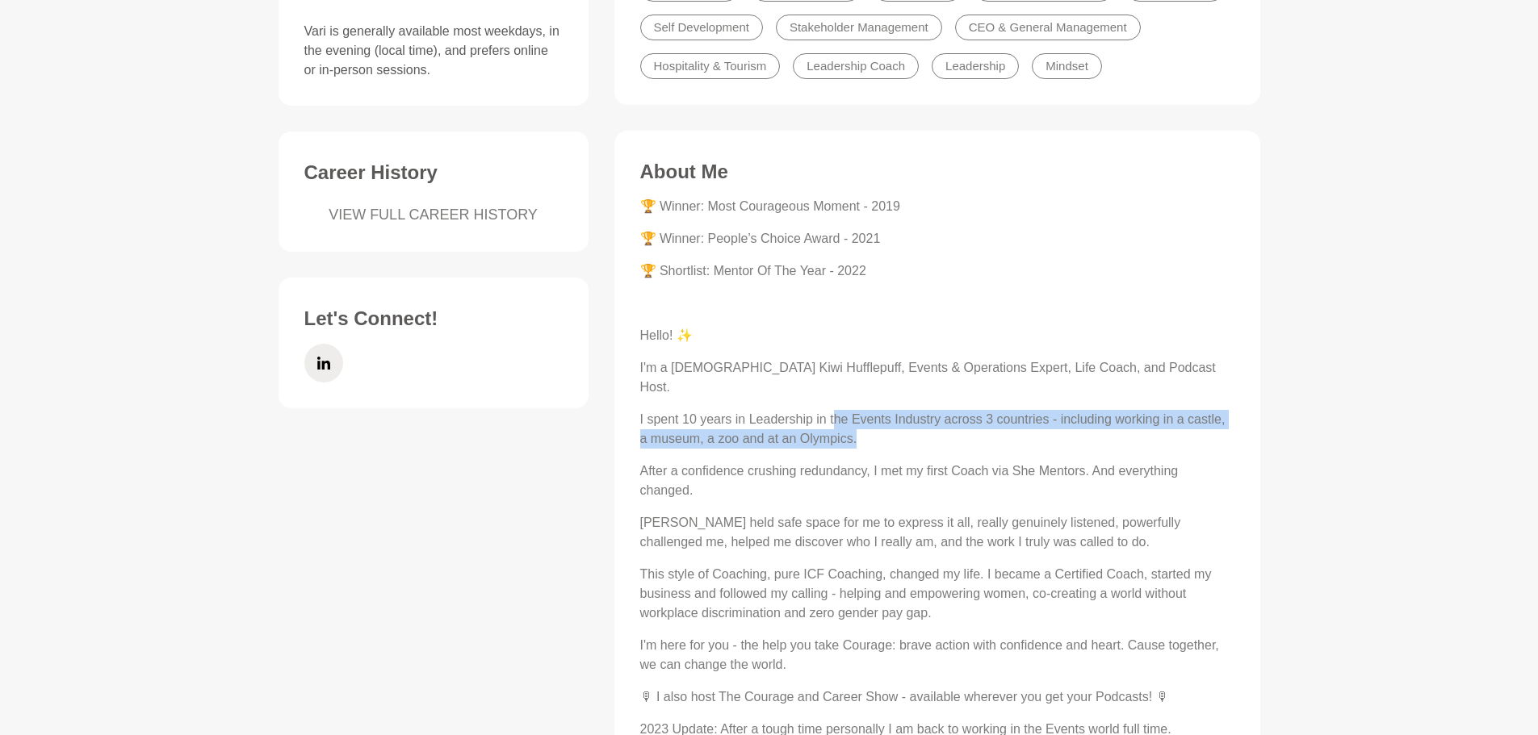
drag, startPoint x: 864, startPoint y: 422, endPoint x: 833, endPoint y: 409, distance: 33.3
click at [833, 410] on p "I spent 10 years in Leadership in the Events Industry across 3 countries - incl…" at bounding box center [937, 429] width 594 height 39
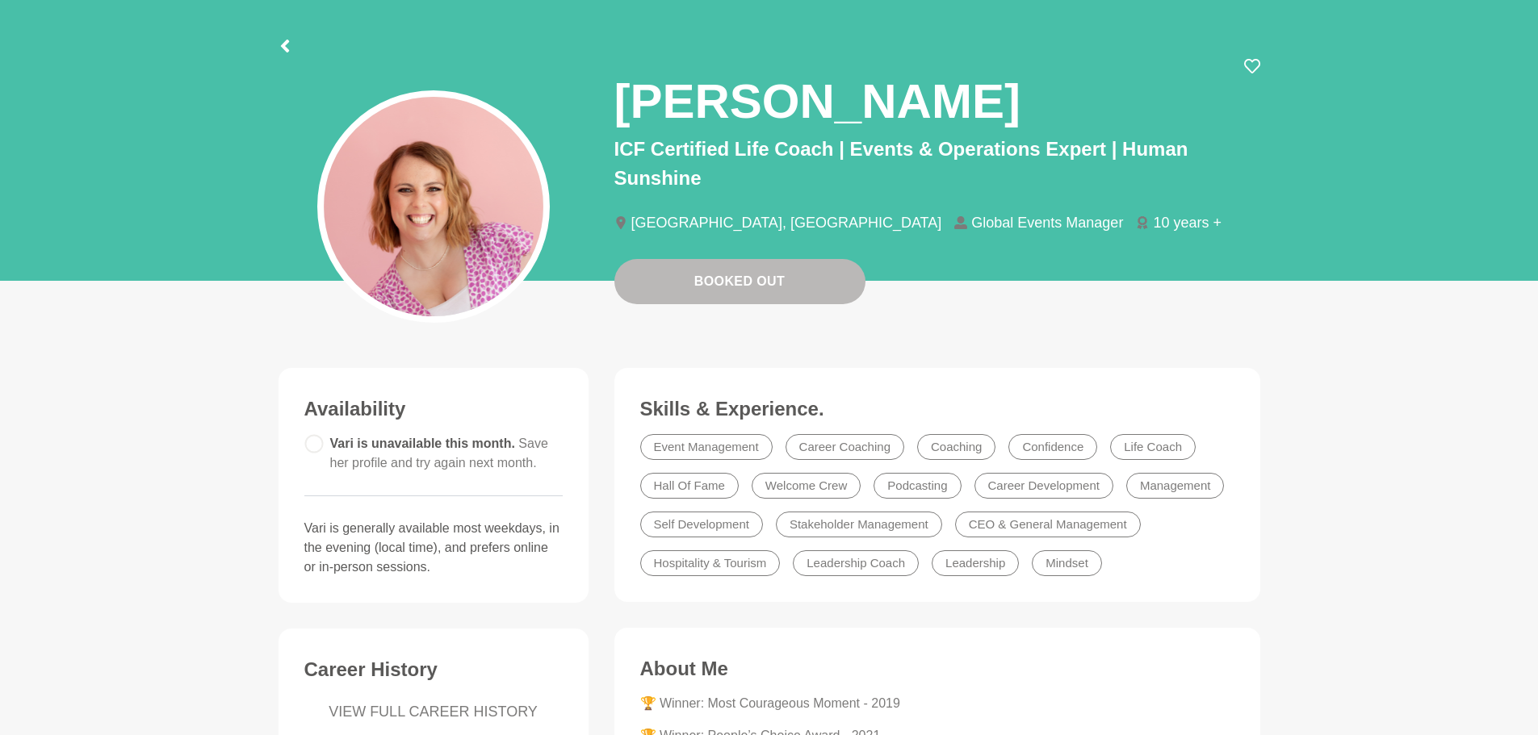
scroll to position [0, 0]
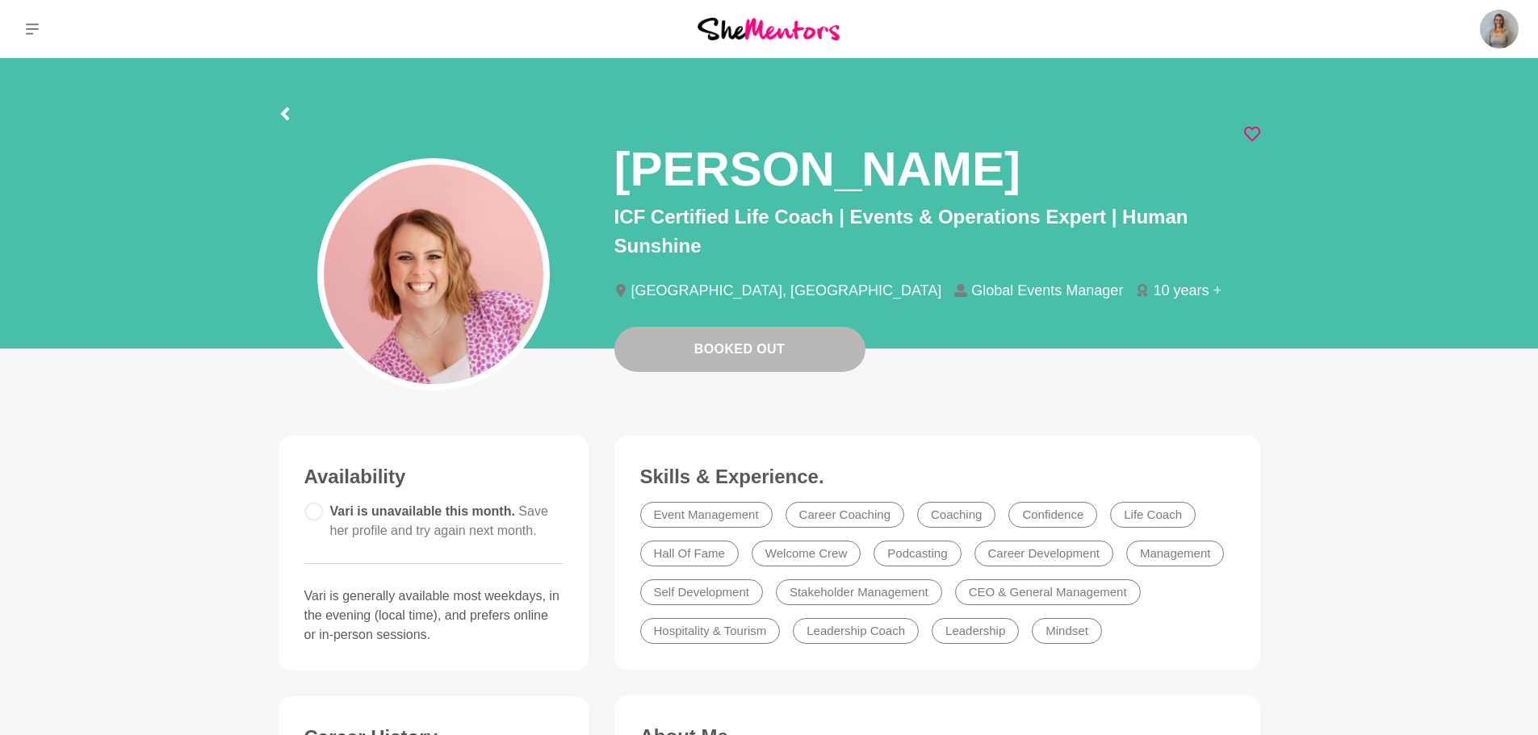
click at [1251, 132] on icon at bounding box center [1252, 134] width 16 height 16
